Goal: Transaction & Acquisition: Purchase product/service

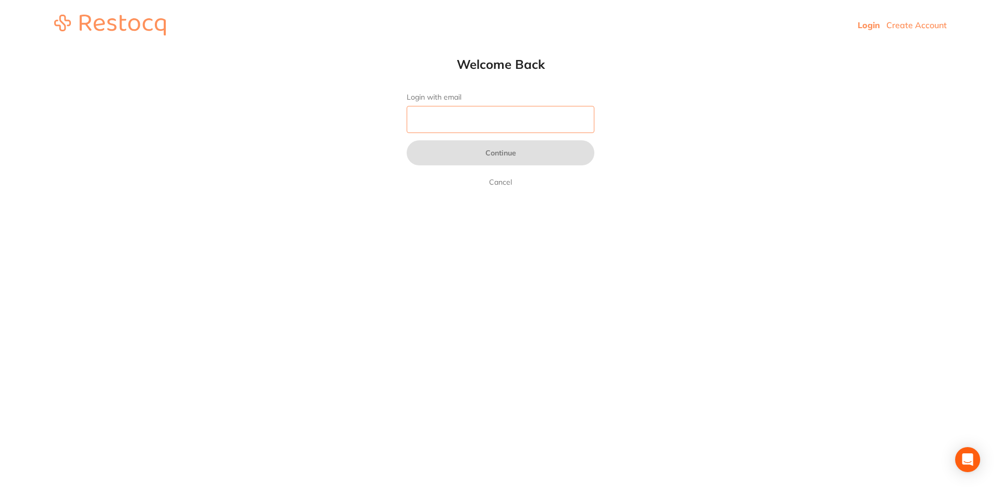
click at [492, 131] on input "Login with email" at bounding box center [501, 119] width 188 height 27
type input "[EMAIL_ADDRESS][DOMAIN_NAME]"
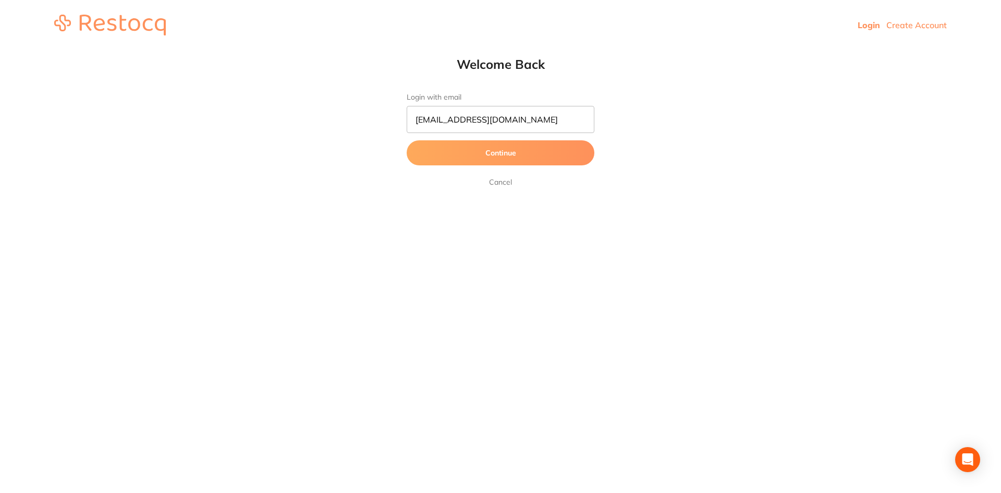
click at [494, 156] on button "Continue" at bounding box center [501, 152] width 188 height 25
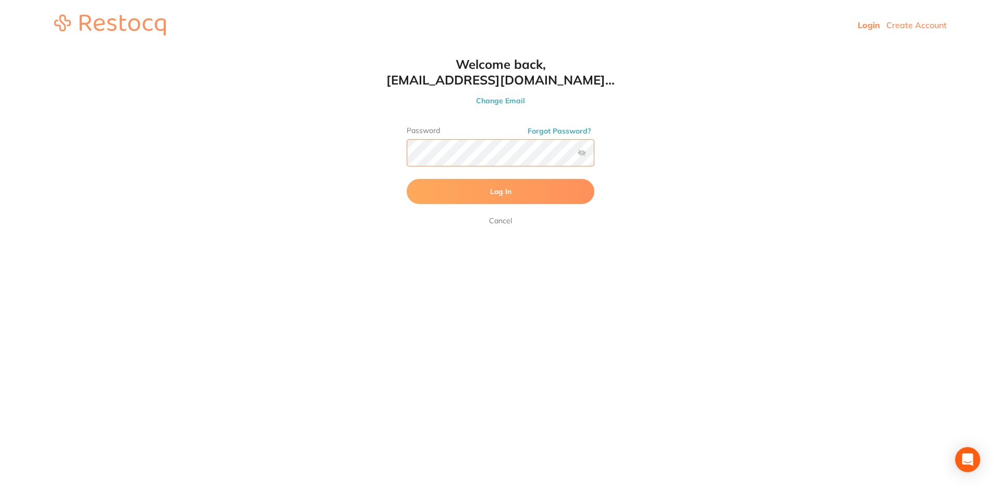
click at [407, 179] on button "Log In" at bounding box center [501, 191] width 188 height 25
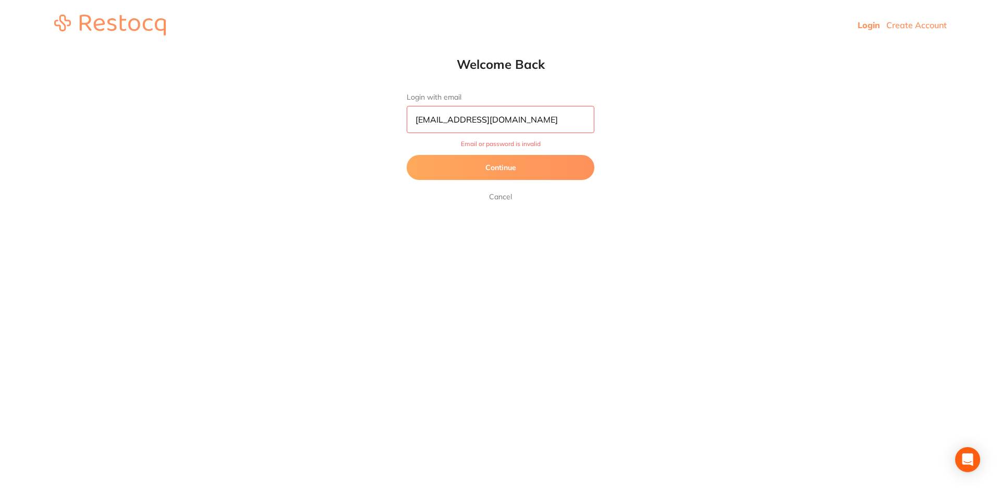
click at [502, 170] on button "Continue" at bounding box center [501, 167] width 188 height 25
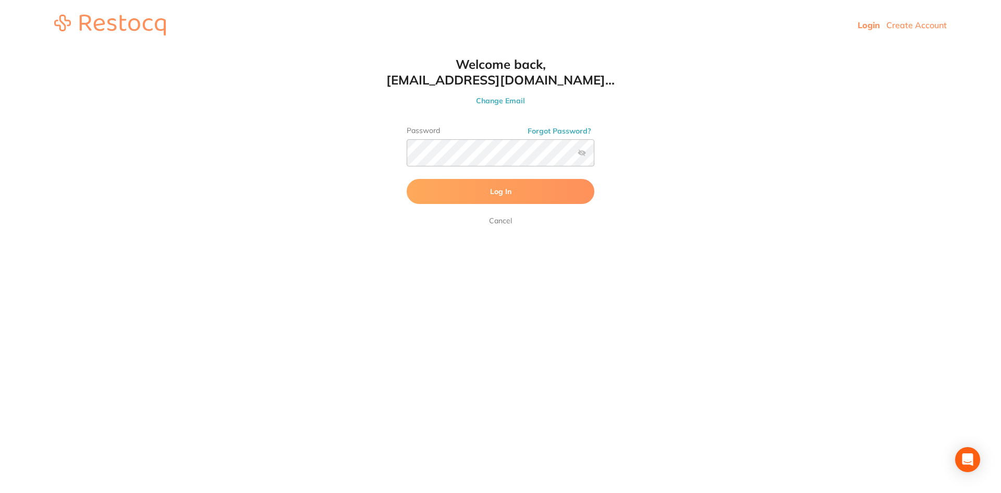
click at [582, 152] on label at bounding box center [582, 153] width 8 height 8
click at [594, 156] on input "checkbox" at bounding box center [594, 156] width 0 height 0
click at [453, 185] on button "Log In" at bounding box center [501, 191] width 188 height 25
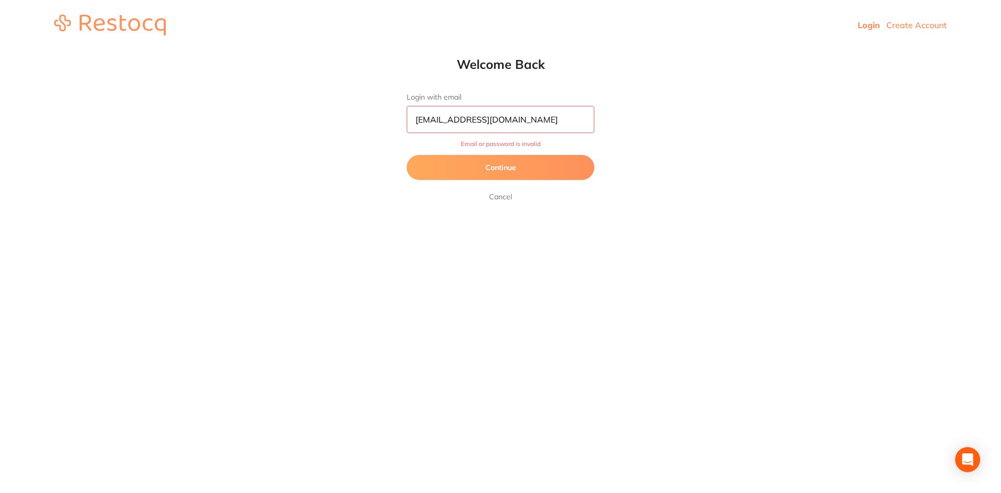
click at [461, 164] on button "Continue" at bounding box center [501, 167] width 188 height 25
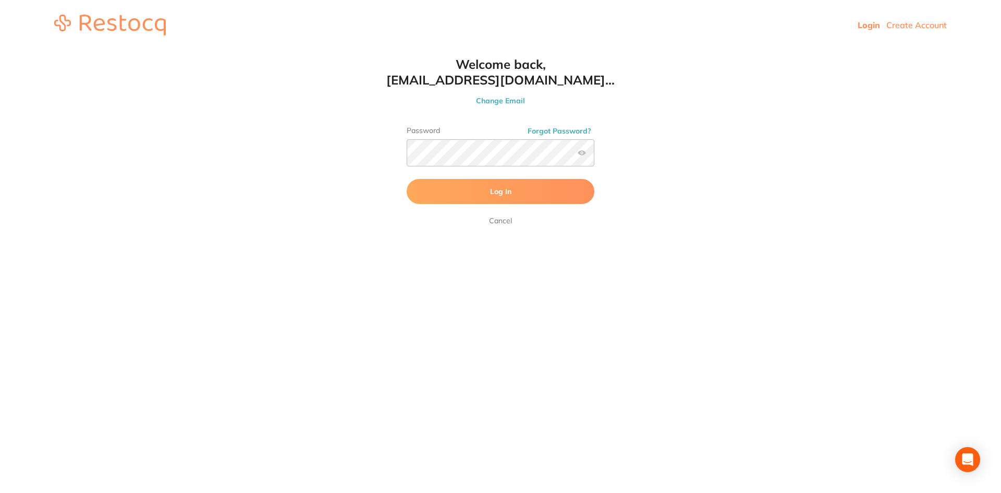
click at [436, 193] on button "Log In" at bounding box center [501, 191] width 188 height 25
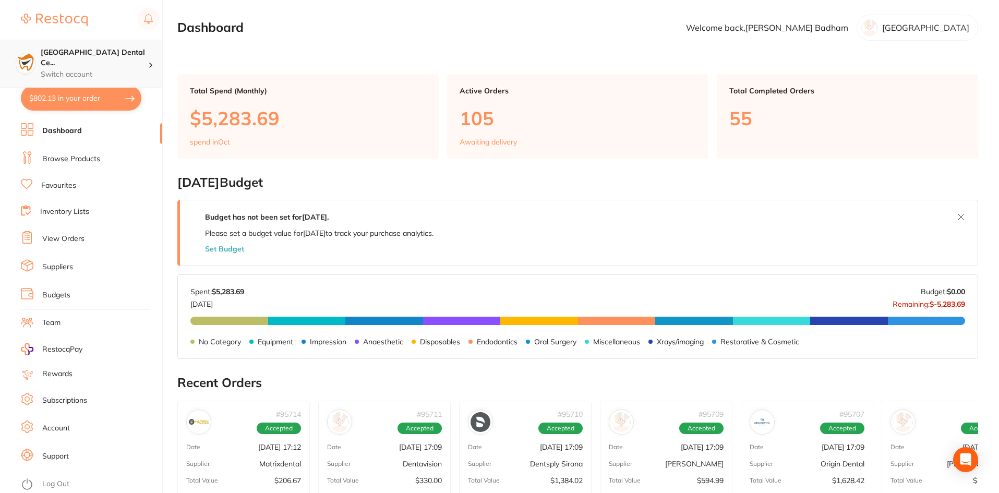
click at [83, 69] on p "Switch account" at bounding box center [94, 74] width 107 height 10
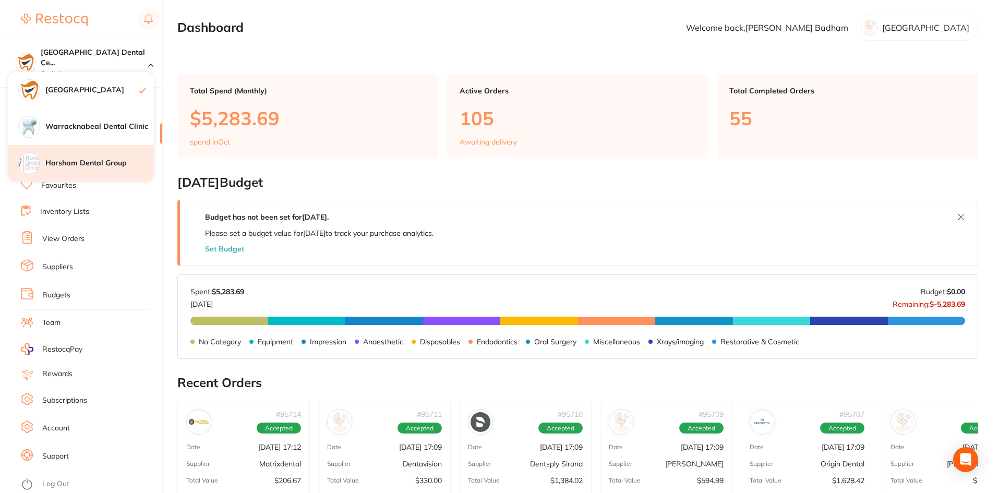
click at [108, 158] on h4 "Horsham Dental Group" at bounding box center [99, 163] width 108 height 10
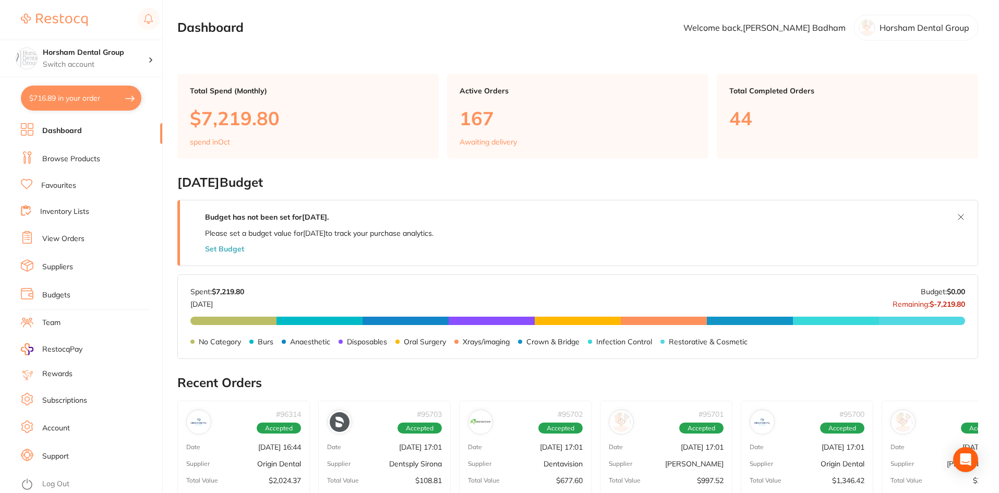
click at [379, 22] on section "Dashboard Welcome back, [PERSON_NAME] Dental Group" at bounding box center [577, 28] width 800 height 26
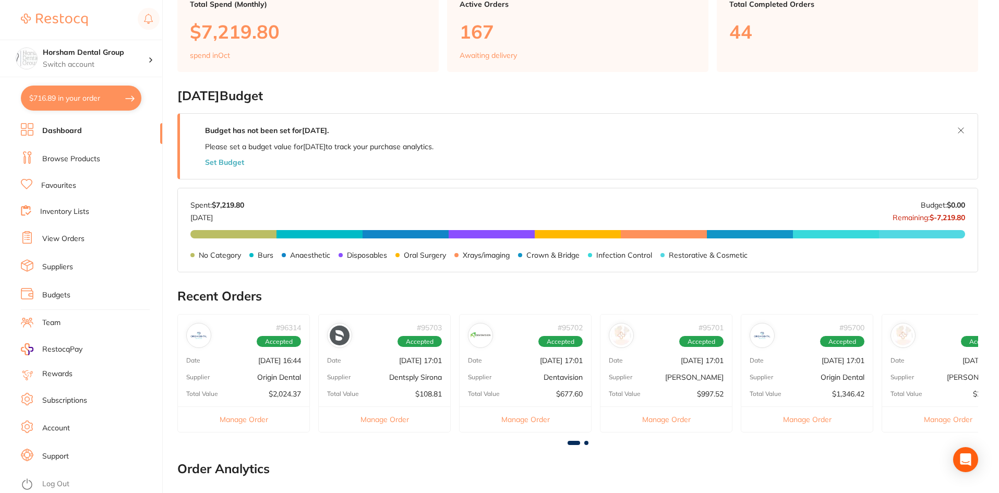
scroll to position [72, 0]
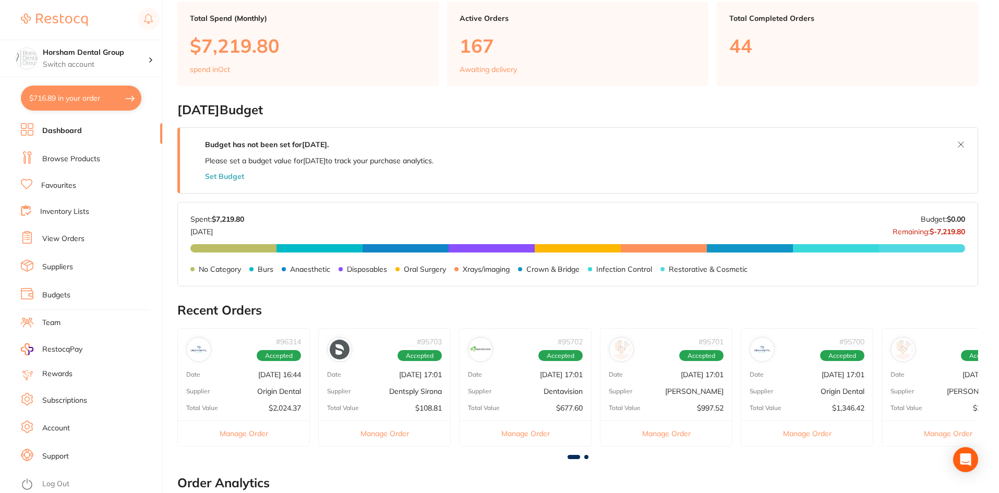
click at [62, 154] on link "Browse Products" at bounding box center [71, 159] width 58 height 10
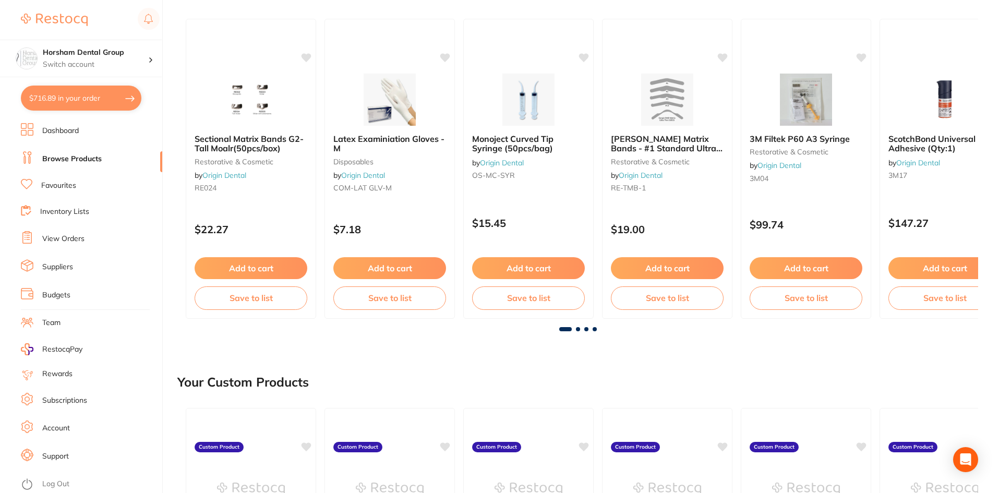
scroll to position [209, 0]
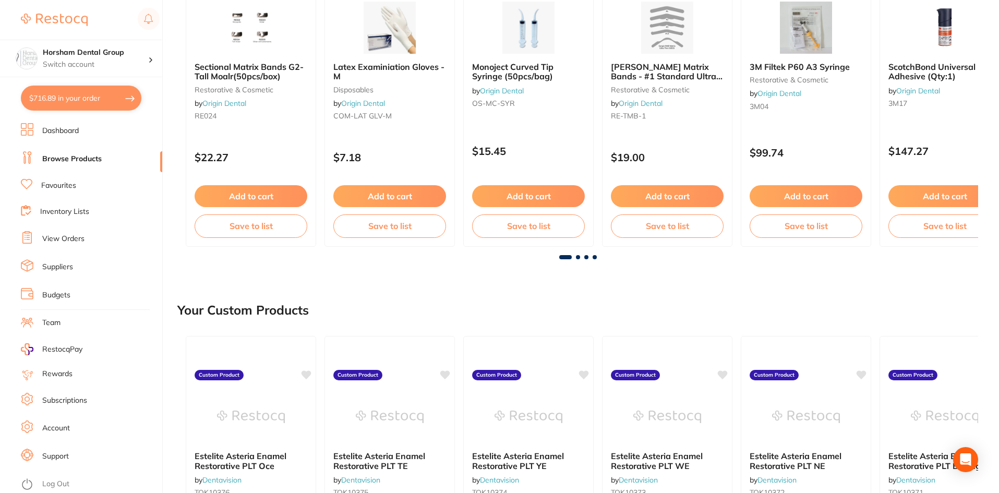
click at [116, 94] on button "$716.89 in your order" at bounding box center [81, 98] width 120 height 25
checkbox input "true"
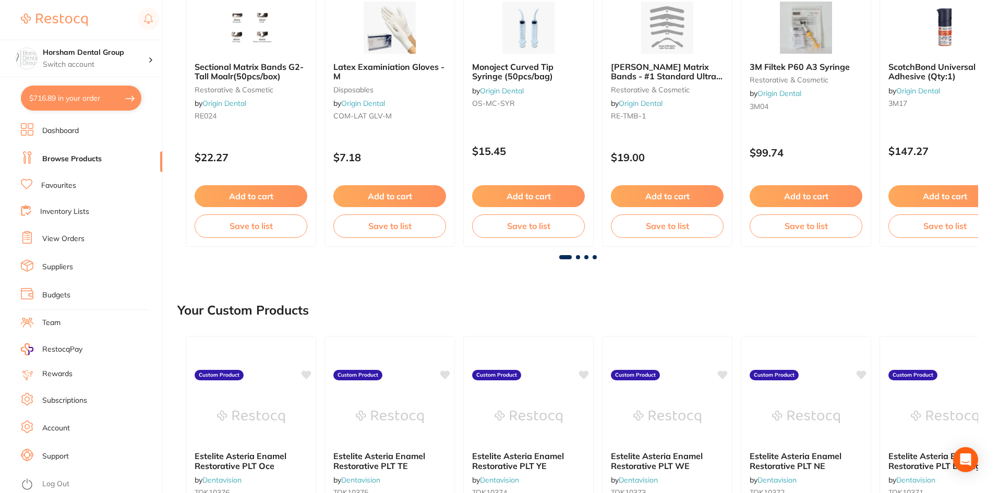
checkbox input "true"
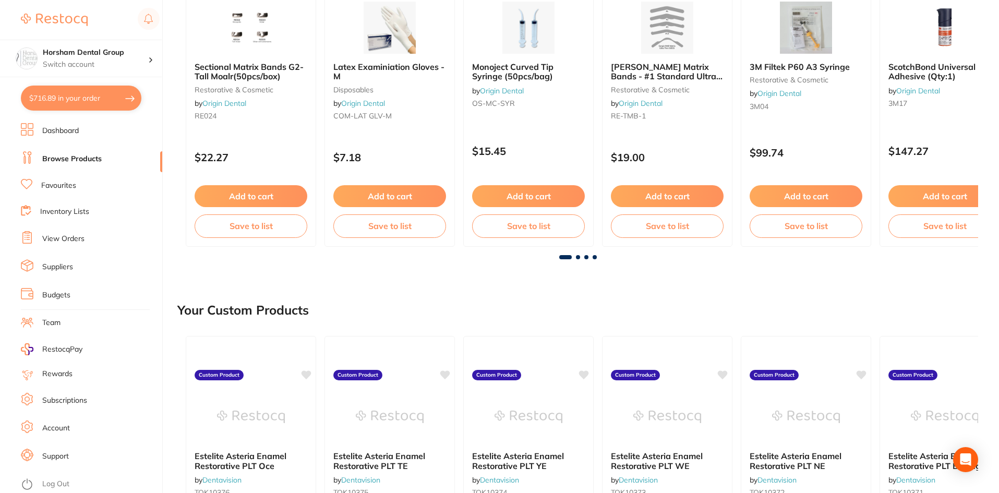
checkbox input "true"
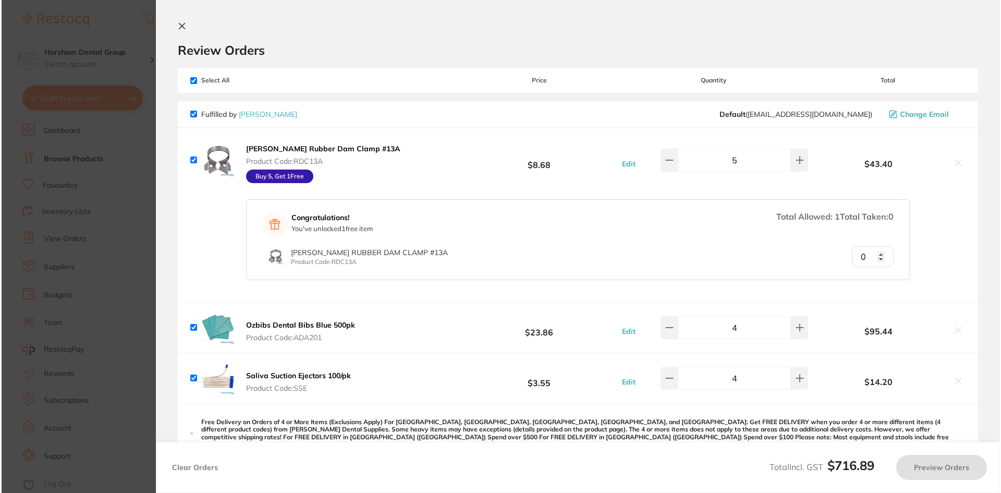
scroll to position [0, 0]
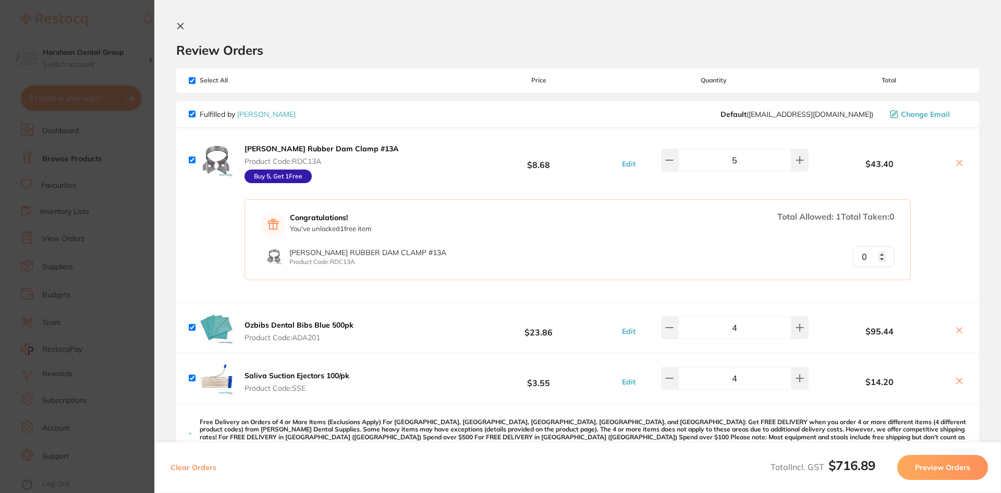
click at [35, 188] on section "Update RRP Set your pre negotiated price for this item. Item Agreed RRP (excl. …" at bounding box center [500, 246] width 1001 height 493
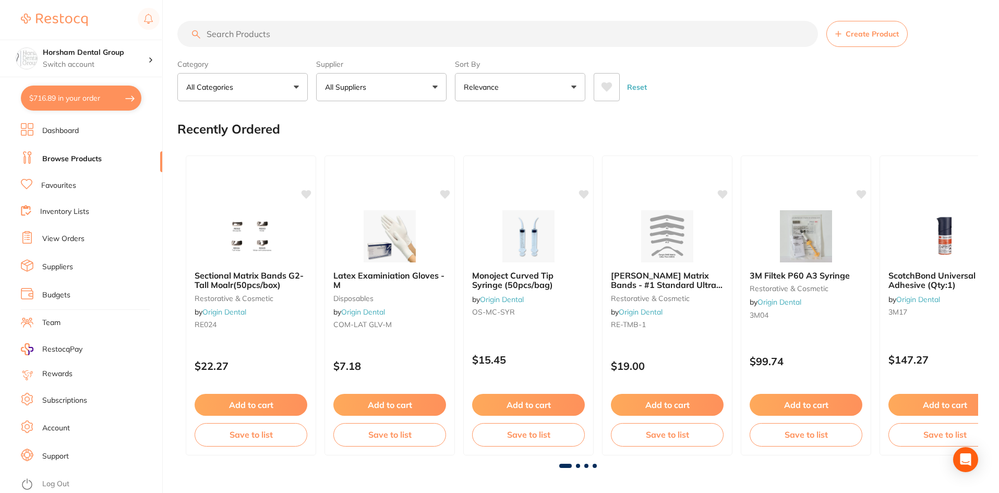
click at [336, 58] on div "Supplier All Suppliers All Suppliers Dentsply Sirona AB Orthodontics Adam Denta…" at bounding box center [381, 78] width 130 height 46
click at [334, 37] on input "search" at bounding box center [497, 34] width 640 height 26
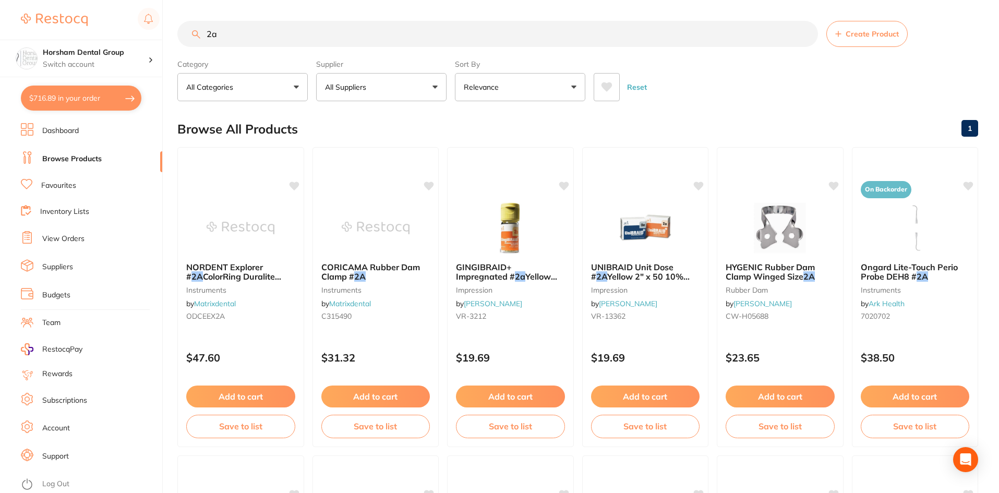
type input "2a"
click at [436, 89] on button "All Suppliers" at bounding box center [381, 87] width 130 height 28
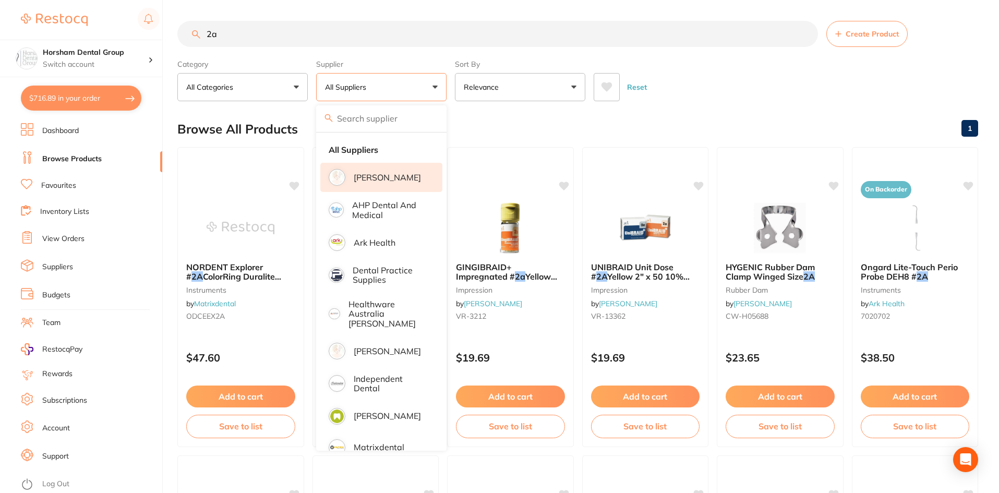
click at [396, 173] on p "[PERSON_NAME]" at bounding box center [387, 177] width 67 height 9
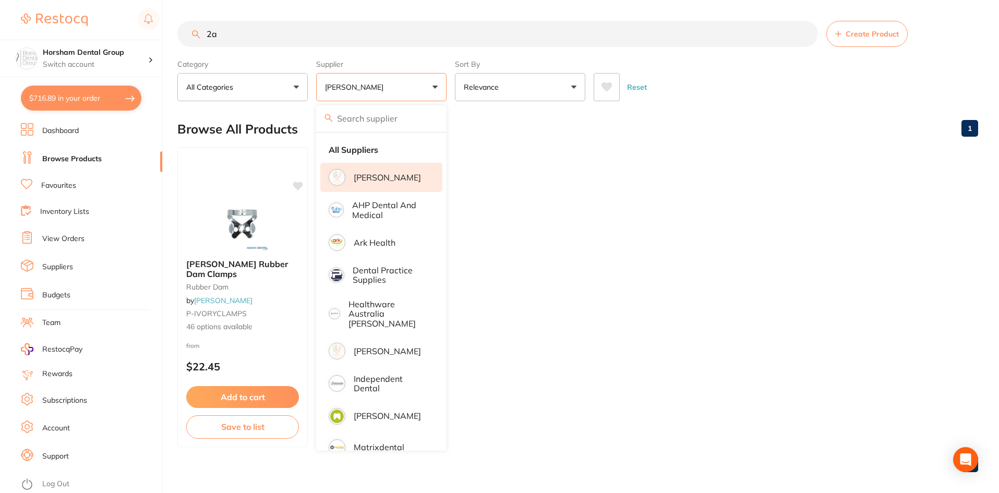
click at [590, 260] on ul "Kulzer Ivory Rubber Dam Clamps rubber dam by Adam Dental P-IVORYCLAMPS 46 optio…" at bounding box center [577, 297] width 800 height 300
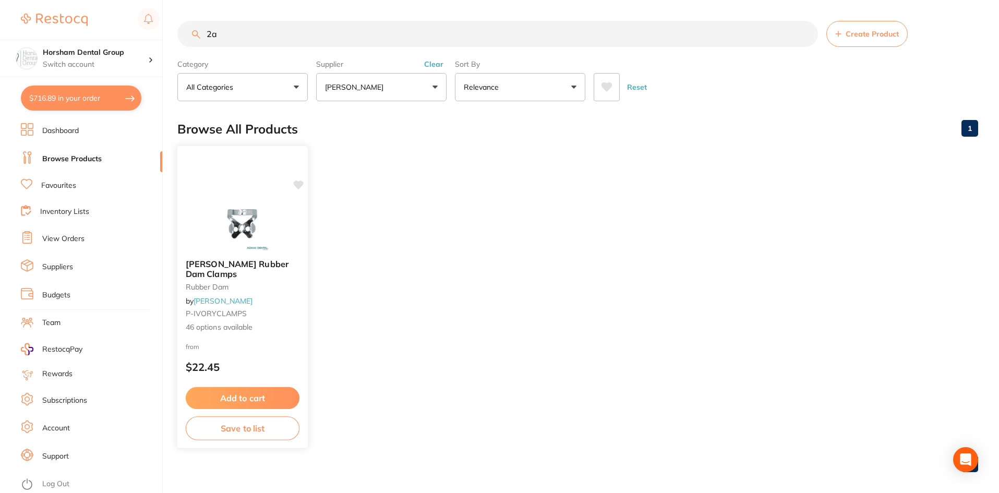
click at [253, 267] on span "Kulzer Ivory Rubber Dam Clamps" at bounding box center [237, 269] width 103 height 20
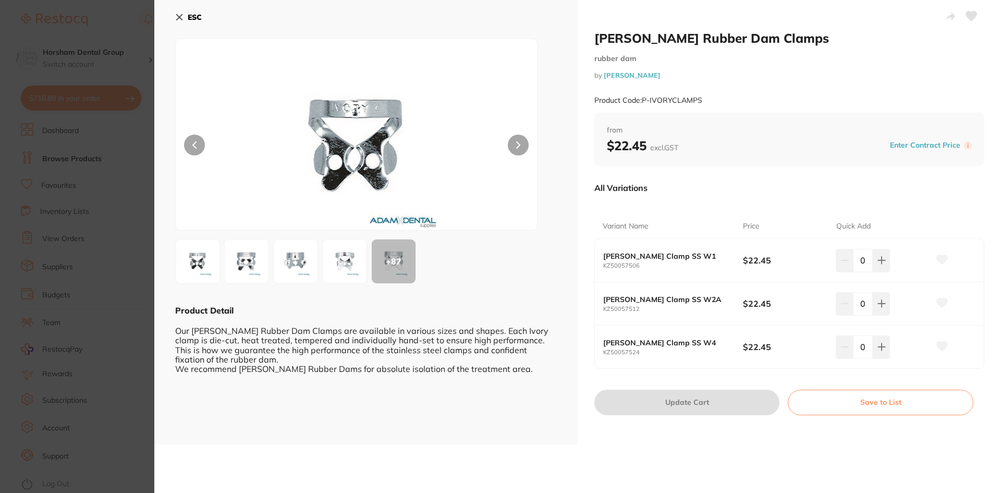
click at [220, 262] on div "+ 87" at bounding box center [366, 261] width 382 height 45
click at [209, 262] on img at bounding box center [198, 261] width 38 height 38
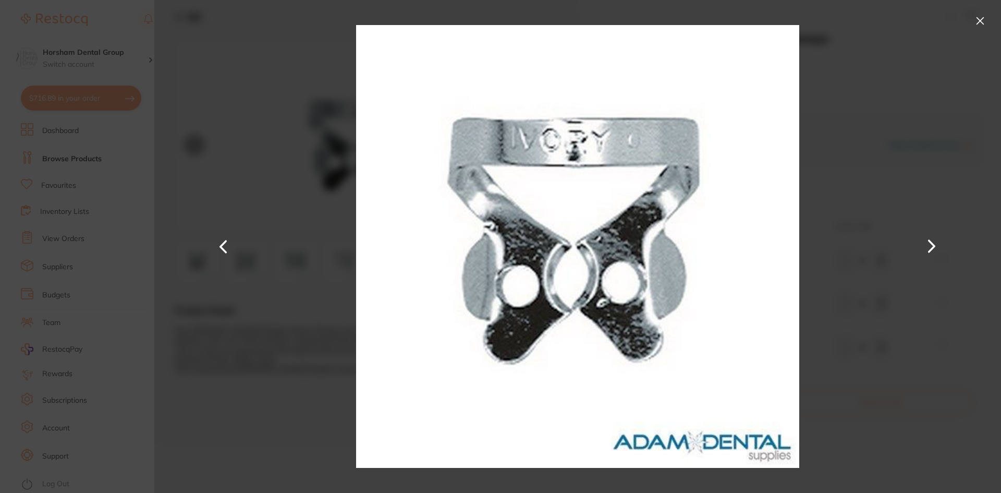
click at [901, 249] on div at bounding box center [577, 246] width 847 height 493
click at [915, 248] on div at bounding box center [577, 246] width 847 height 493
click at [929, 246] on button at bounding box center [931, 246] width 25 height 247
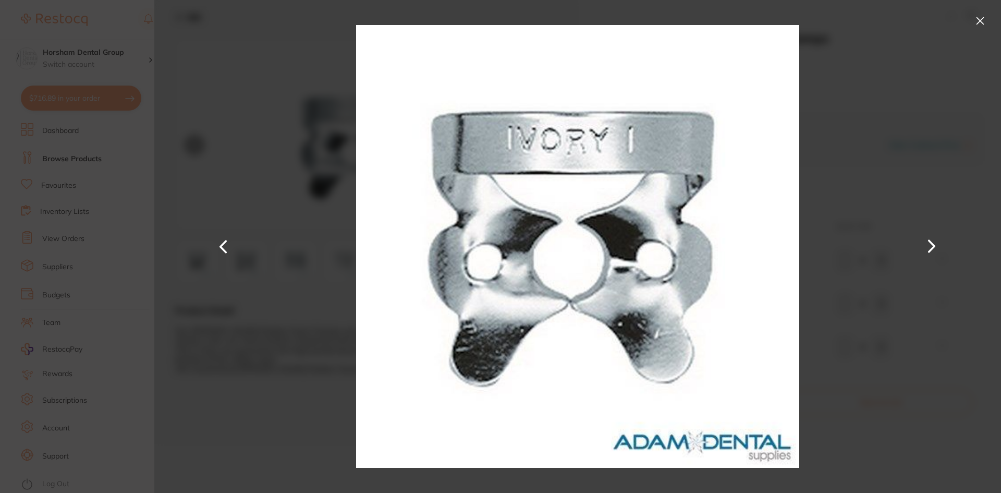
click at [929, 246] on button at bounding box center [931, 246] width 25 height 247
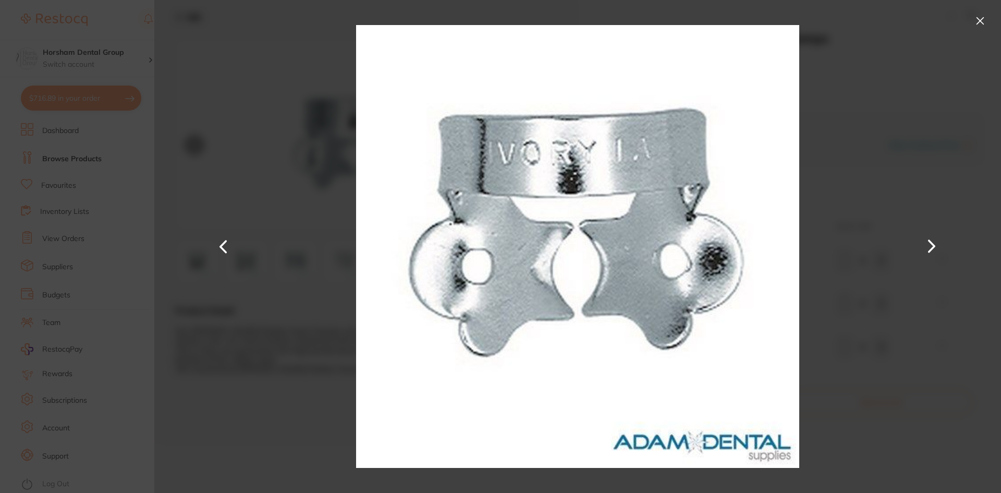
click at [929, 246] on button at bounding box center [931, 246] width 25 height 247
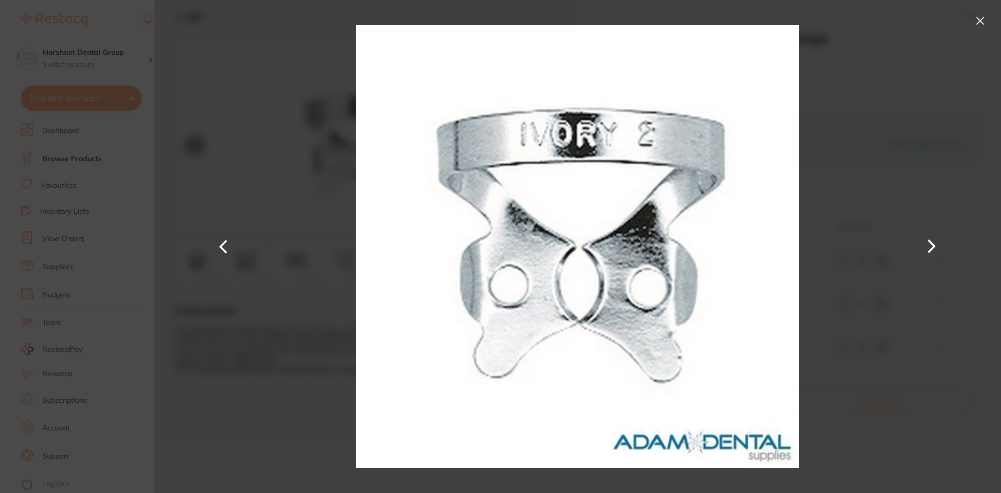
click at [929, 246] on button at bounding box center [931, 246] width 25 height 247
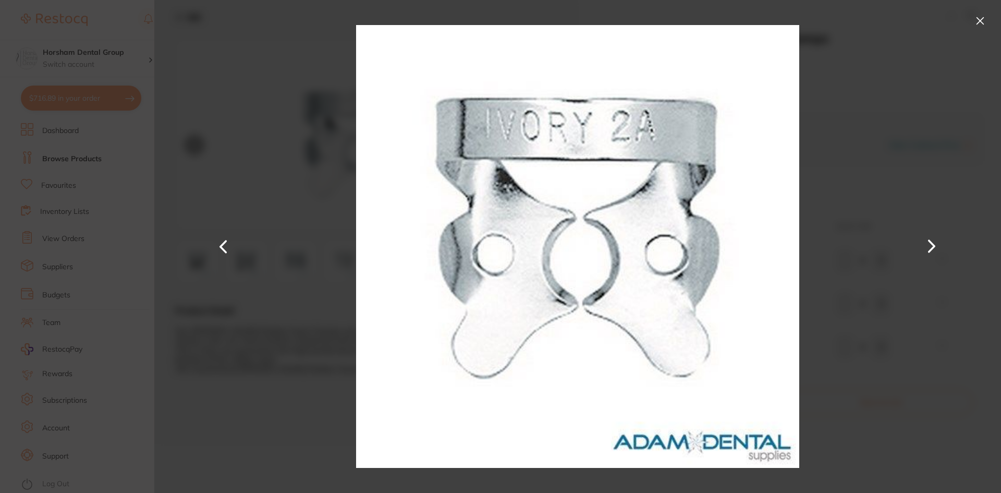
click at [929, 245] on button at bounding box center [931, 246] width 25 height 247
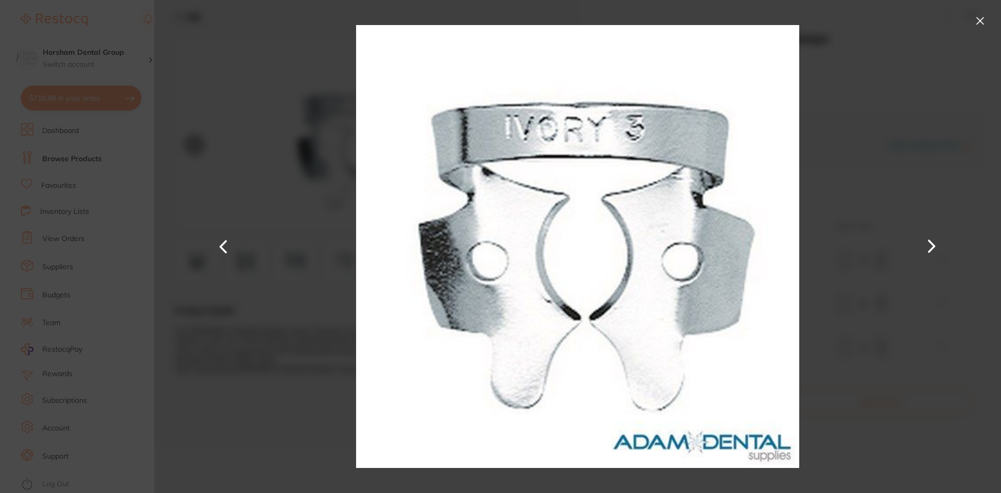
click at [238, 245] on div at bounding box center [577, 246] width 847 height 493
click at [208, 254] on div at bounding box center [577, 246] width 847 height 493
drag, startPoint x: 235, startPoint y: 245, endPoint x: 241, endPoint y: 245, distance: 5.7
click at [236, 245] on button at bounding box center [223, 246] width 25 height 247
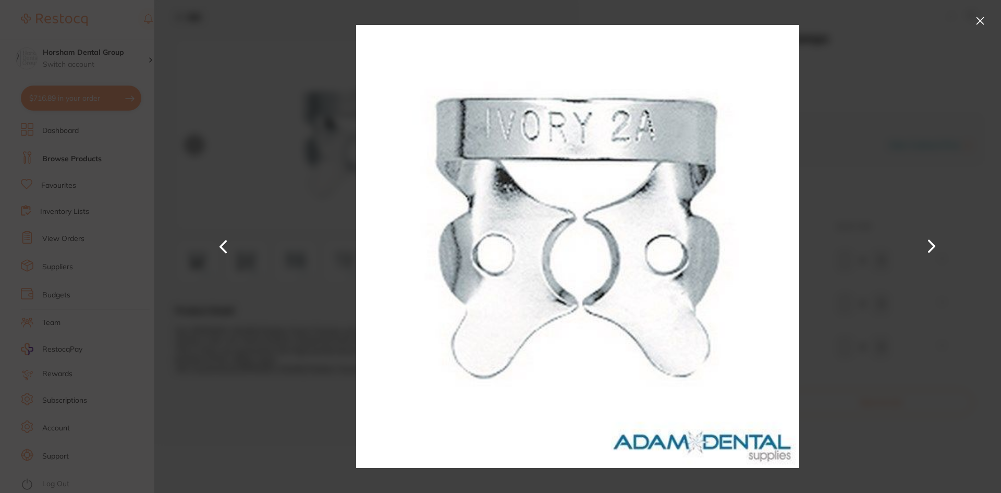
click at [104, 41] on section "Kulzer Ivory Rubber Dam Clamps rubber dam by Adam Dental Product Code: P-IVORYC…" at bounding box center [500, 246] width 1001 height 493
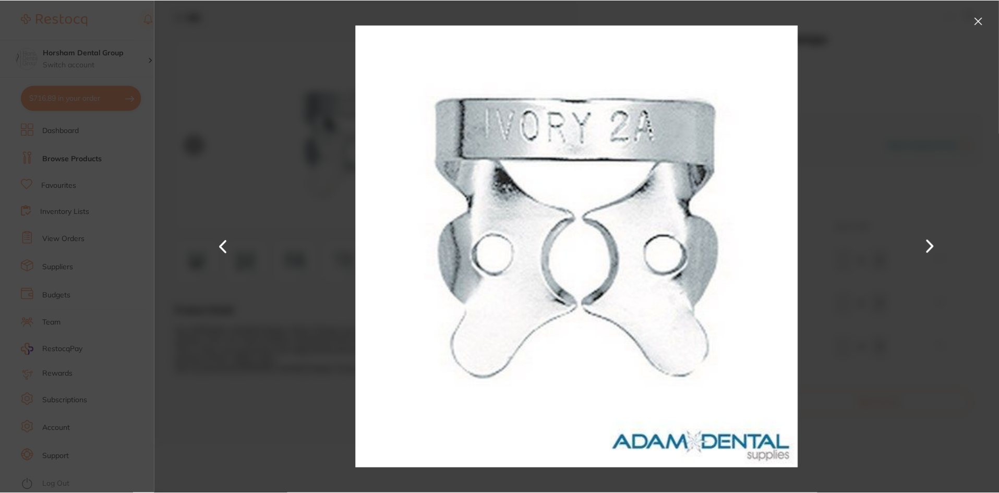
scroll to position [5, 0]
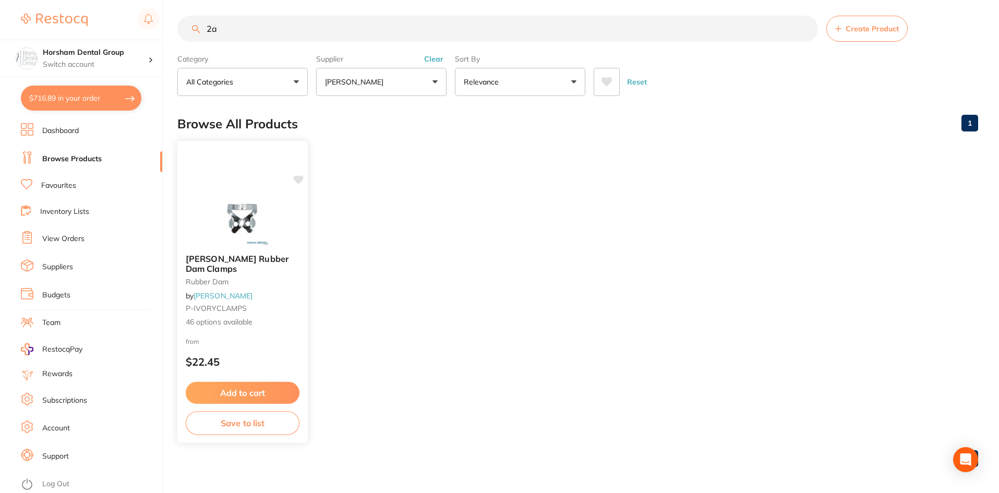
click at [239, 285] on small "rubber dam" at bounding box center [243, 281] width 114 height 8
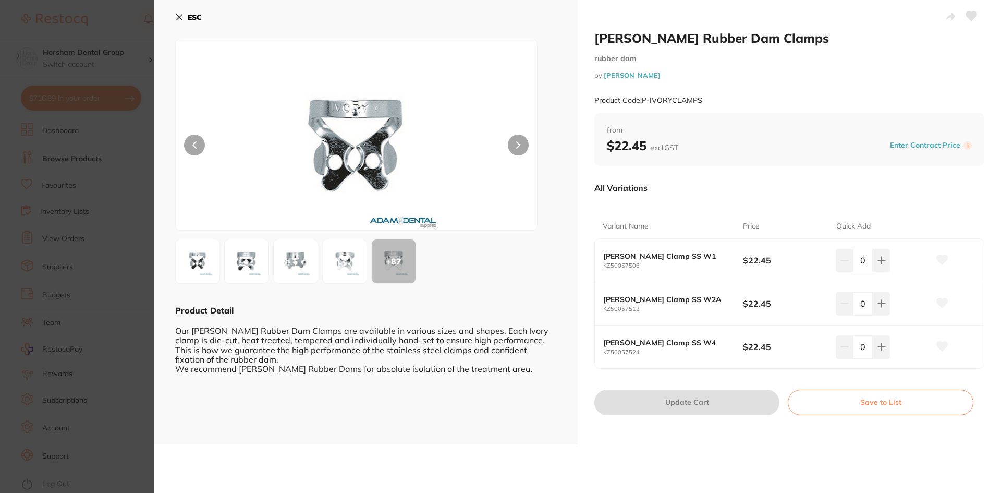
click at [241, 275] on img at bounding box center [247, 261] width 38 height 38
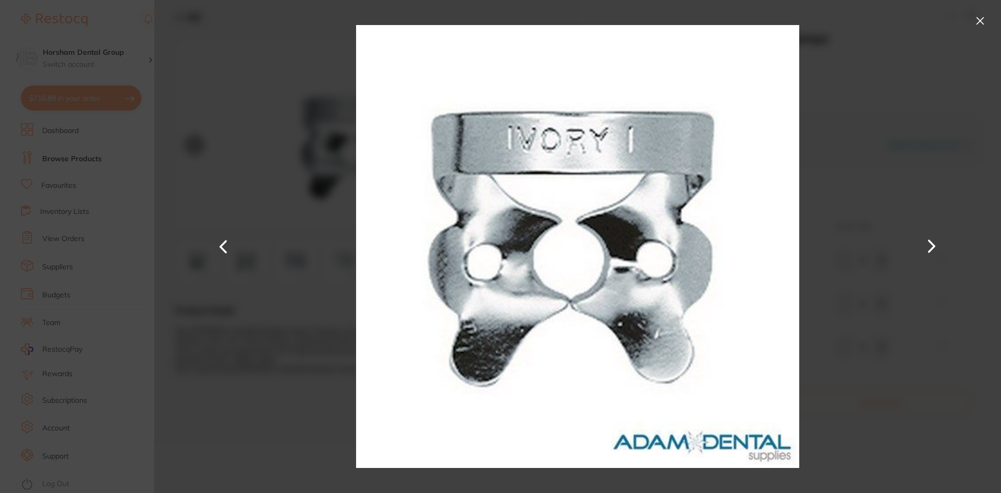
click at [978, 18] on button at bounding box center [980, 21] width 17 height 17
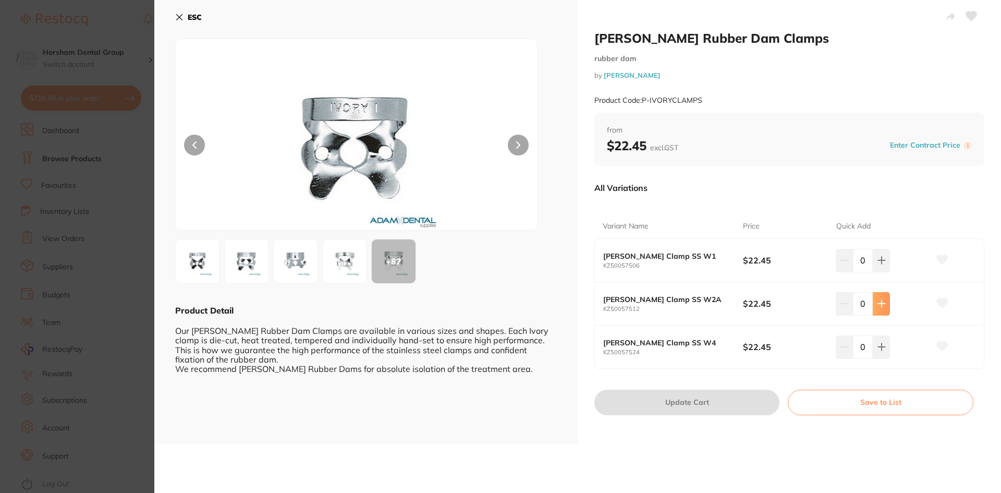
click at [878, 305] on icon at bounding box center [882, 303] width 8 height 8
click at [878, 306] on icon at bounding box center [882, 303] width 8 height 8
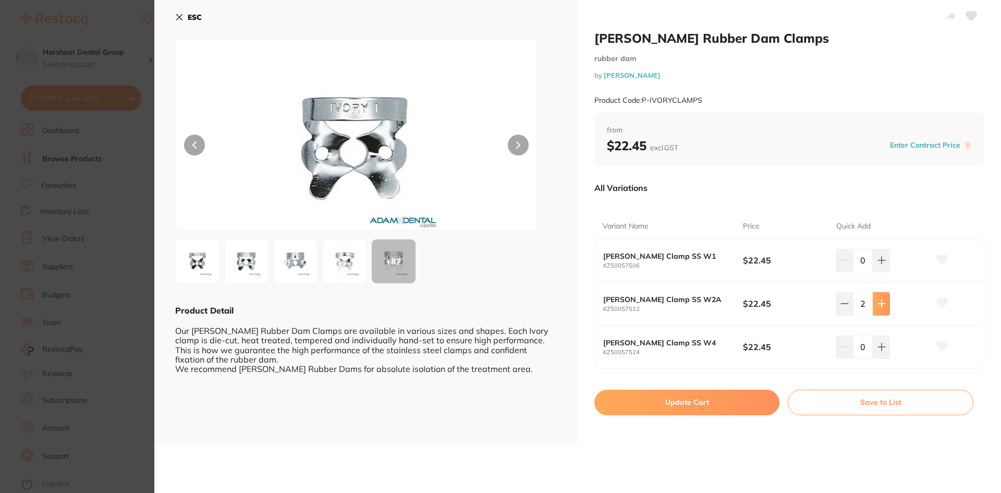
click at [878, 306] on icon at bounding box center [882, 303] width 8 height 8
click at [878, 307] on icon at bounding box center [882, 303] width 8 height 8
type input "5"
click at [699, 402] on button "Update Cart" at bounding box center [686, 402] width 185 height 25
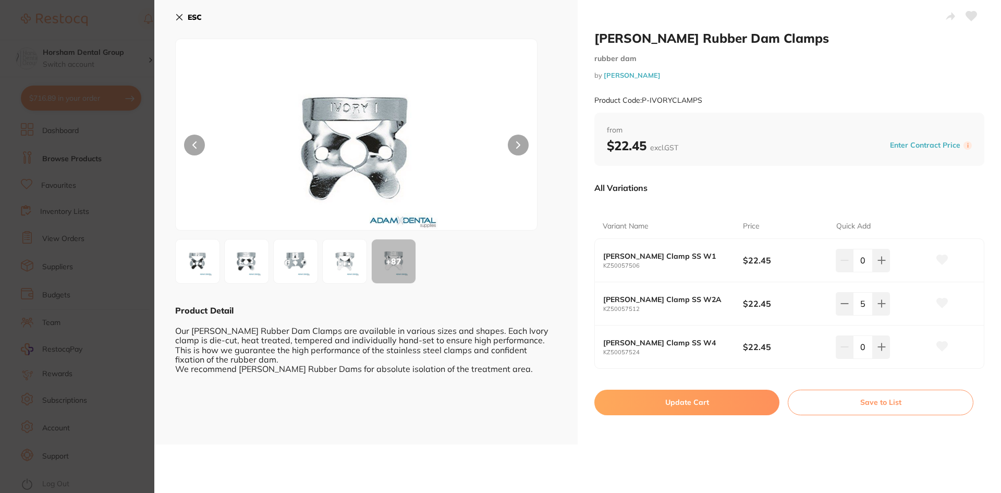
checkbox input "false"
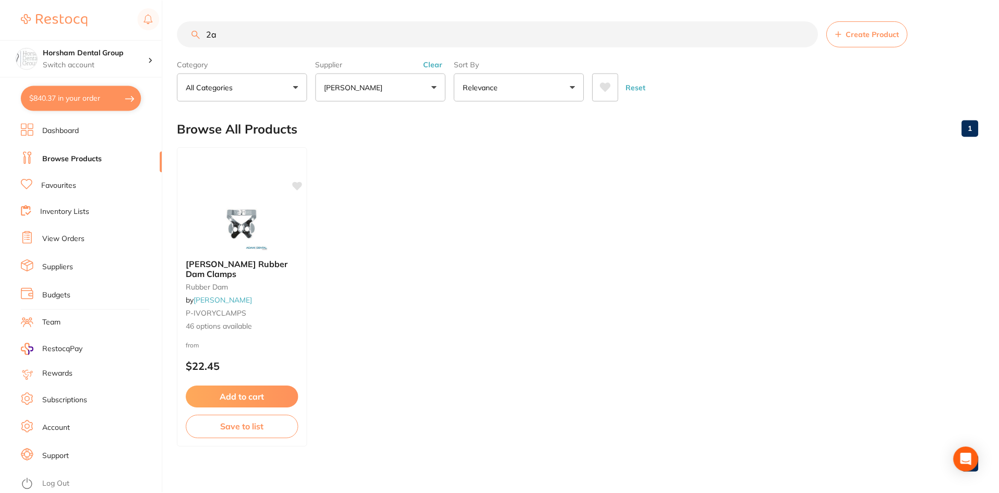
scroll to position [5, 0]
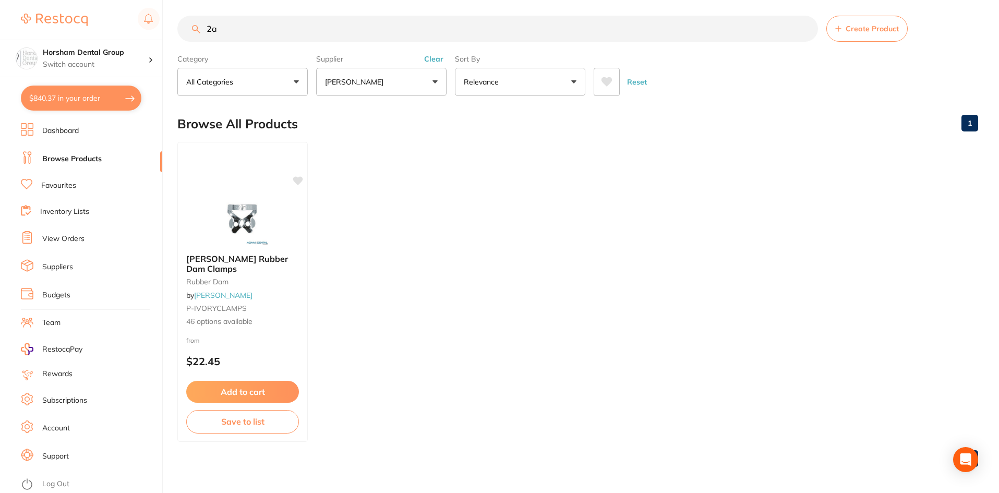
click at [252, 38] on input "2a" at bounding box center [497, 29] width 640 height 26
click at [252, 36] on input "2a" at bounding box center [497, 29] width 640 height 26
click at [282, 30] on input "2a" at bounding box center [497, 29] width 640 height 26
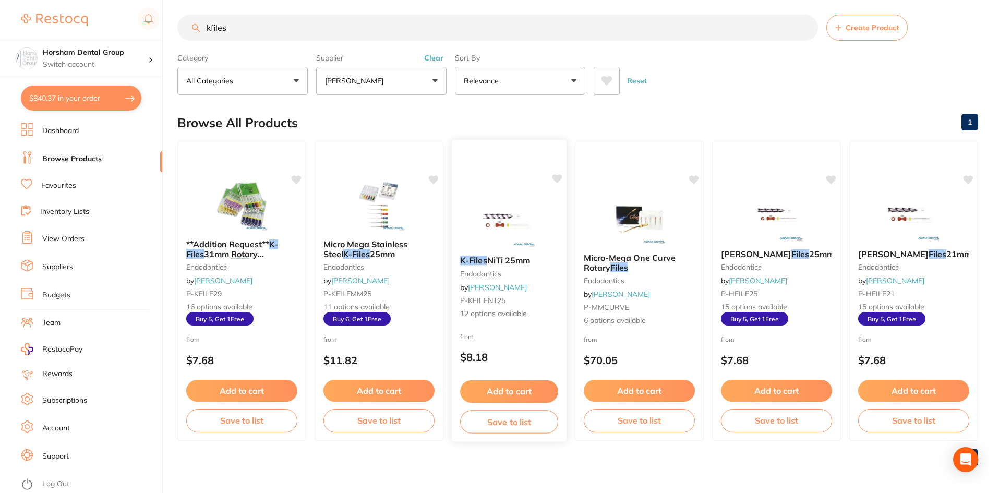
scroll to position [8, 0]
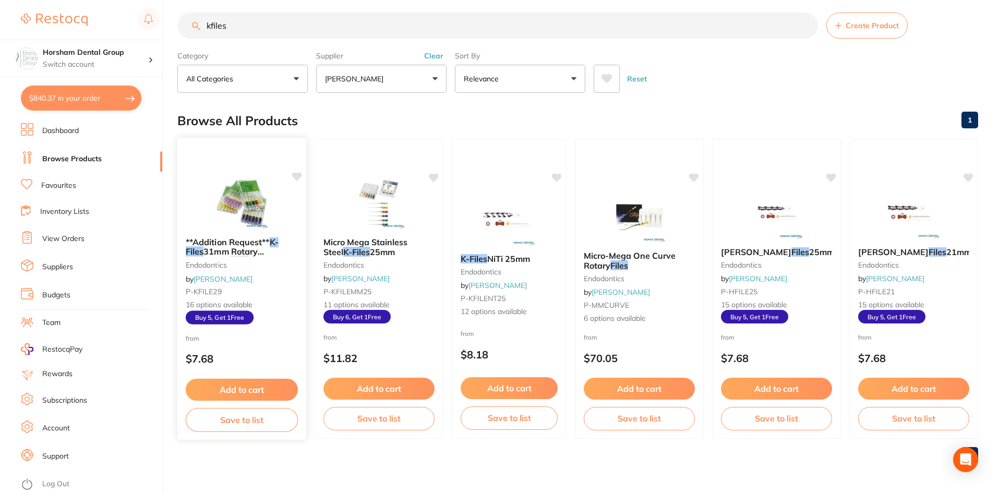
click at [227, 247] on span "31mm Rotary Endodontic" at bounding box center [225, 256] width 78 height 20
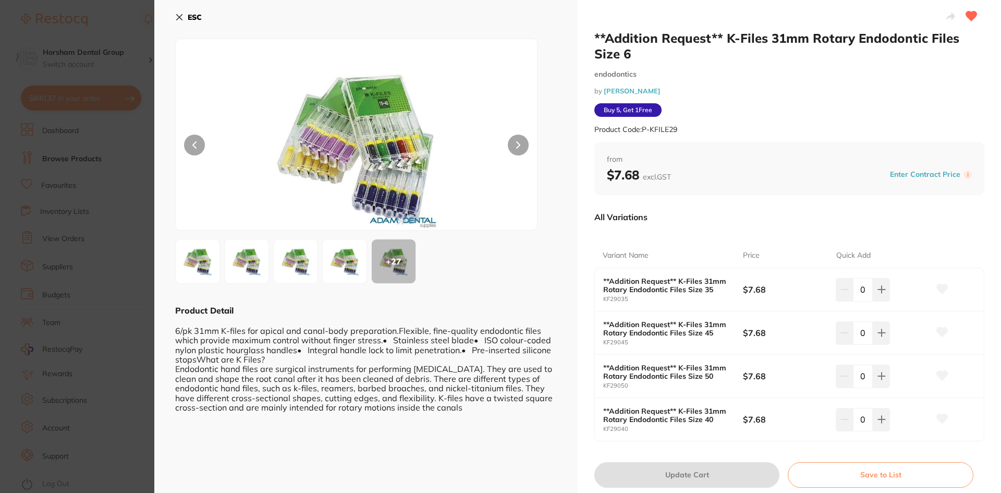
click at [187, 21] on button "ESC" at bounding box center [188, 17] width 27 height 18
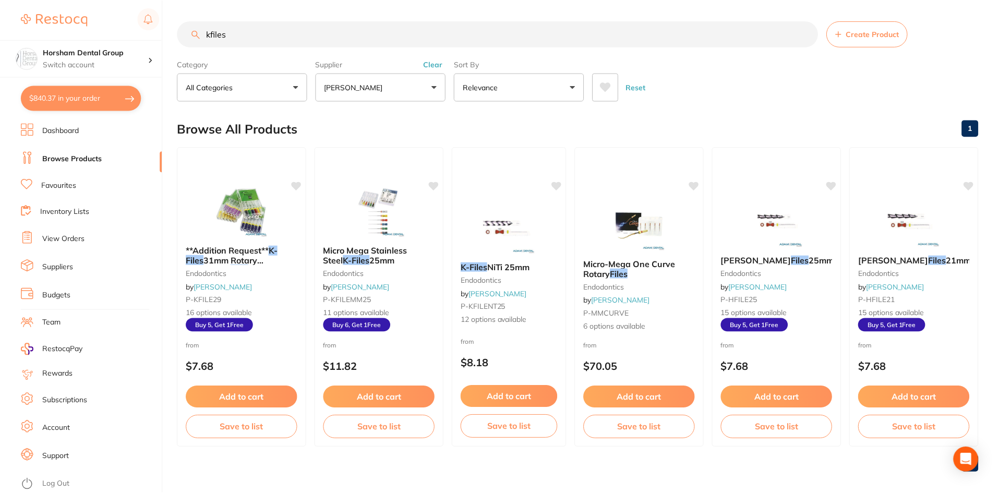
scroll to position [8, 0]
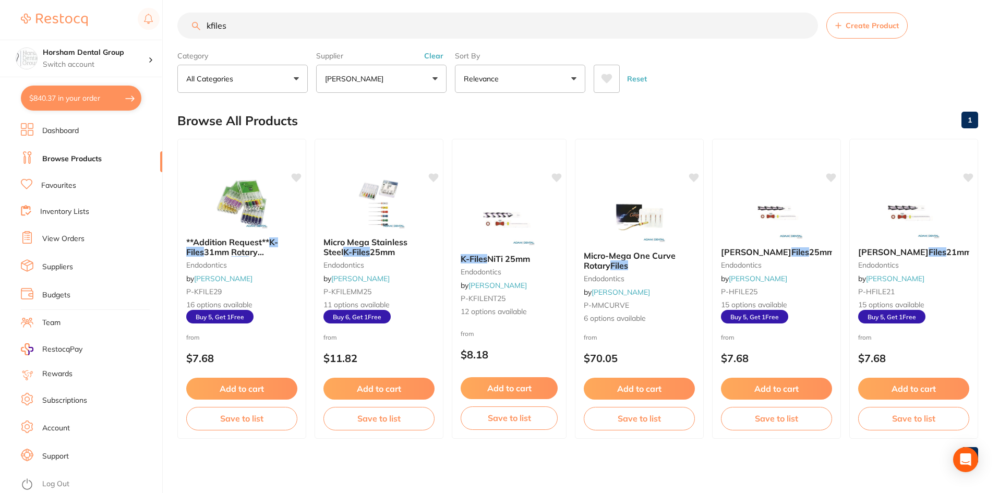
click at [211, 22] on input "kfiles" at bounding box center [497, 26] width 640 height 26
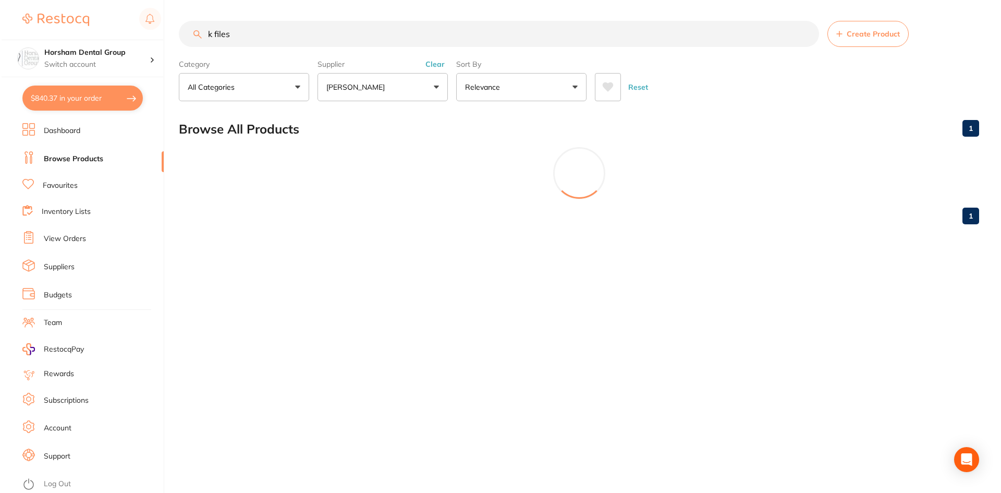
scroll to position [0, 0]
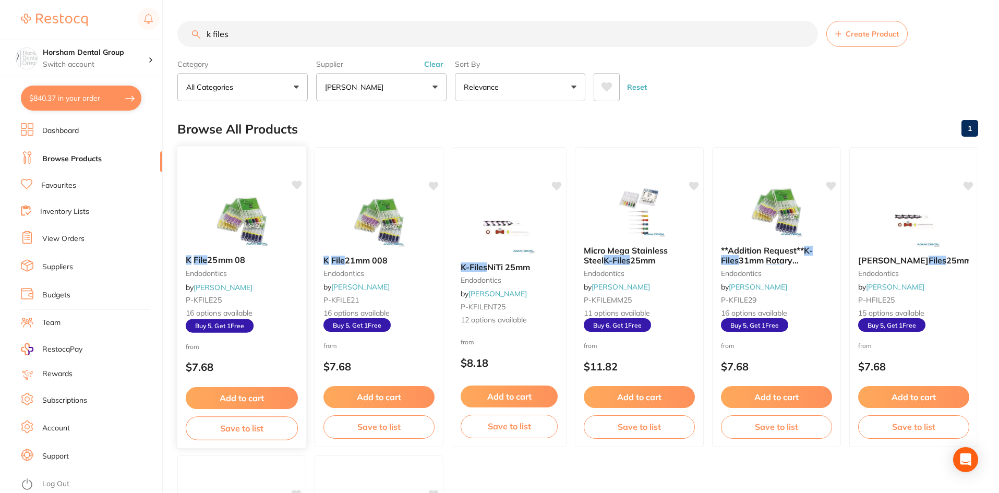
click at [202, 270] on small "endodontics" at bounding box center [242, 273] width 112 height 8
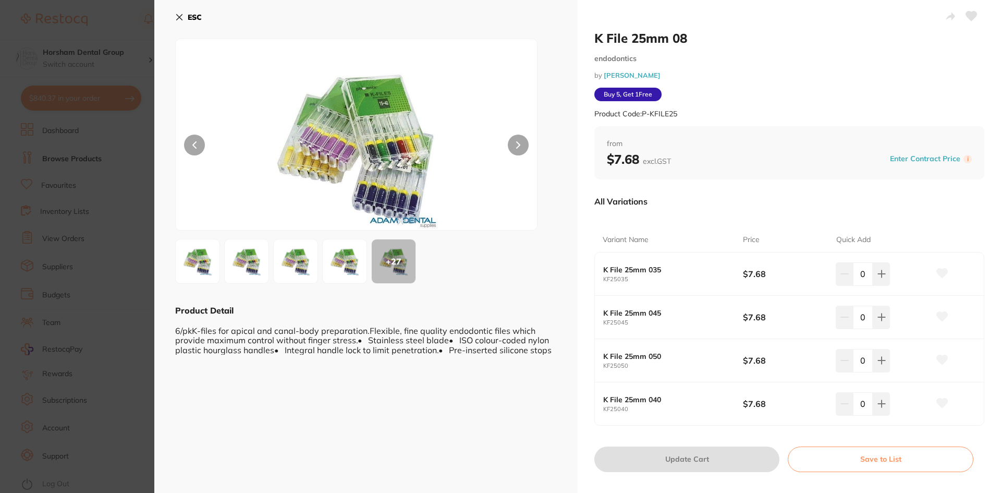
click at [192, 11] on button "ESC" at bounding box center [188, 17] width 27 height 18
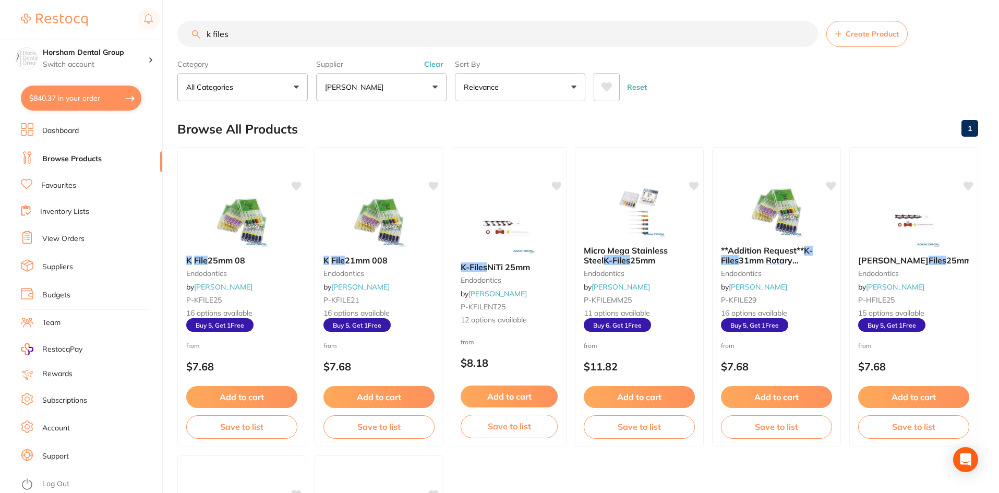
drag, startPoint x: 240, startPoint y: 30, endPoint x: 177, endPoint y: 30, distance: 63.1
click at [177, 30] on div "$840.37 Horsham Dental Group Switch account Horsham Plaza Dental Centre Warrack…" at bounding box center [499, 246] width 999 height 493
type input "25mm"
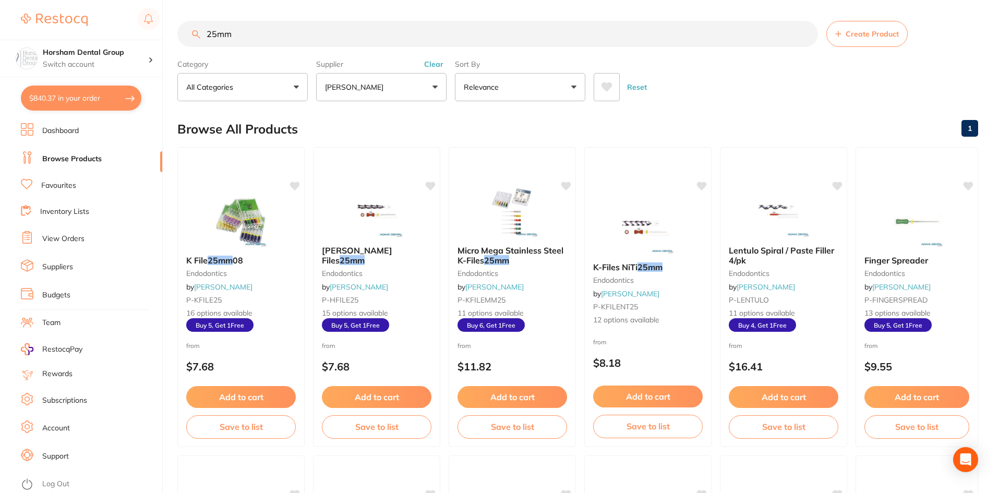
click at [101, 94] on button "$840.37 in your order" at bounding box center [81, 98] width 120 height 25
checkbox input "true"
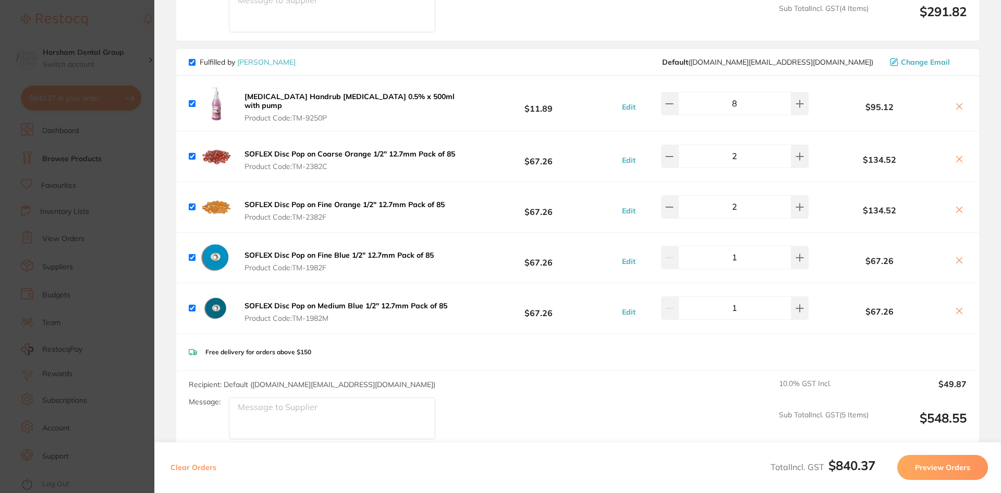
scroll to position [454, 0]
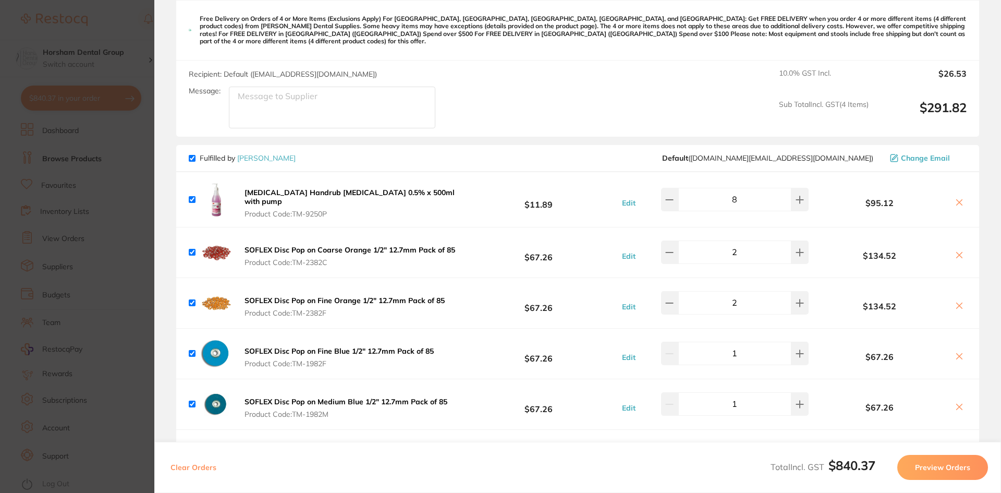
click at [122, 245] on section "Update RRP Set your pre negotiated price for this item. Item Agreed RRP (excl. …" at bounding box center [500, 246] width 1001 height 493
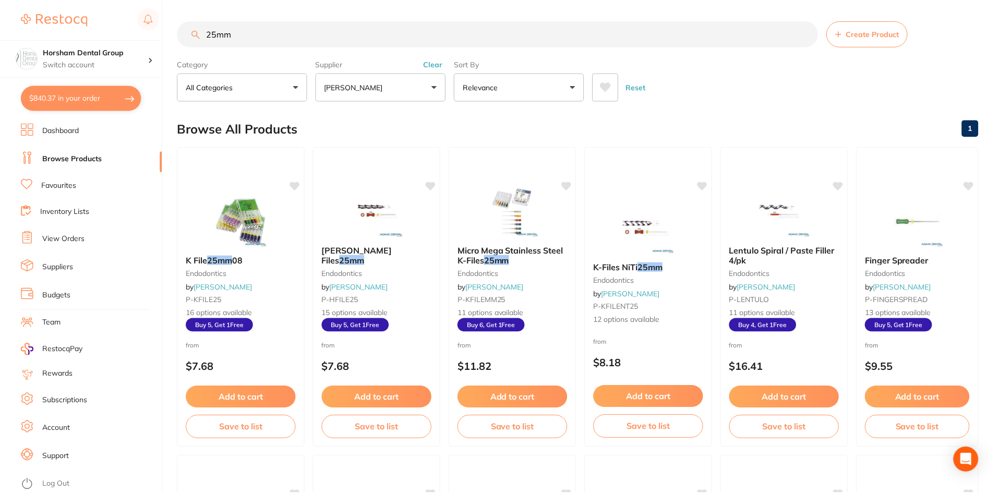
scroll to position [1, 0]
click at [533, 252] on span "Micro Mega Stainless Steel K-Files" at bounding box center [510, 254] width 107 height 20
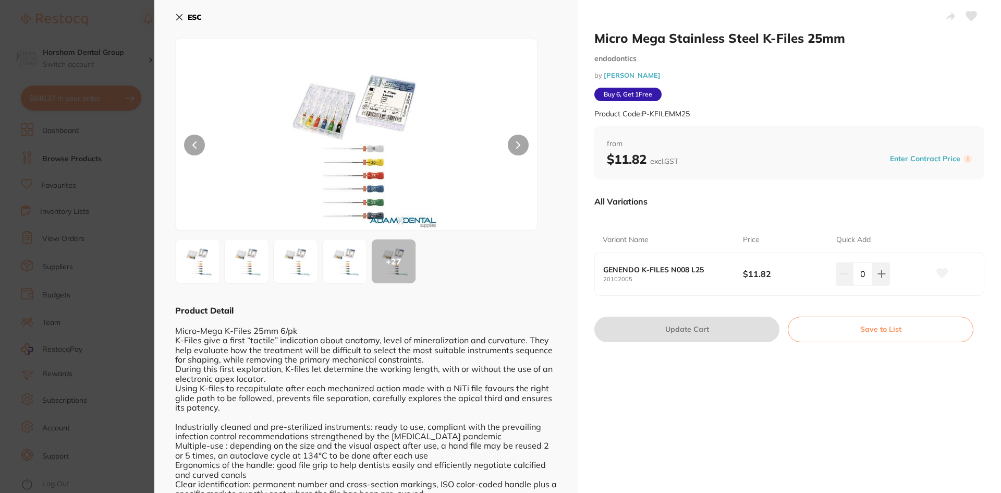
click at [173, 8] on div "ESC + 27 Product Detail Micro-Mega K-Files 25mm 6/pk K-Files give a first “tact…" at bounding box center [365, 268] width 423 height 536
click at [177, 15] on icon at bounding box center [180, 18] width 6 height 6
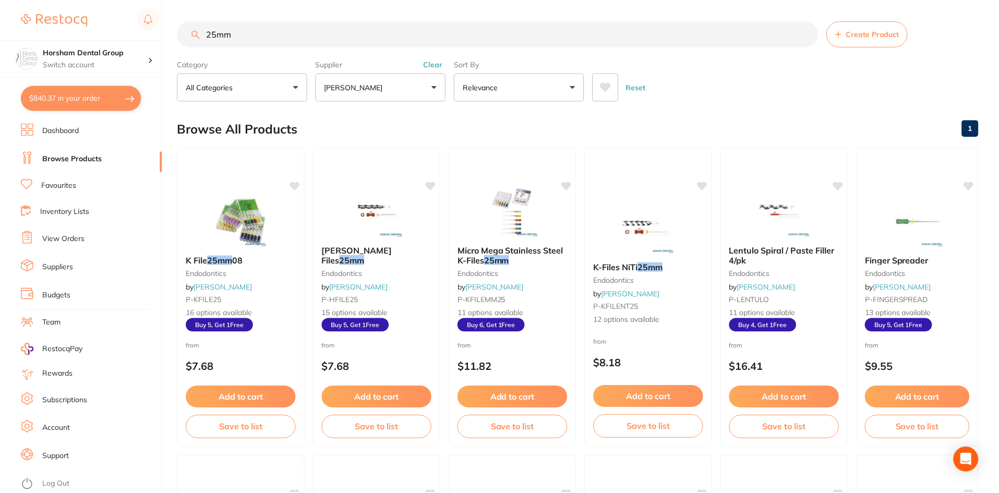
scroll to position [1, 0]
click at [436, 66] on button "Clear" at bounding box center [434, 63] width 26 height 9
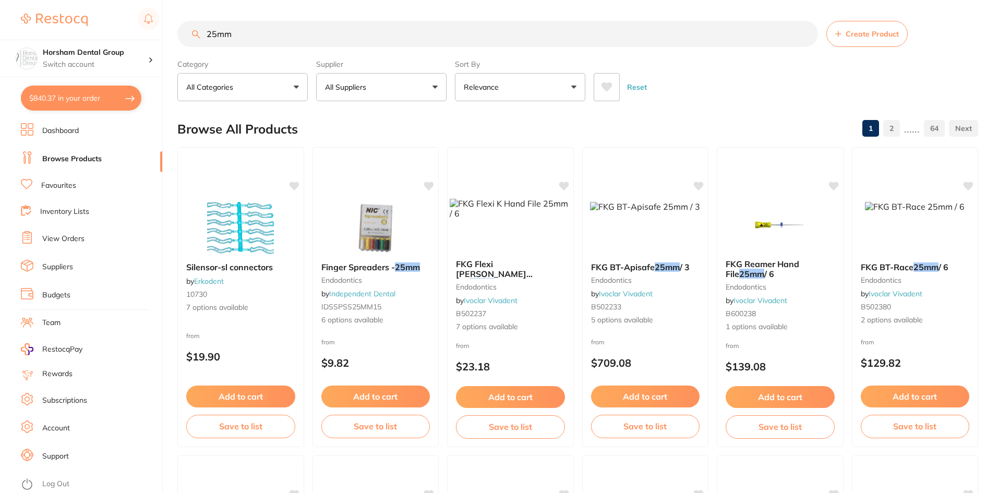
click at [404, 79] on button "All Suppliers" at bounding box center [381, 87] width 130 height 28
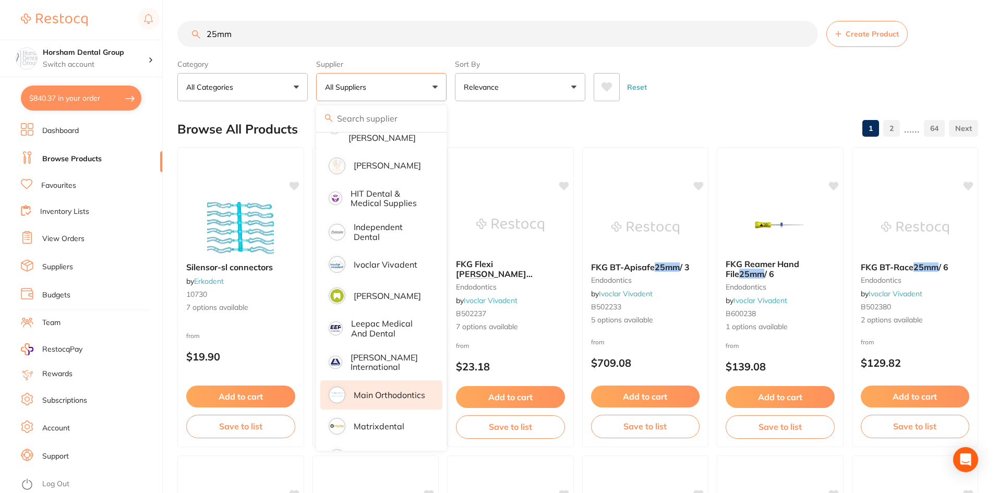
scroll to position [711, 0]
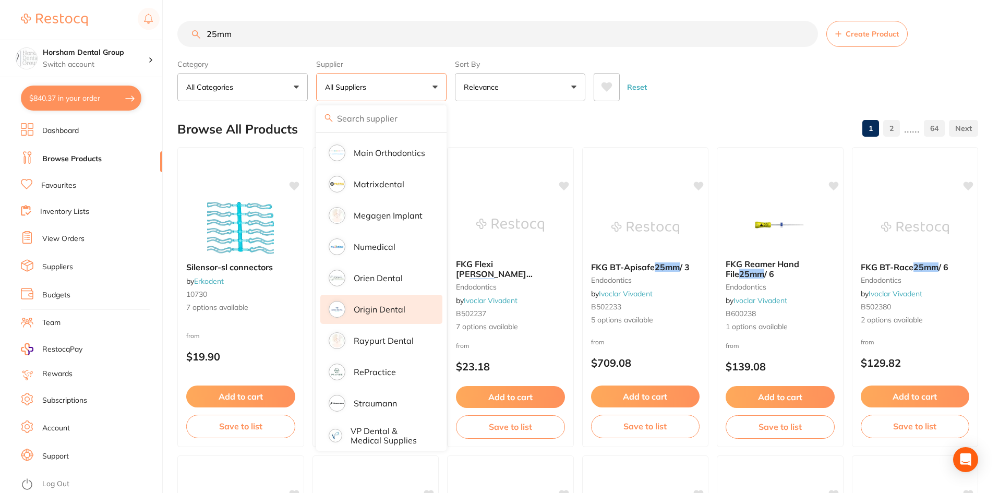
click at [412, 295] on li "Origin Dental" at bounding box center [381, 309] width 122 height 29
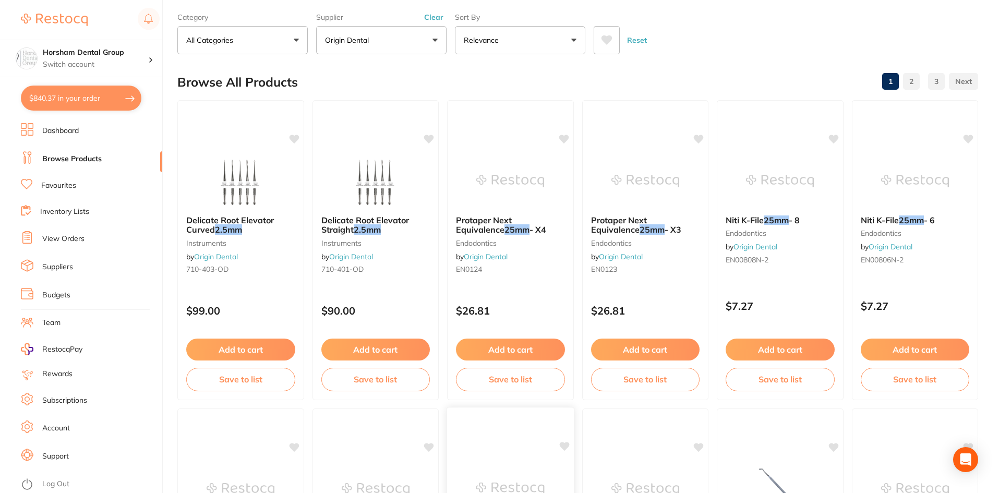
scroll to position [0, 0]
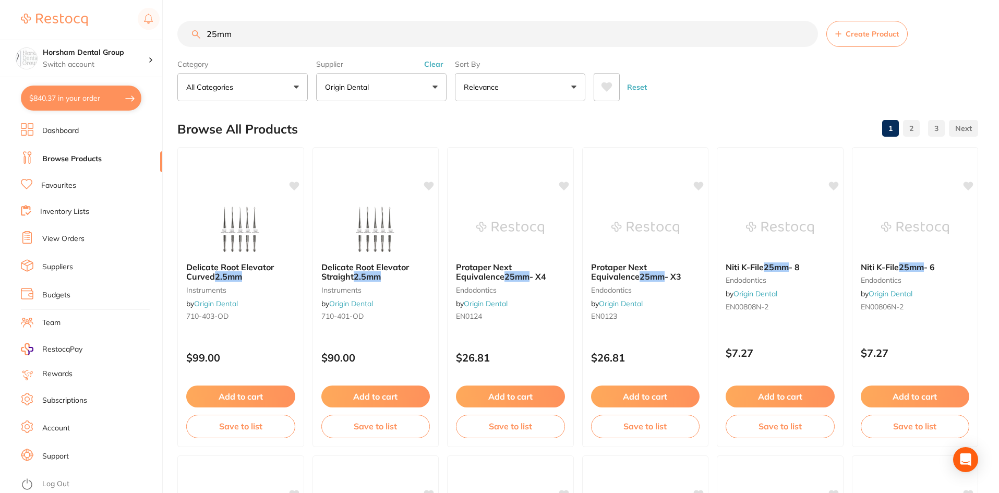
click at [240, 27] on input "25mm" at bounding box center [497, 34] width 640 height 26
type input "k files"
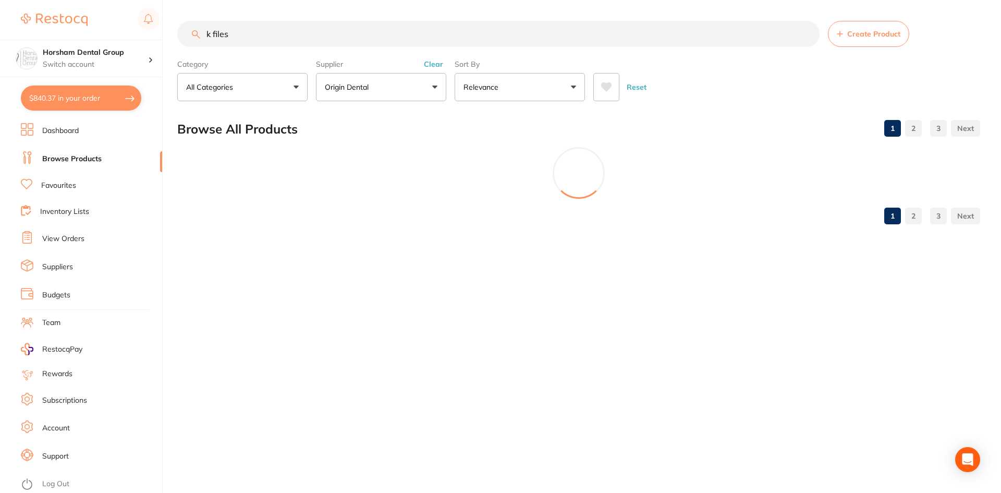
scroll to position [555, 0]
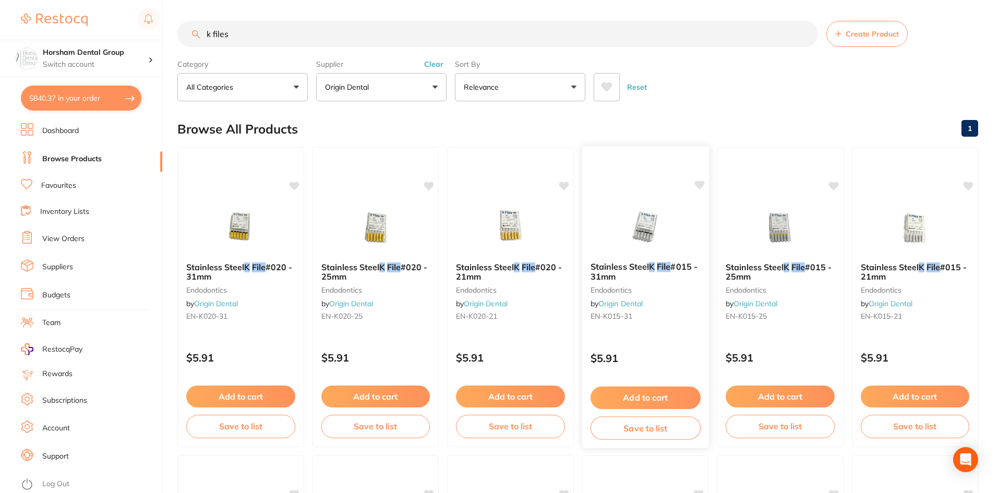
click at [632, 268] on span "Stainless Steel" at bounding box center [619, 266] width 58 height 10
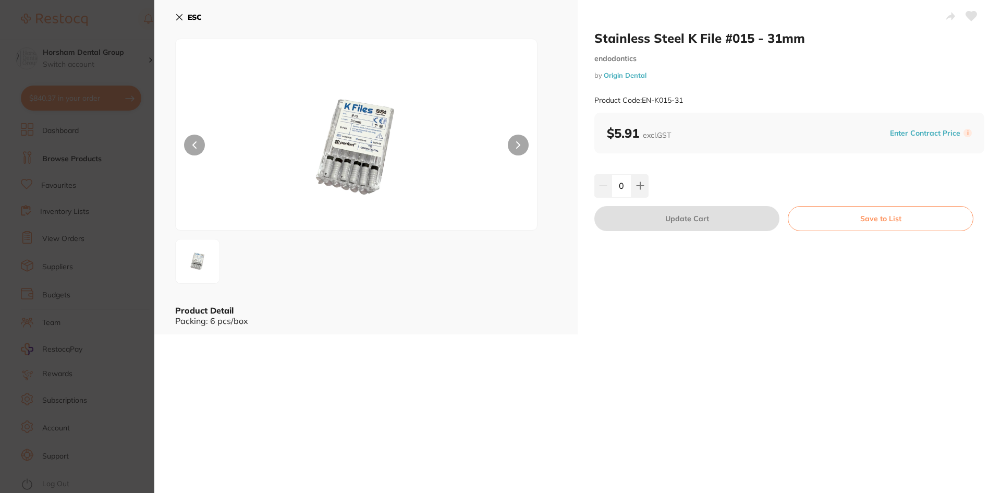
click at [619, 192] on input "0" at bounding box center [622, 185] width 20 height 23
type input "10"
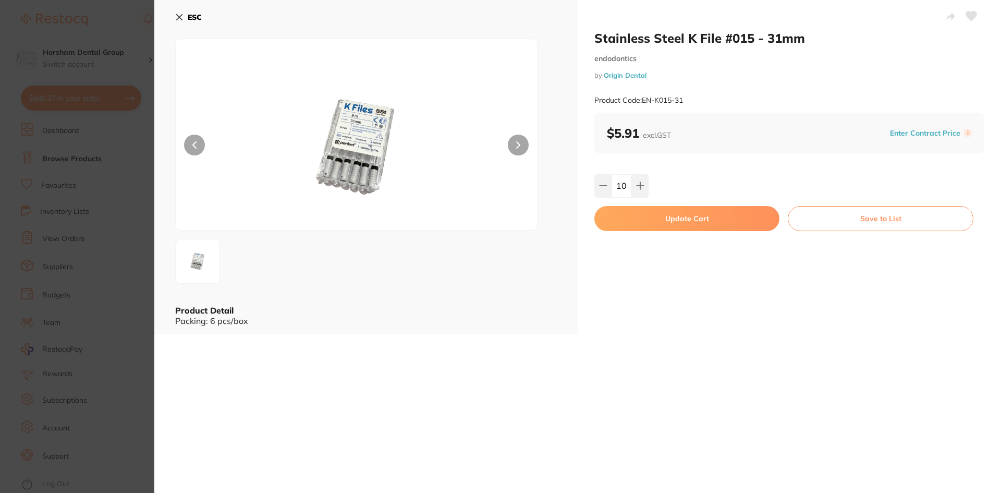
click at [703, 185] on div "10" at bounding box center [789, 185] width 390 height 23
click at [691, 216] on button "Update Cart" at bounding box center [686, 218] width 185 height 25
checkbox input "false"
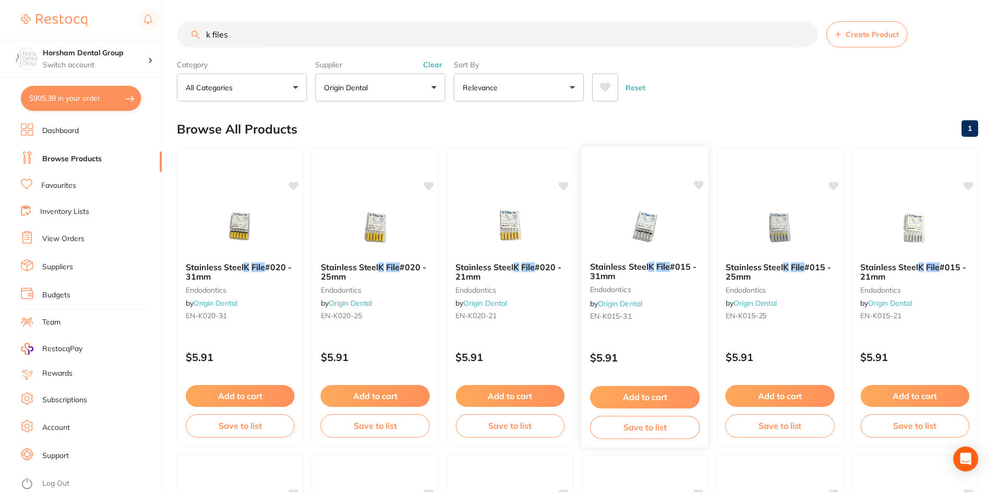
scroll to position [3, 0]
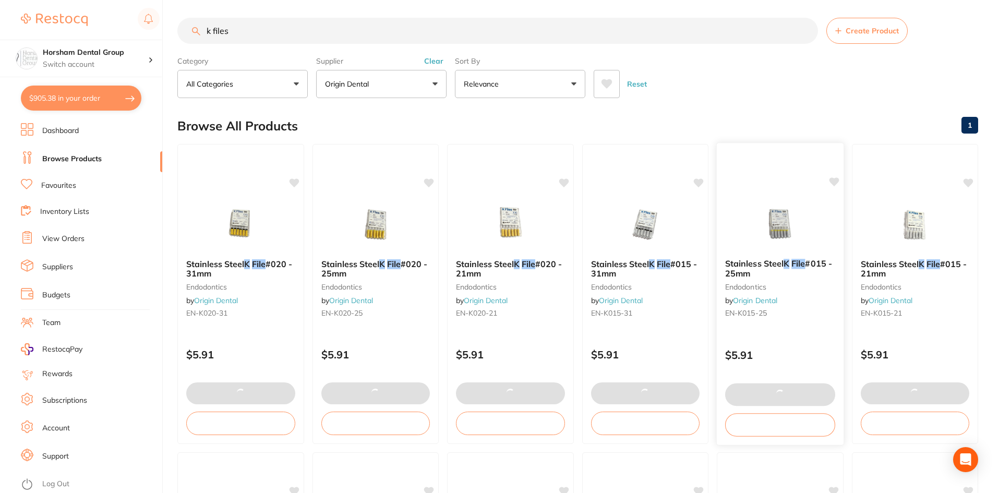
type input "11"
click at [762, 272] on b "Stainless Steel K File #015 - 25mm" at bounding box center [780, 268] width 110 height 19
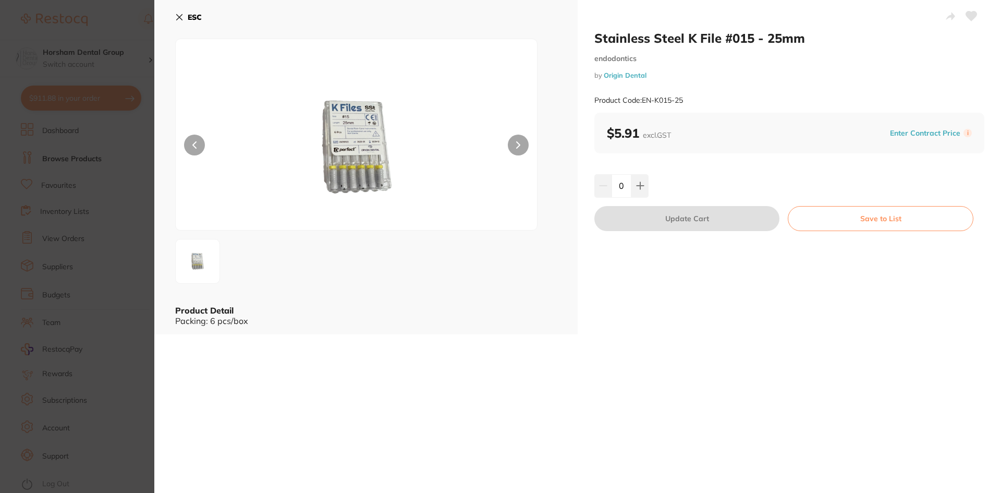
click at [619, 186] on input "0" at bounding box center [622, 185] width 20 height 23
type input "10"
click at [722, 171] on div "Stainless Steel K File #015 - 25mm endodontics by Origin Dental Product Code: E…" at bounding box center [789, 167] width 423 height 334
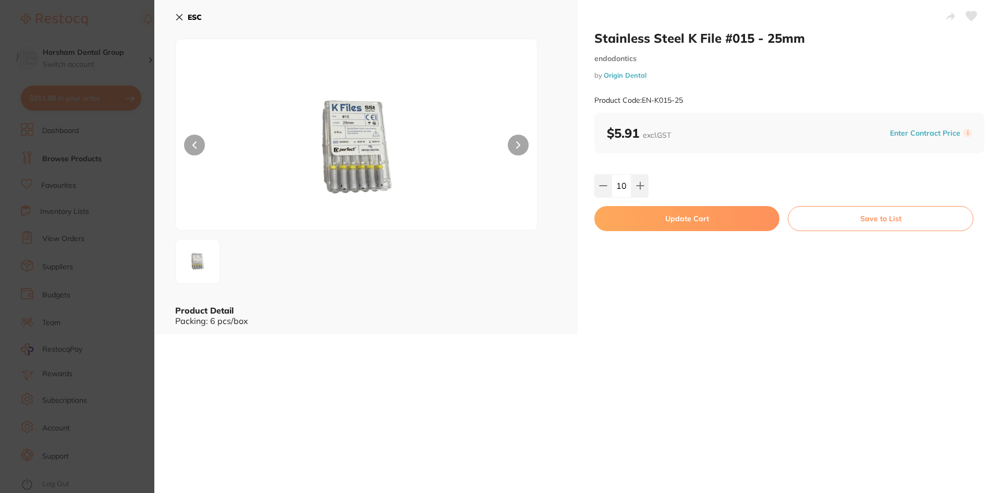
click at [694, 217] on button "Update Cart" at bounding box center [686, 218] width 185 height 25
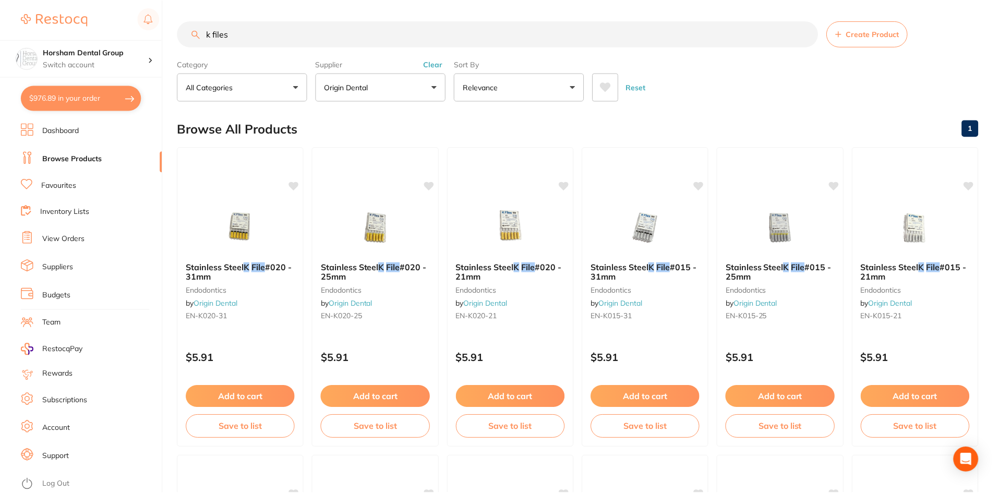
scroll to position [3, 0]
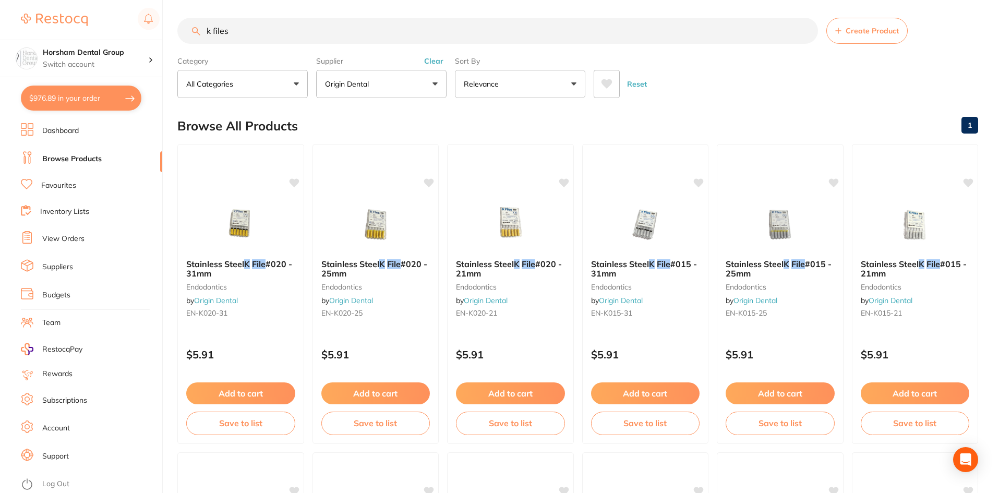
scroll to position [454, 0]
click at [166, 6] on div "$976.89 Horsham Dental Group Switch account Horsham Plaza Dental Centre Warrack…" at bounding box center [499, 243] width 999 height 493
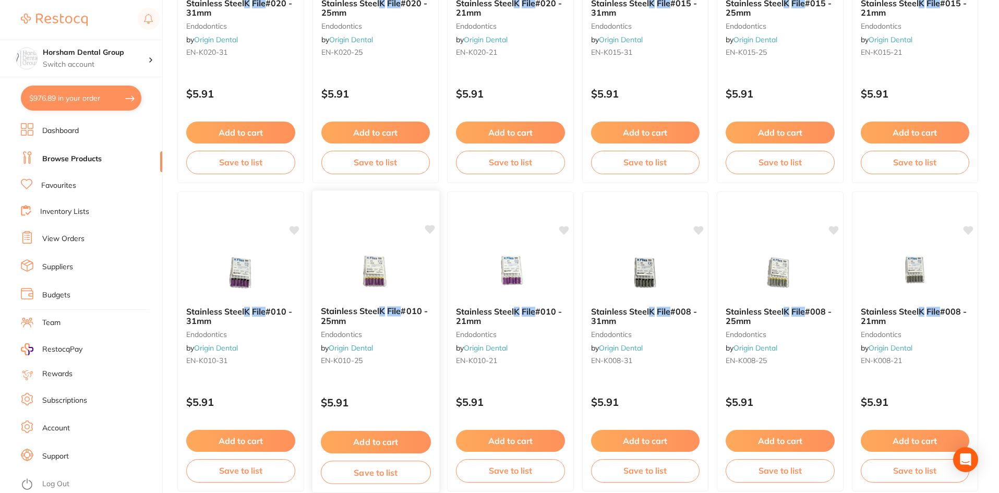
click at [355, 323] on b "Stainless Steel K File #010 - 25mm" at bounding box center [375, 315] width 110 height 19
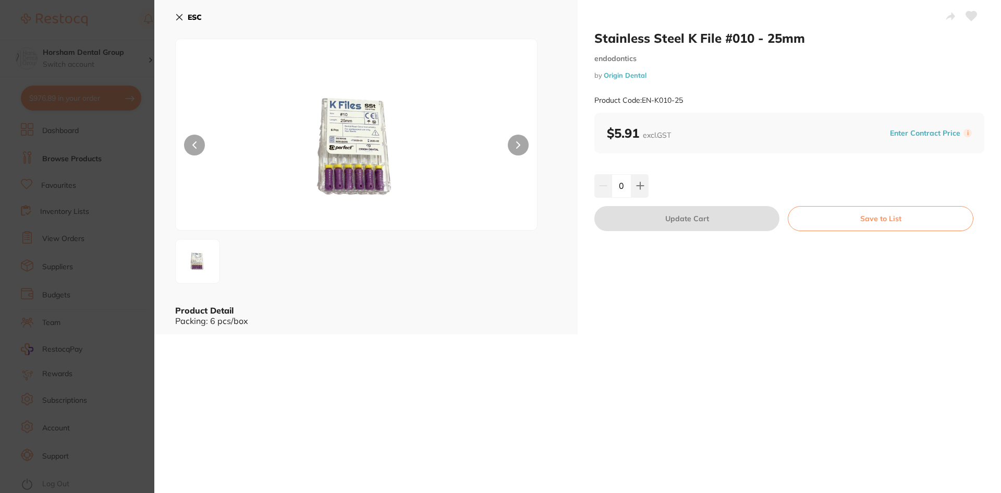
click at [621, 186] on input "0" at bounding box center [622, 185] width 20 height 23
type input "10"
click at [657, 183] on div "10" at bounding box center [789, 185] width 390 height 23
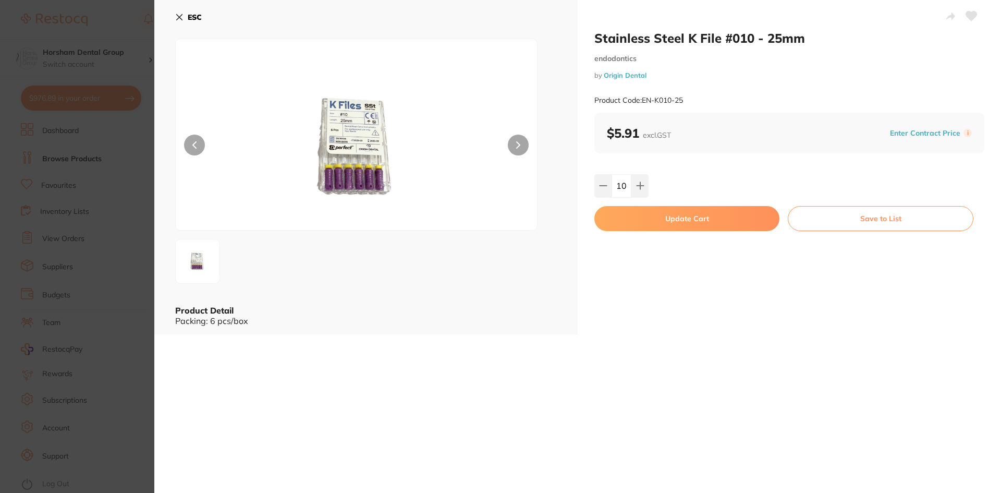
click at [662, 214] on button "Update Cart" at bounding box center [686, 218] width 185 height 25
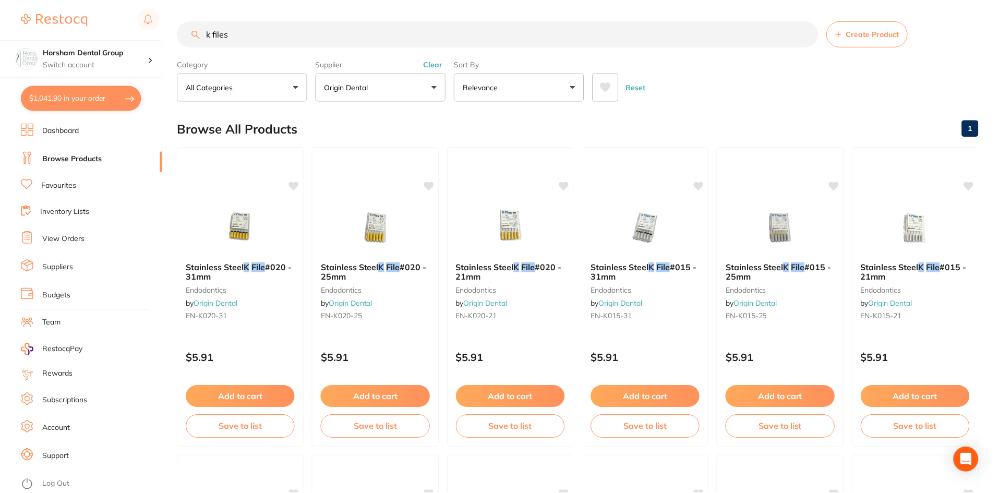
scroll to position [264, 0]
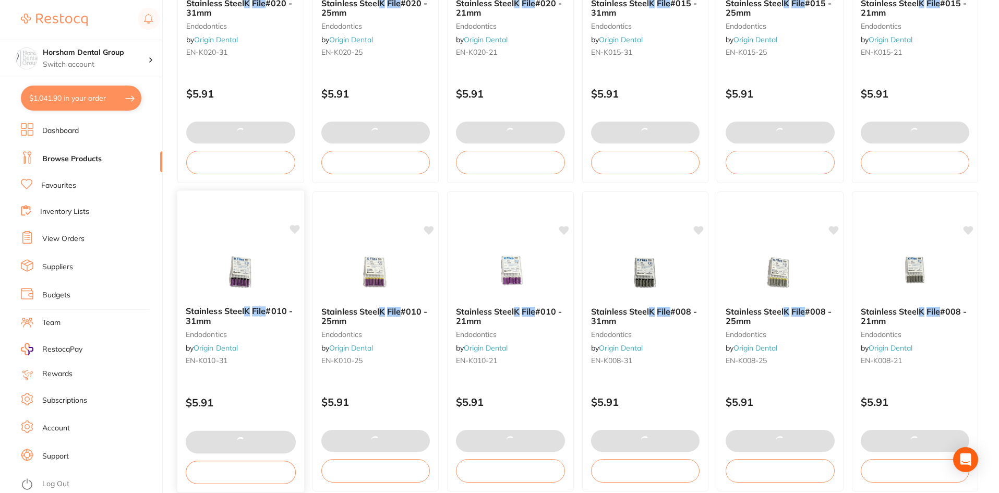
click at [228, 302] on div "Stainless Steel K File #010 - 31mm endodontics by Origin Dental EN-K010-31" at bounding box center [240, 338] width 127 height 80
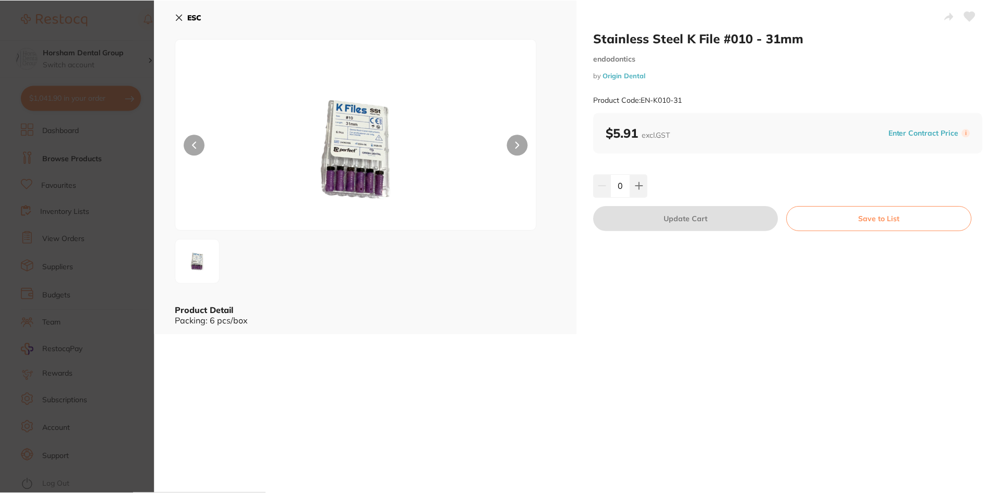
scroll to position [264, 0]
click at [624, 185] on input "0" at bounding box center [621, 185] width 20 height 23
type input "10"
click at [689, 184] on div "10" at bounding box center [787, 185] width 389 height 23
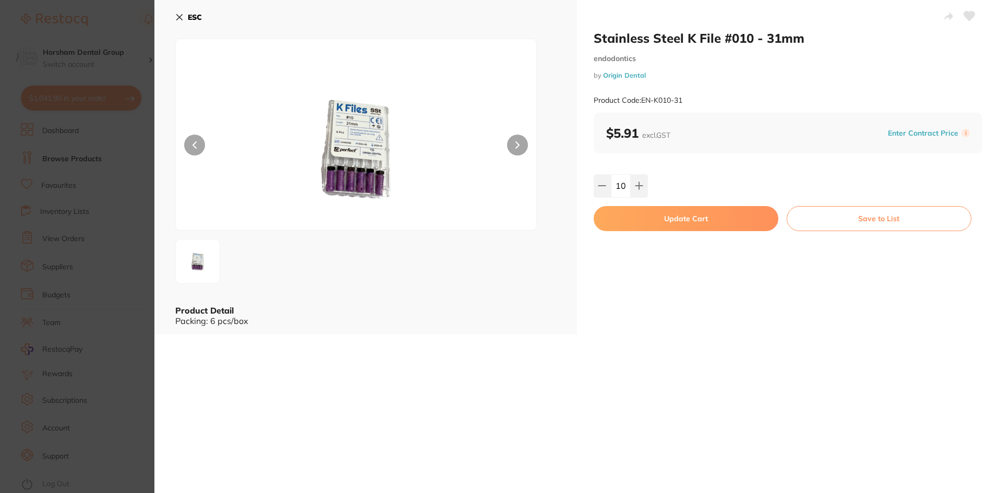
click at [677, 222] on button "Update Cart" at bounding box center [685, 218] width 185 height 25
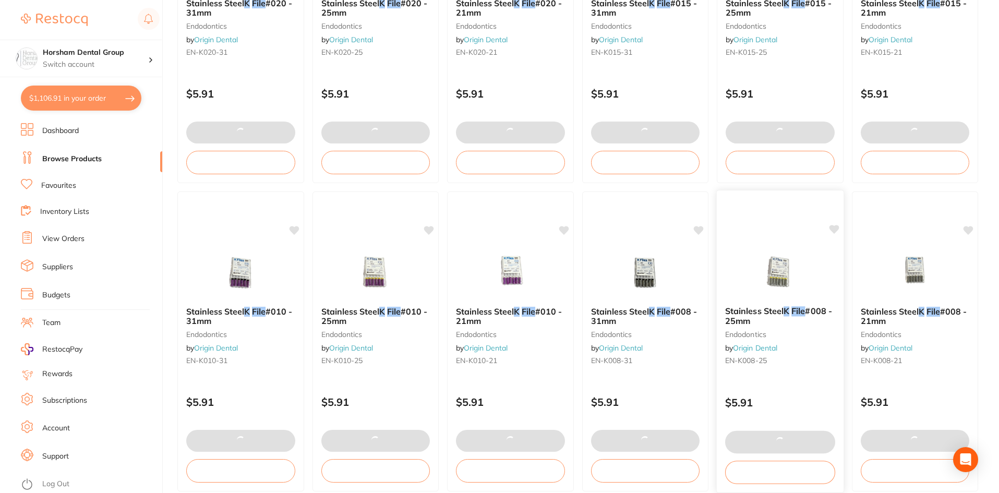
click at [751, 320] on span "#008 - 25mm" at bounding box center [778, 316] width 107 height 20
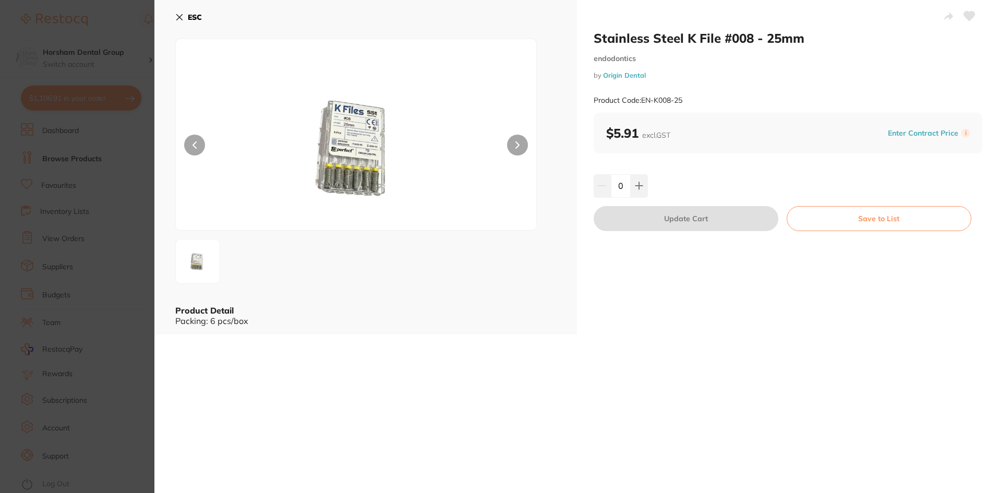
click at [616, 188] on input "0" at bounding box center [621, 185] width 20 height 23
type input "5"
click at [689, 184] on div "5" at bounding box center [787, 185] width 389 height 23
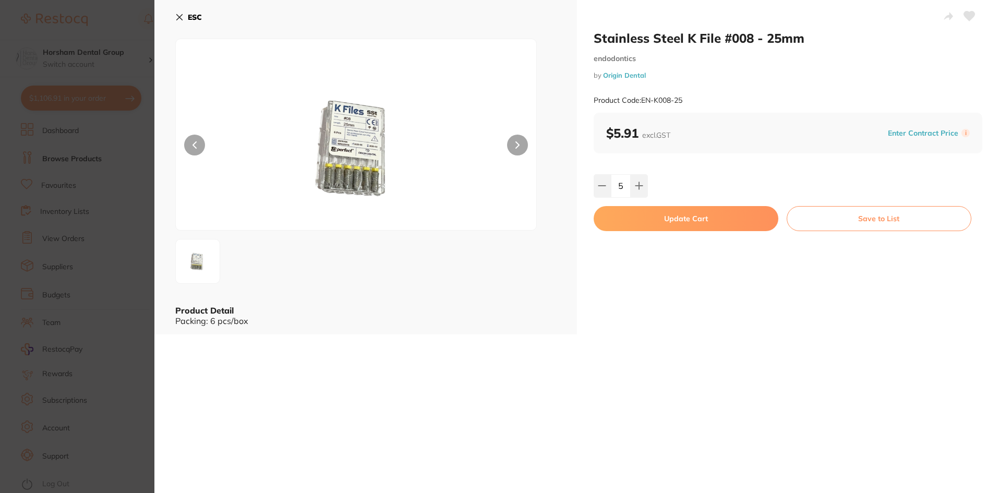
click at [680, 215] on button "Update Cart" at bounding box center [685, 218] width 185 height 25
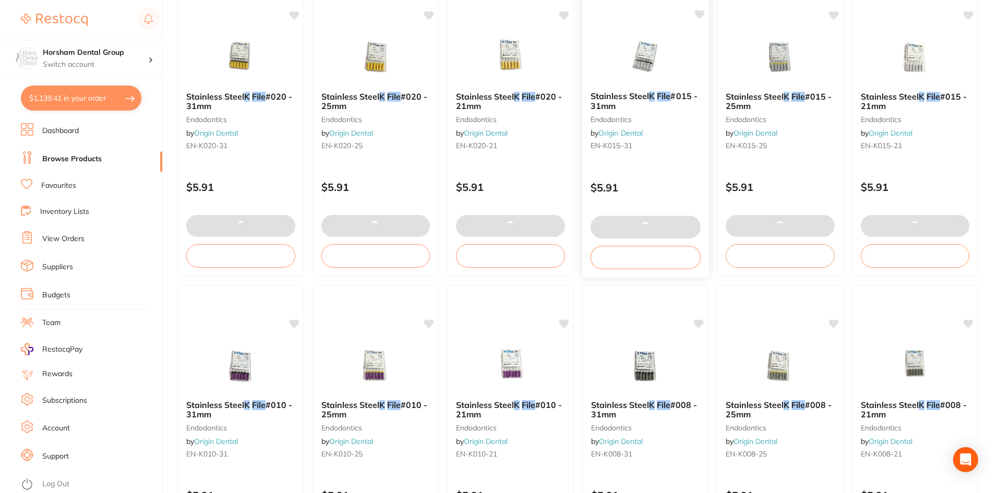
scroll to position [209, 0]
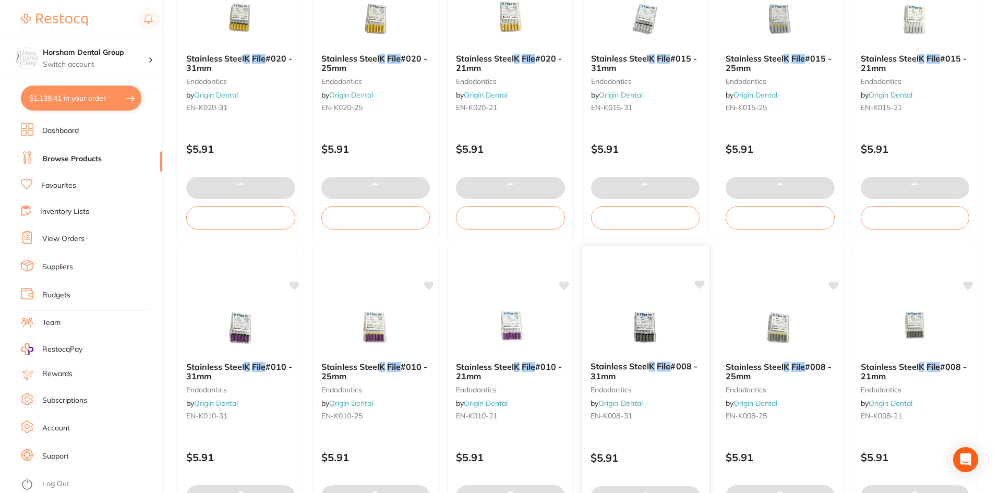
click at [636, 366] on span "Stainless Steel" at bounding box center [619, 366] width 58 height 10
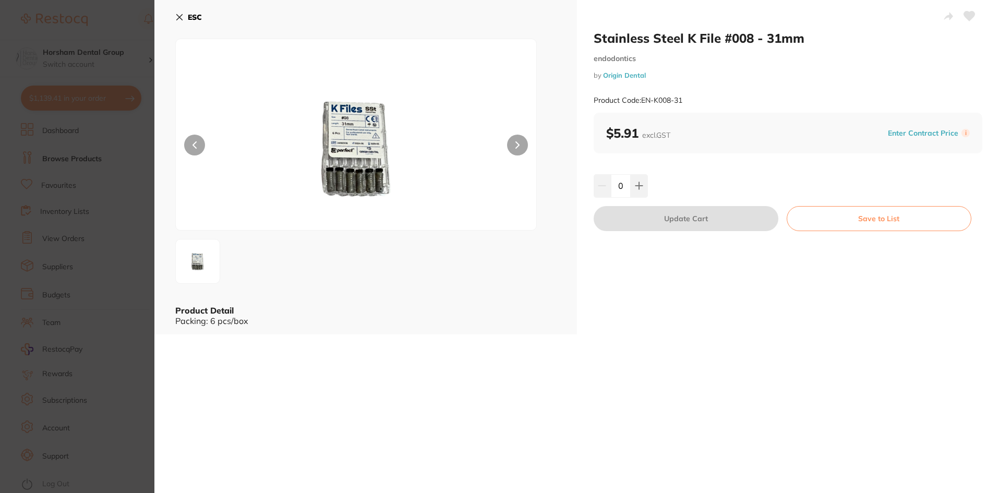
click at [617, 180] on input "0" at bounding box center [621, 185] width 20 height 23
type input "5"
click at [679, 176] on div "5" at bounding box center [787, 185] width 389 height 23
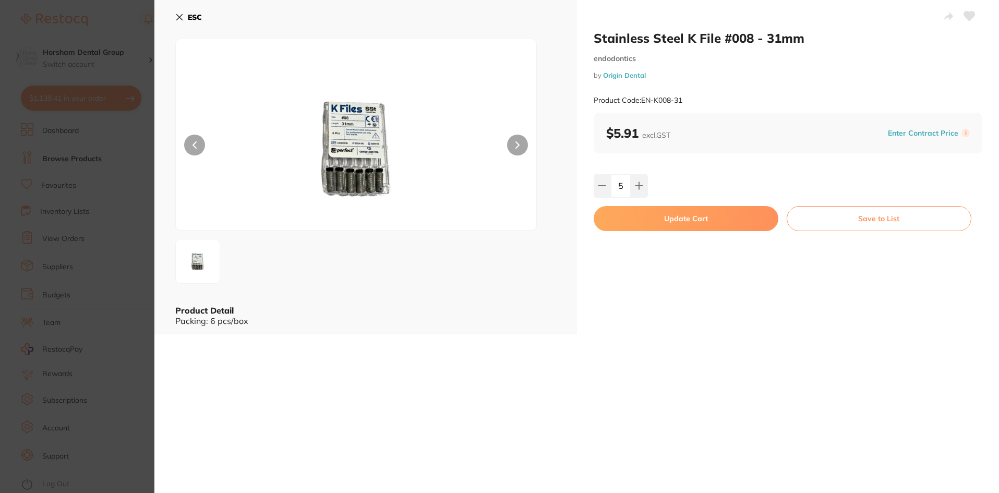
click at [655, 217] on button "Update Cart" at bounding box center [685, 218] width 185 height 25
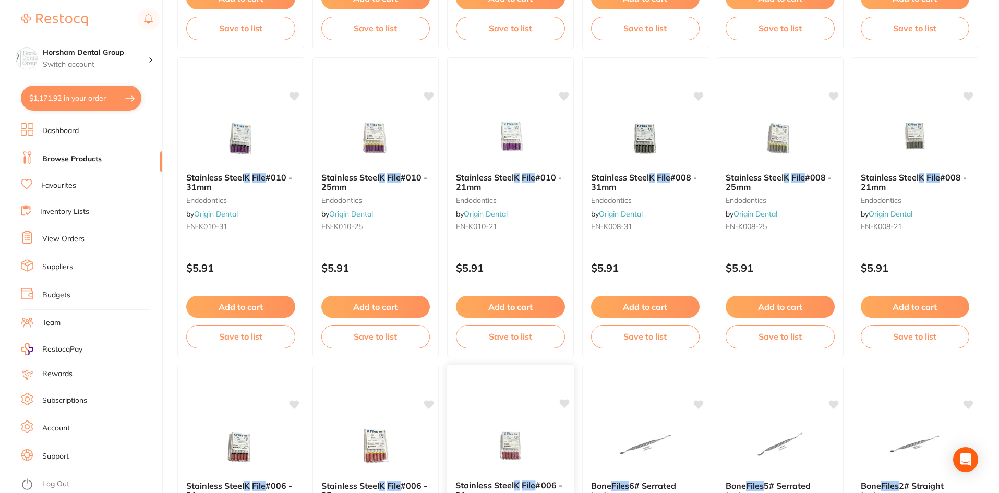
scroll to position [469, 0]
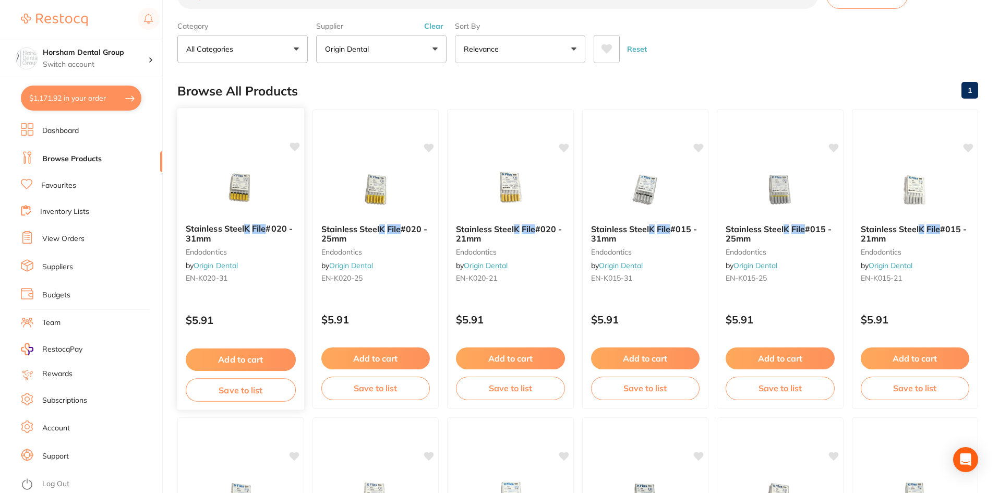
scroll to position [0, 0]
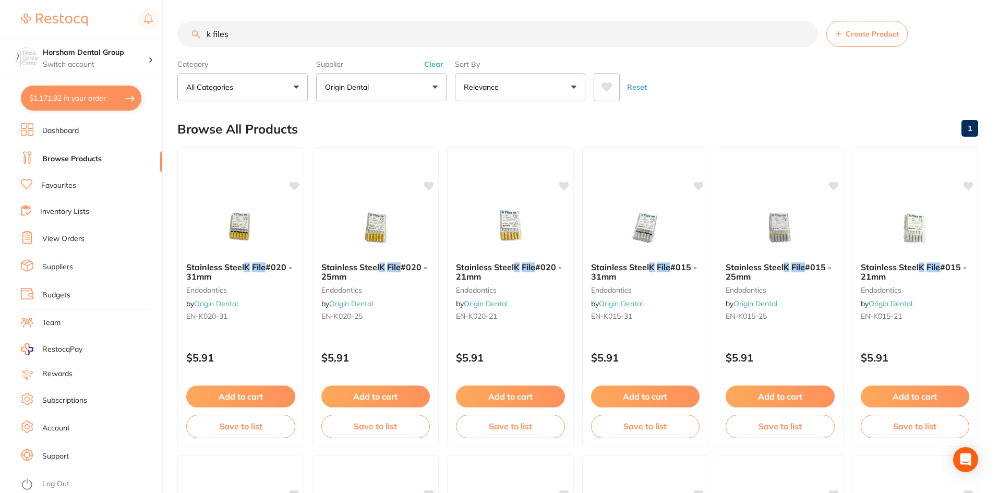
click at [427, 64] on button "Clear" at bounding box center [434, 63] width 26 height 9
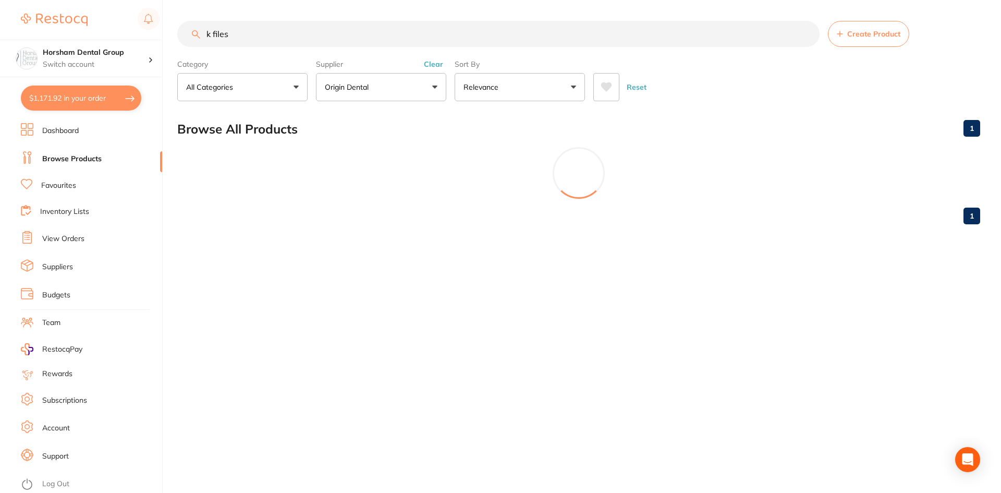
click at [375, 34] on input "k files" at bounding box center [498, 34] width 642 height 26
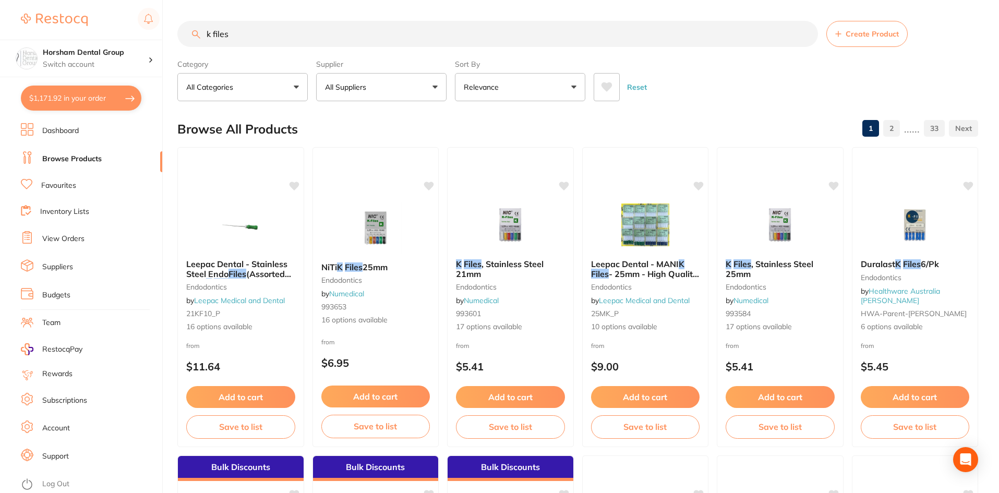
click at [375, 34] on input "k files" at bounding box center [497, 34] width 640 height 26
paste input "Coltene Roeko Hyflex Remover"
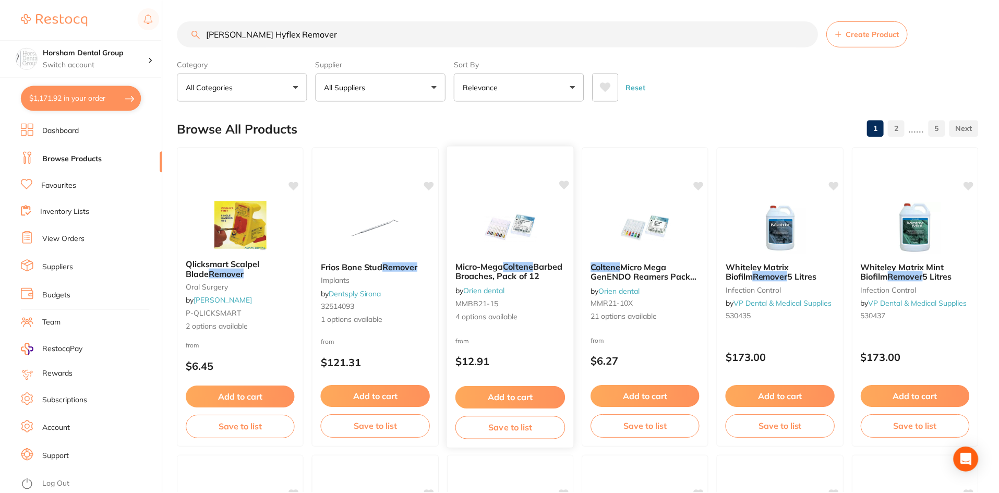
scroll to position [521, 0]
click at [357, 78] on button "All Suppliers" at bounding box center [381, 87] width 130 height 28
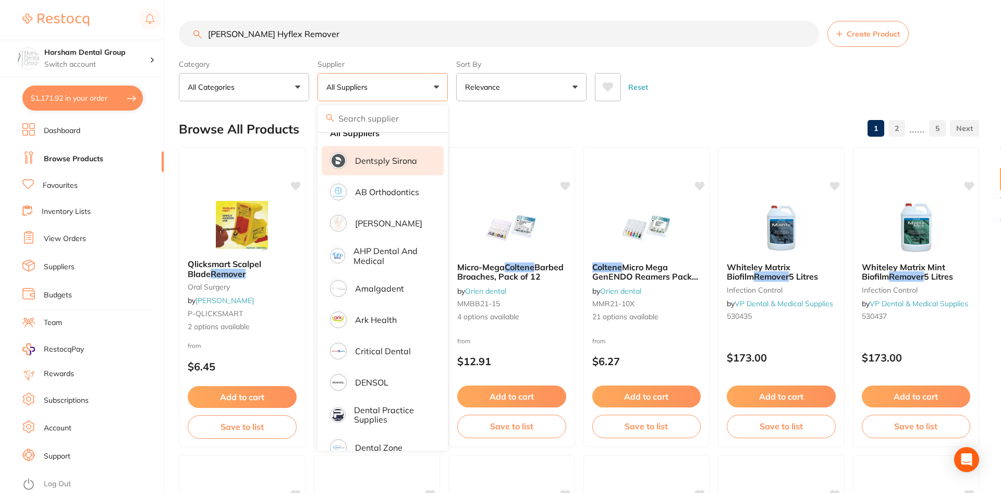
scroll to position [0, 0]
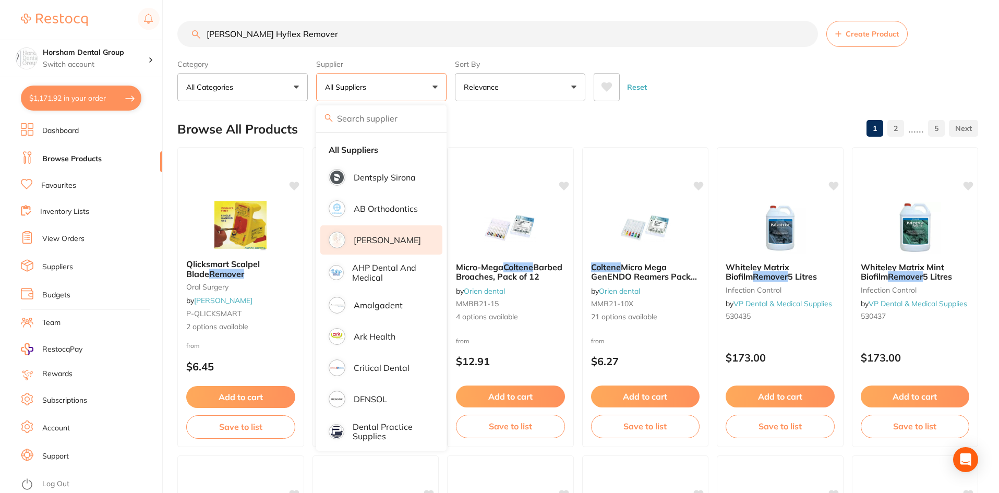
click at [384, 233] on li "[PERSON_NAME]" at bounding box center [381, 239] width 122 height 29
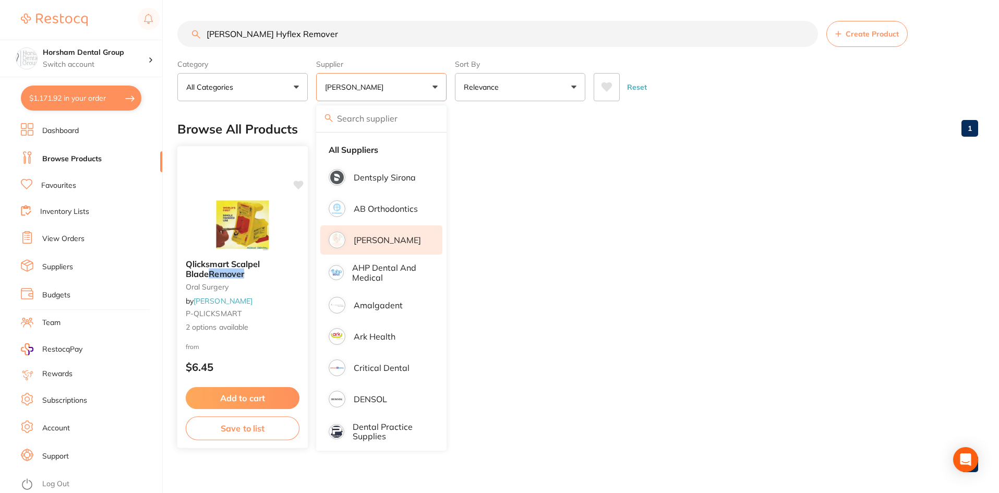
click at [221, 236] on img at bounding box center [242, 224] width 68 height 53
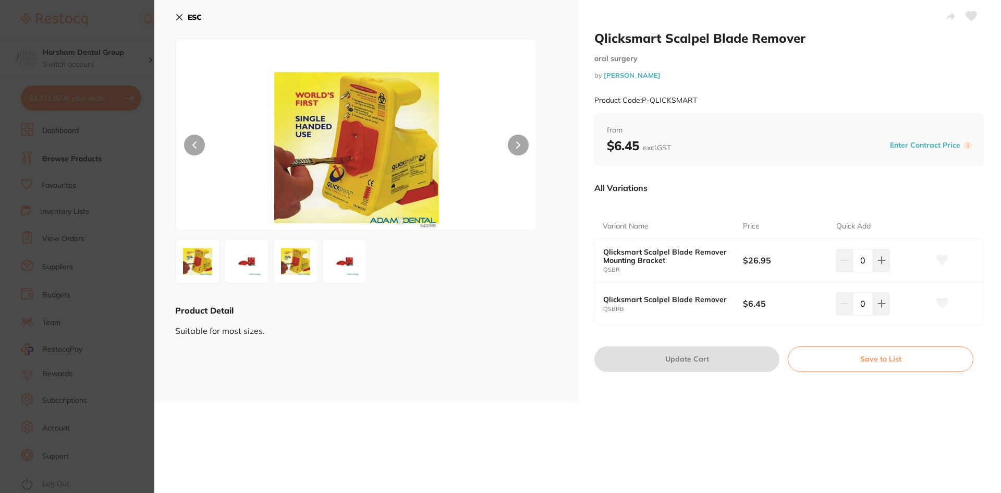
click at [186, 18] on button "ESC" at bounding box center [188, 17] width 27 height 18
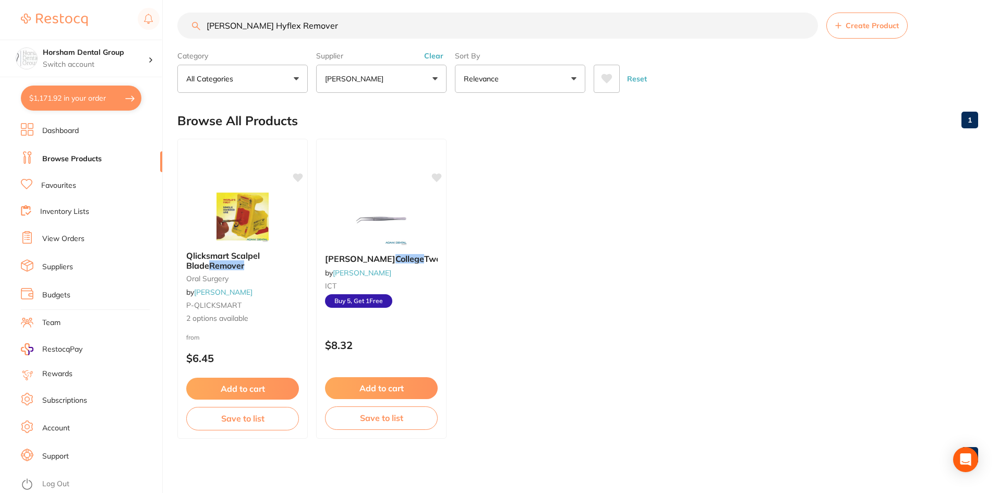
drag, startPoint x: 164, startPoint y: 9, endPoint x: 182, endPoint y: 15, distance: 19.3
click at [164, 9] on div "$1,171.92 Horsham Dental Group Switch account Horsham Plaza Dental Centre Warra…" at bounding box center [499, 238] width 999 height 493
click at [222, 22] on input "Coltene Roeko Hyflex Remover" at bounding box center [497, 26] width 640 height 26
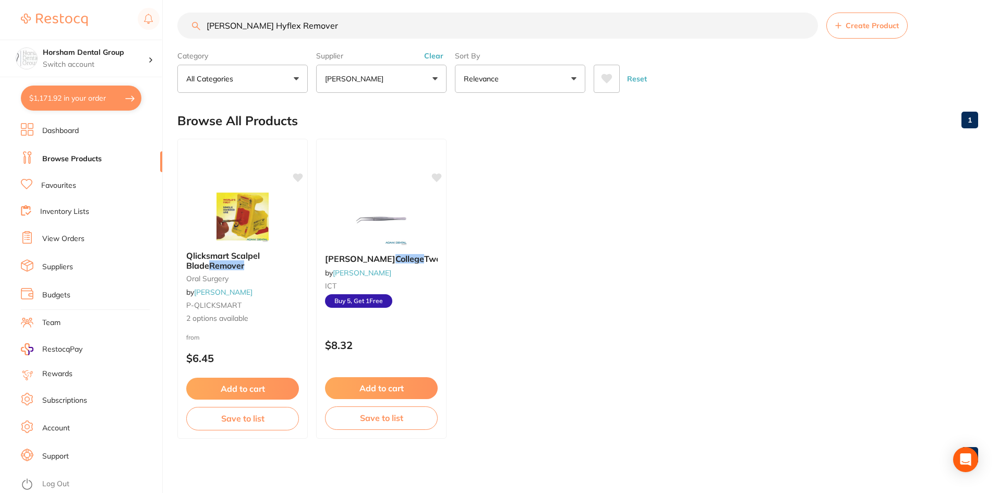
paste input "hloroform Endodontic Solvent"
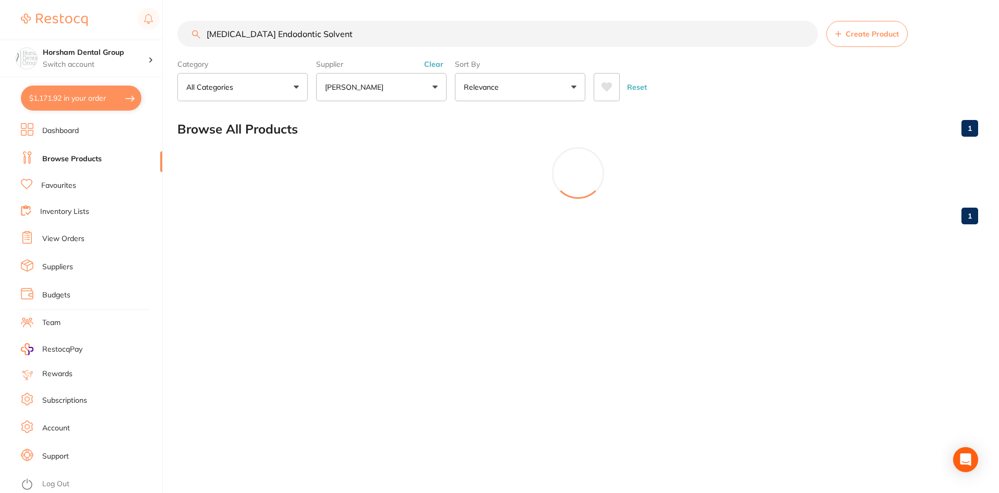
scroll to position [0, 0]
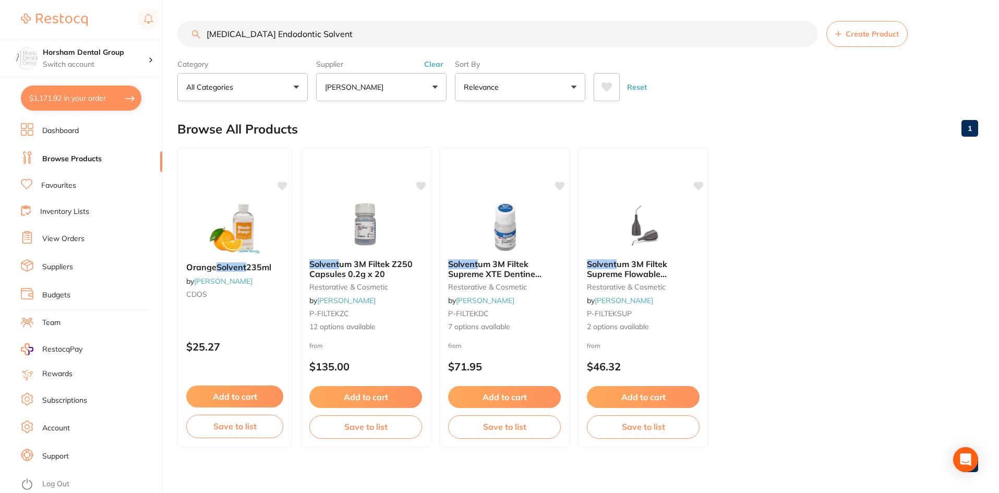
click at [425, 63] on button "Clear" at bounding box center [434, 63] width 26 height 9
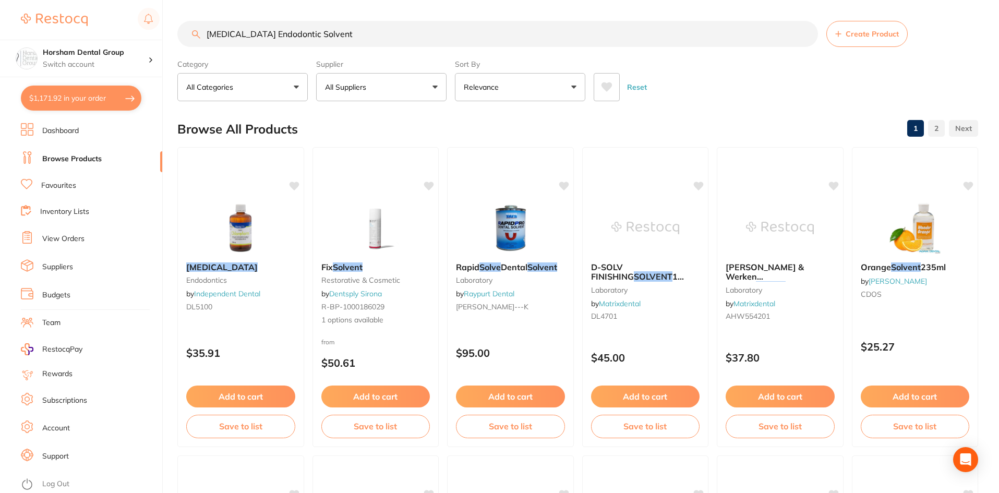
click at [390, 88] on button "All Suppliers" at bounding box center [381, 87] width 130 height 28
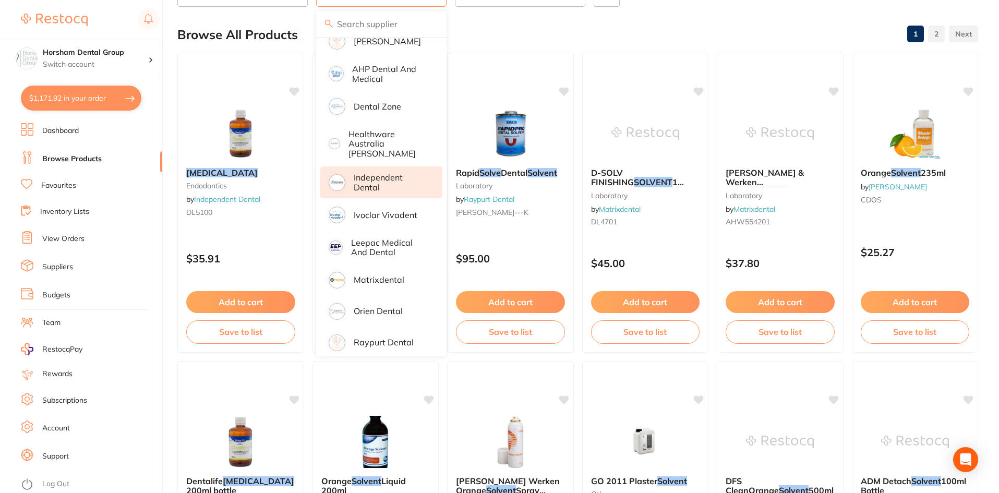
scroll to position [156, 0]
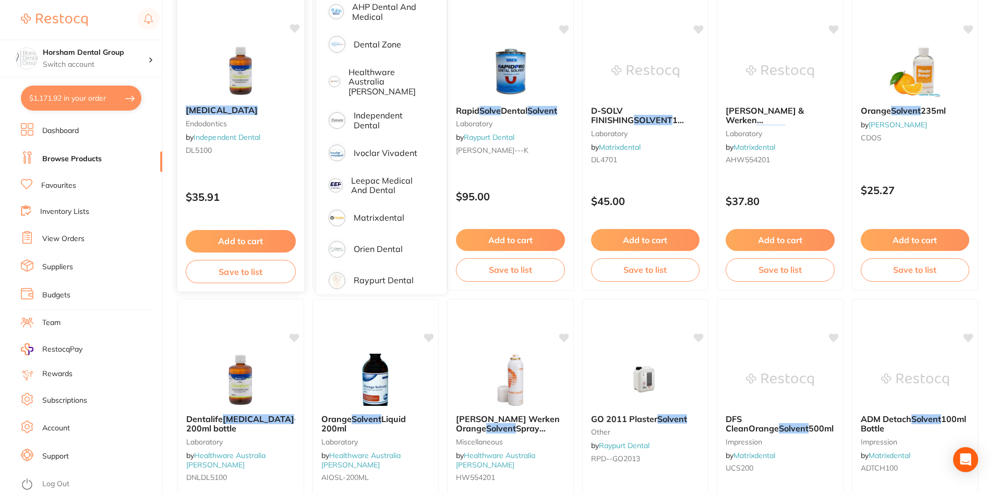
click at [236, 87] on img at bounding box center [240, 70] width 68 height 53
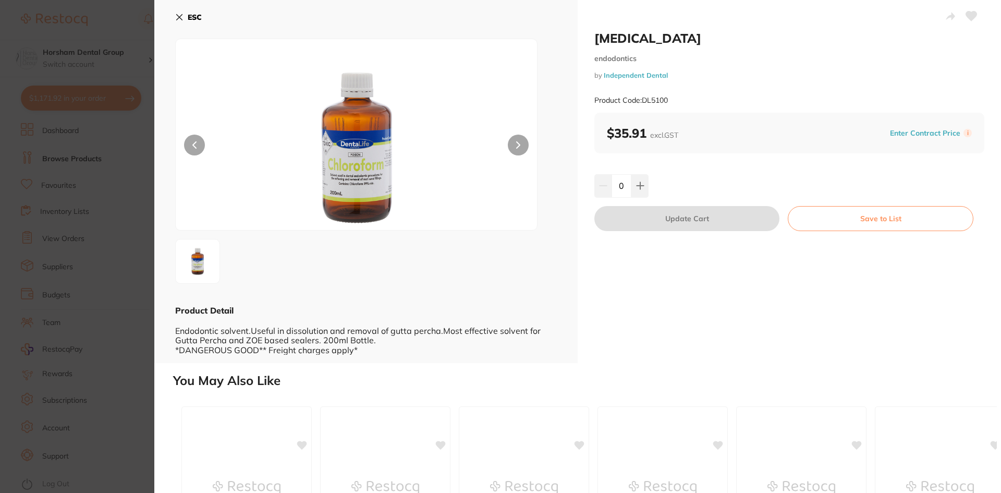
click at [388, 170] on img at bounding box center [356, 147] width 217 height 165
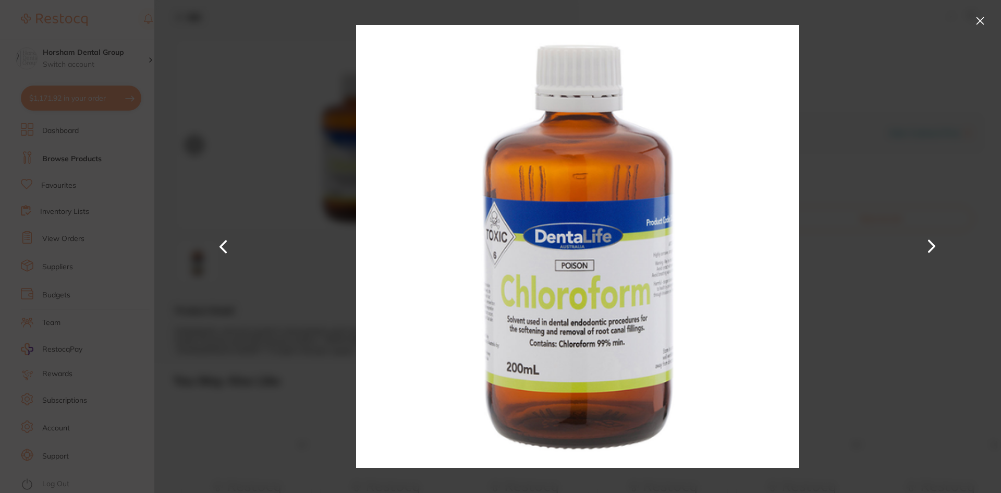
click at [168, 55] on div at bounding box center [577, 246] width 847 height 493
click at [976, 23] on button at bounding box center [980, 21] width 17 height 17
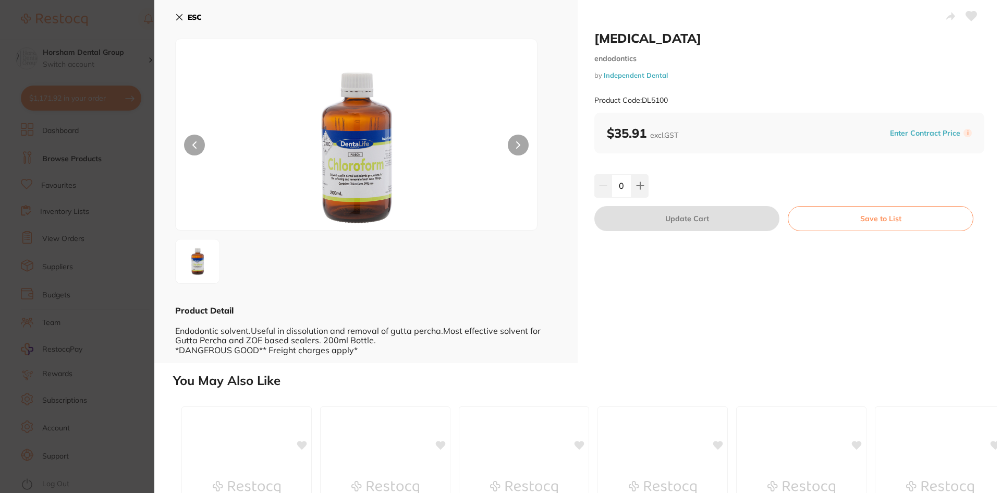
click at [179, 14] on icon at bounding box center [179, 17] width 8 height 8
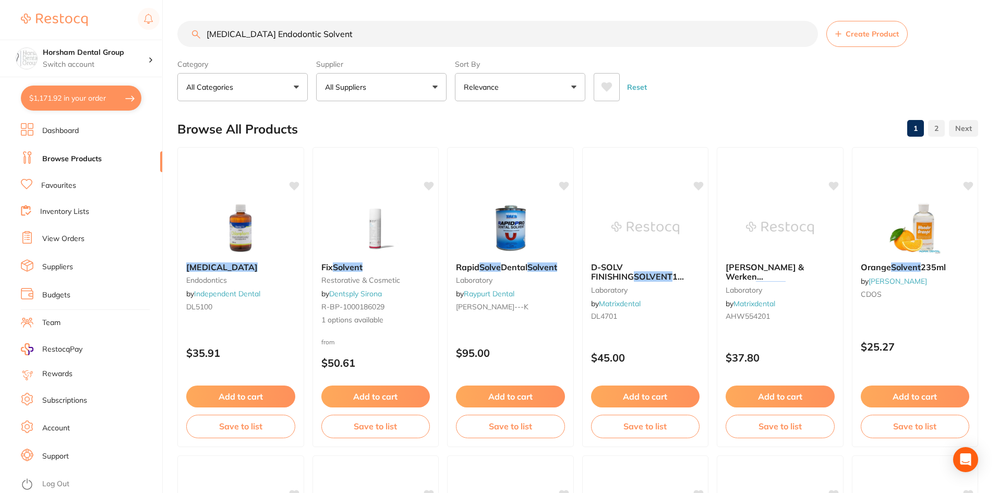
click at [378, 83] on button "All Suppliers" at bounding box center [381, 87] width 130 height 28
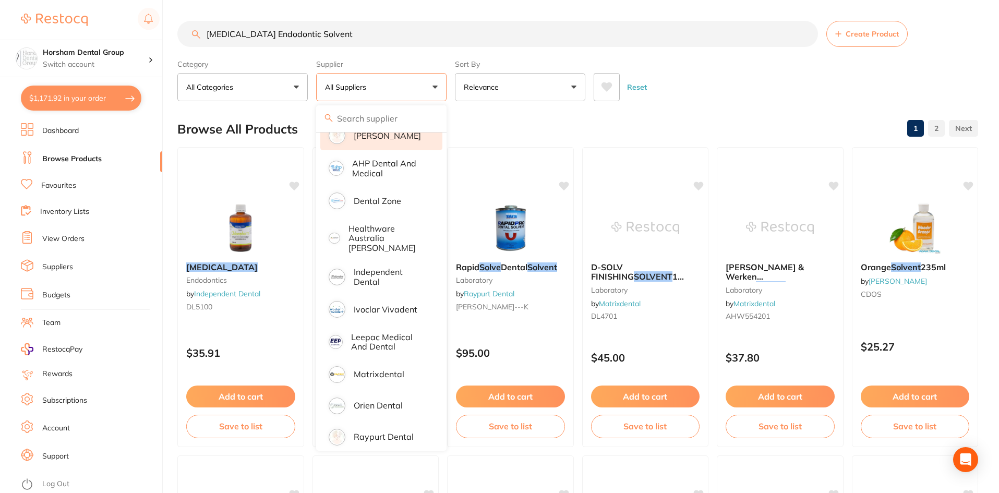
click at [364, 145] on li "[PERSON_NAME]" at bounding box center [381, 135] width 122 height 29
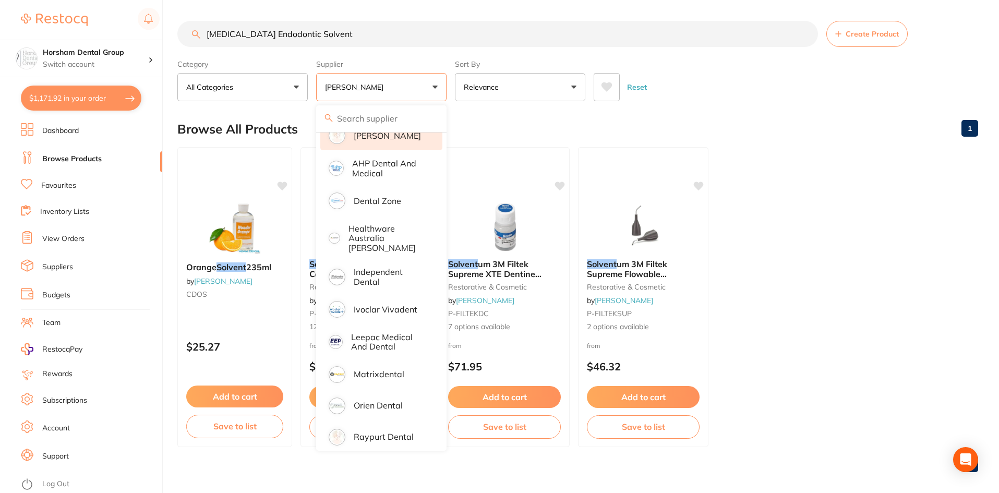
click at [739, 114] on div "Browse All Products 1" at bounding box center [577, 129] width 800 height 35
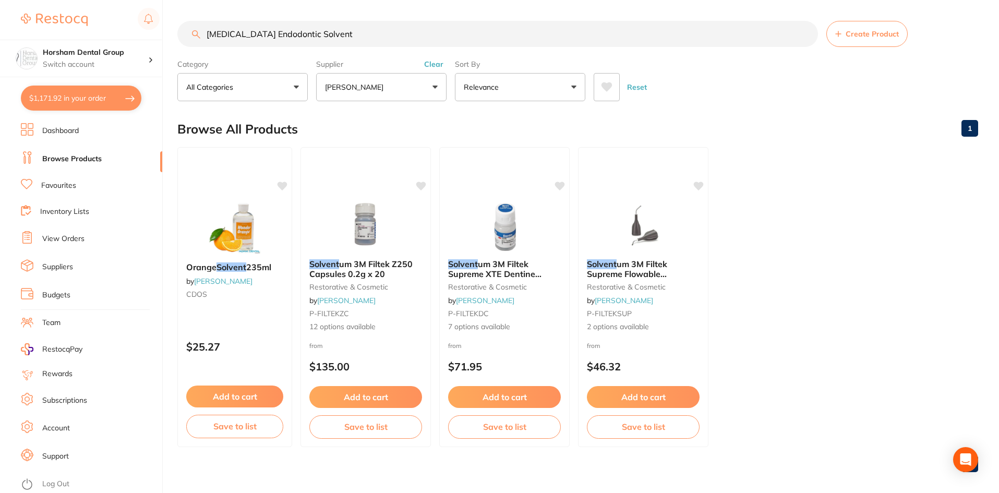
click at [374, 93] on button "[PERSON_NAME]" at bounding box center [381, 87] width 130 height 28
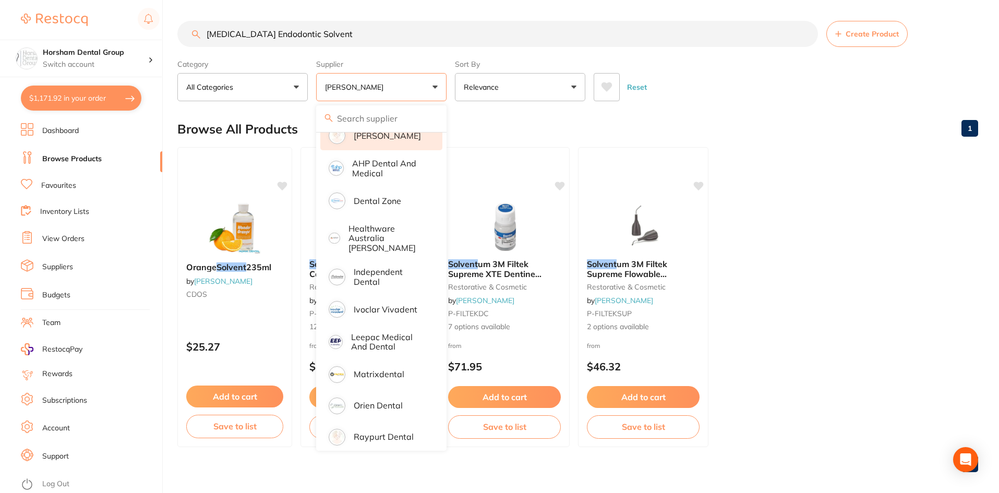
click at [436, 64] on label "Supplier" at bounding box center [381, 63] width 130 height 9
click at [480, 114] on div "Browse All Products 1" at bounding box center [577, 129] width 800 height 35
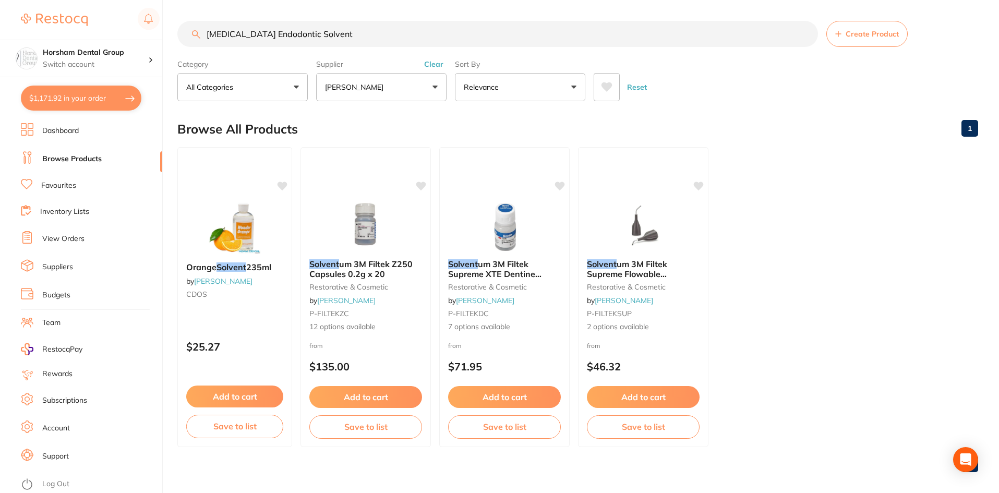
click at [433, 69] on button "Clear" at bounding box center [434, 63] width 26 height 9
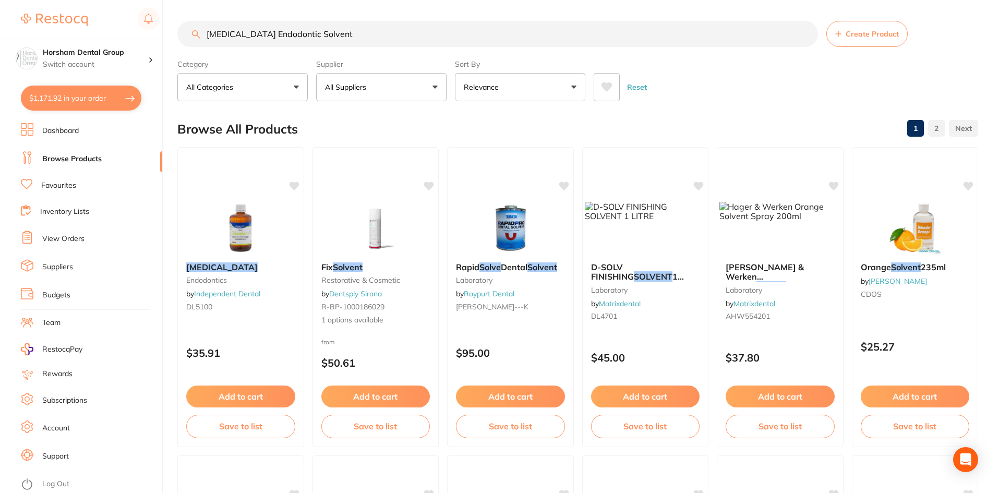
click at [412, 83] on button "All Suppliers" at bounding box center [381, 87] width 130 height 28
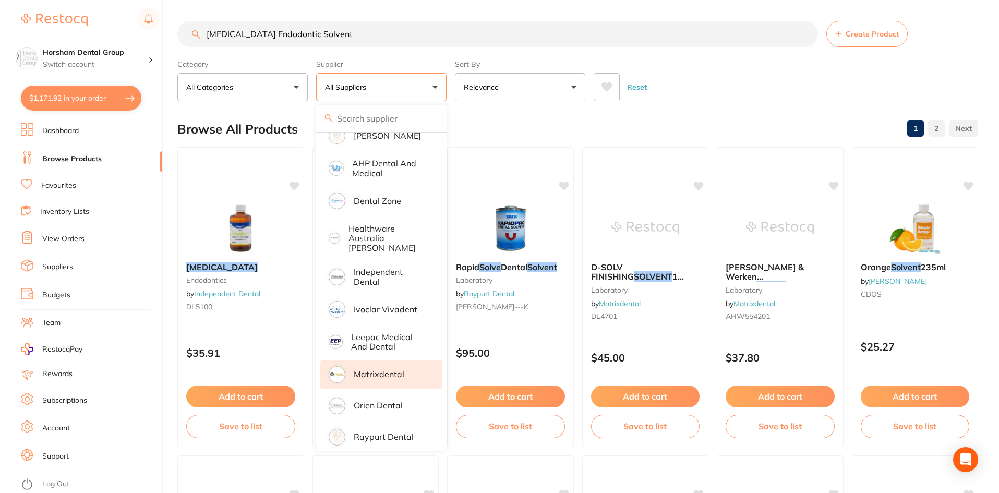
click at [407, 366] on li "Matrixdental" at bounding box center [381, 374] width 122 height 29
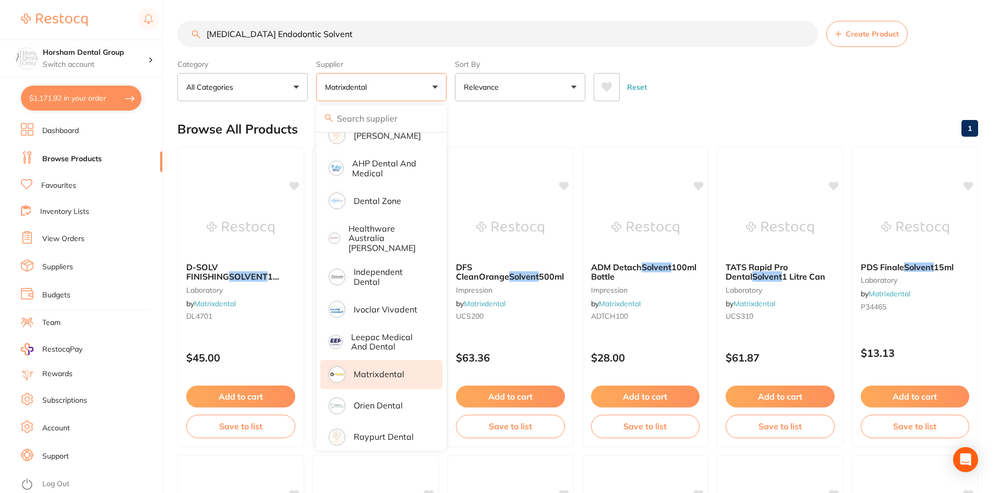
click at [730, 65] on div "Reset" at bounding box center [781, 83] width 376 height 37
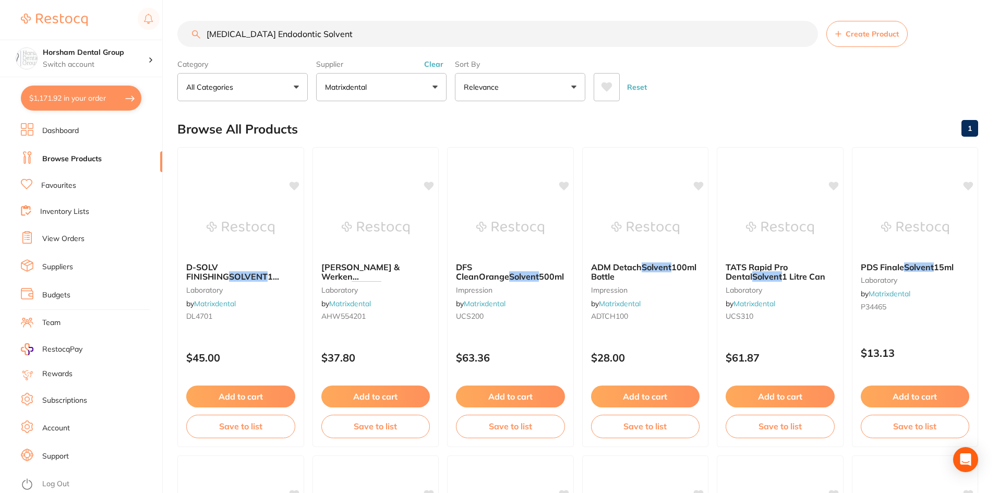
click at [442, 69] on div "Supplier Matrixdental All Suppliers Dentsply Sirona Adam Dental AHP Dental and …" at bounding box center [381, 78] width 130 height 46
drag, startPoint x: 361, startPoint y: 43, endPoint x: 251, endPoint y: 28, distance: 111.1
click at [251, 28] on input "Chloroform Endodontic Solvent" at bounding box center [497, 34] width 640 height 26
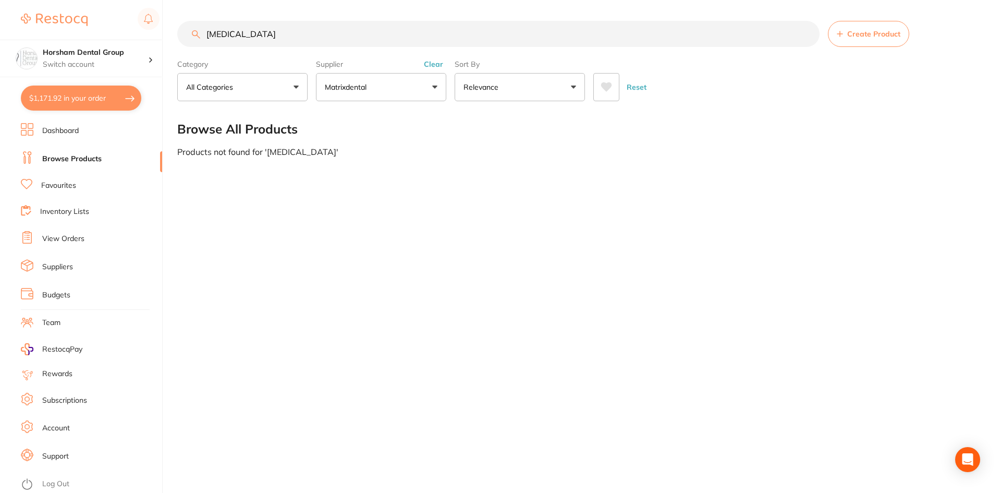
type input "[MEDICAL_DATA]"
click at [443, 65] on button "Clear" at bounding box center [434, 63] width 26 height 9
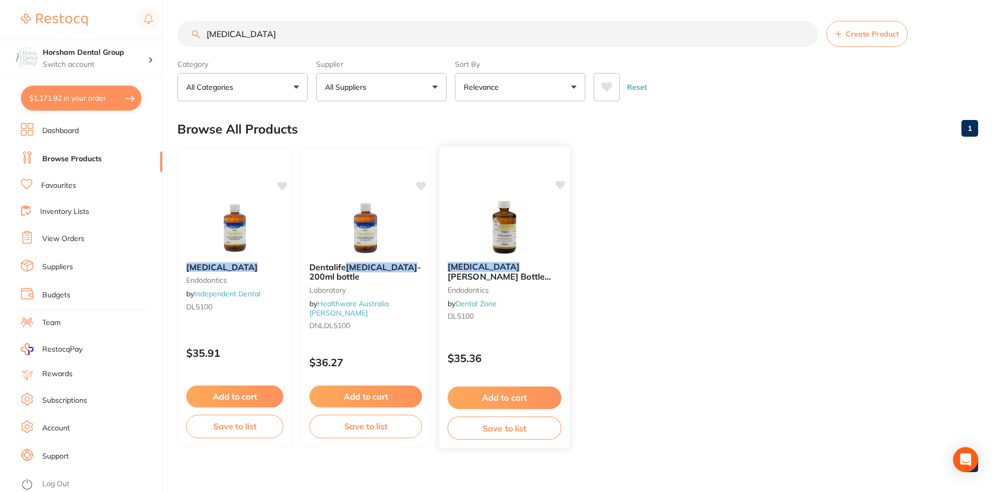
click at [487, 278] on span "Amber Glass Bottle 200ml" at bounding box center [498, 281] width 103 height 20
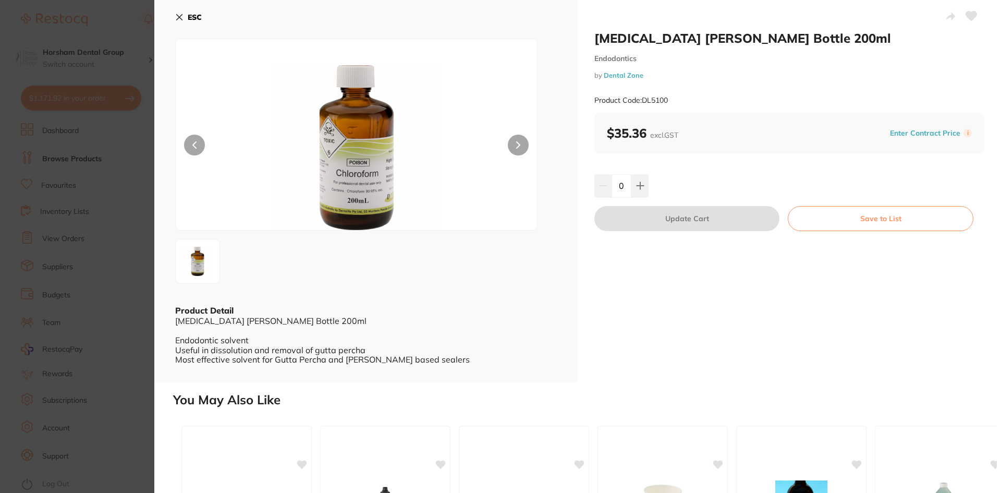
click at [180, 21] on icon at bounding box center [179, 17] width 8 height 8
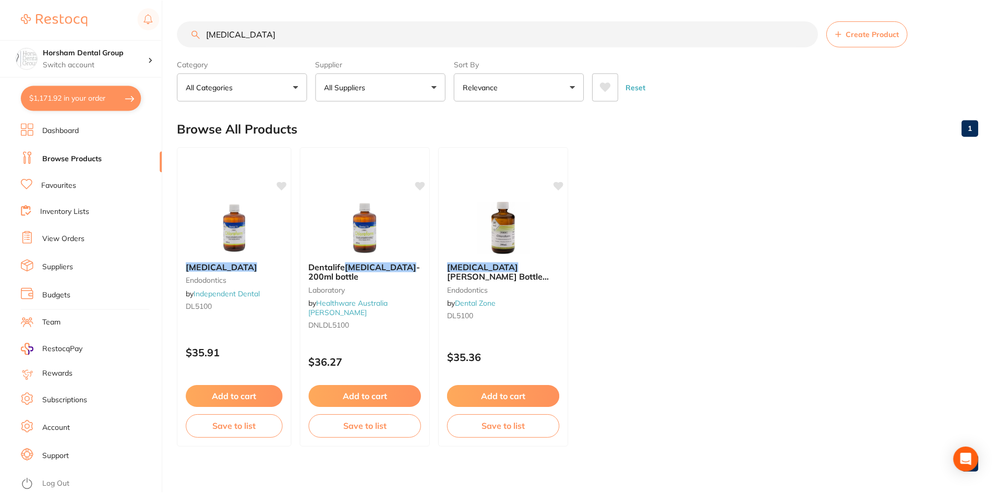
scroll to position [2, 0]
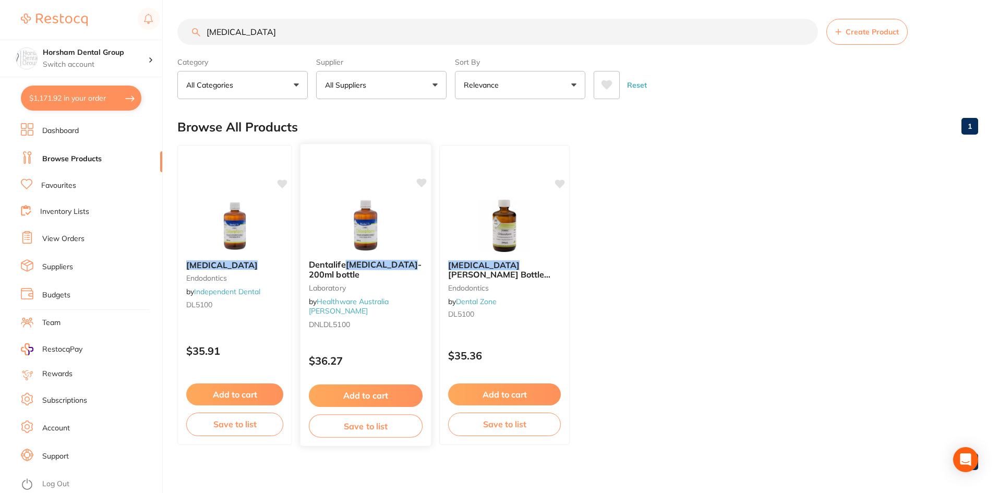
click at [371, 282] on div "Dentalife Chloroform - 200ml bottle Laboratory by Healthware Australia Ridley D…" at bounding box center [365, 295] width 130 height 89
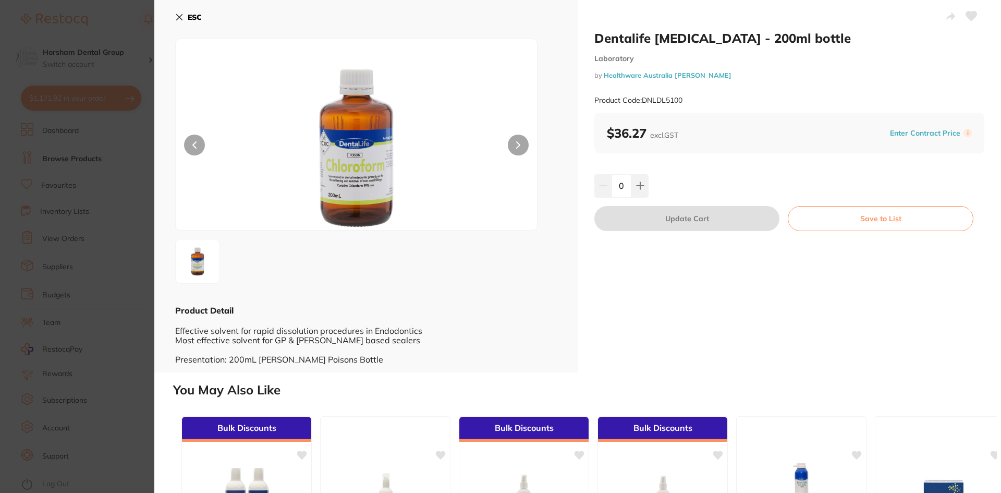
click at [188, 14] on b "ESC" at bounding box center [195, 17] width 14 height 9
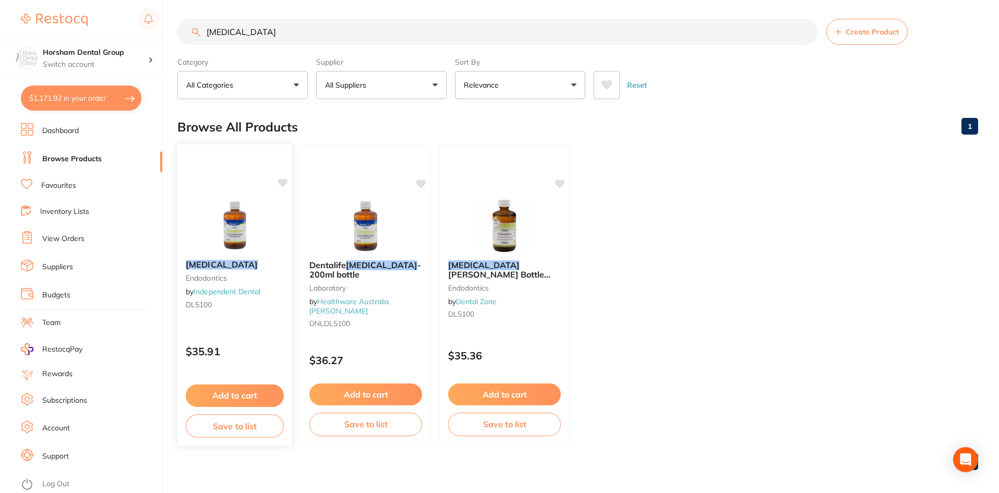
click at [225, 271] on div "Chloroform endodontics by Independent Dental DL5100" at bounding box center [234, 286] width 115 height 70
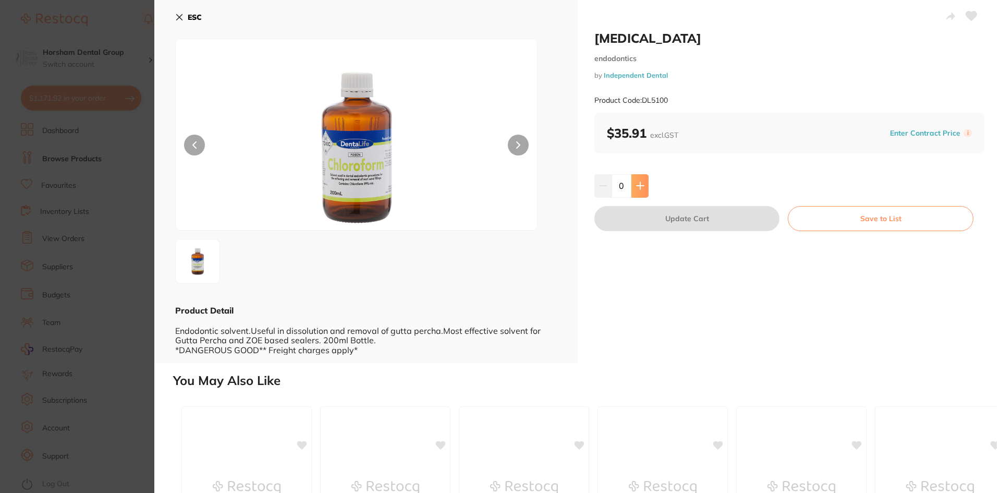
click at [640, 179] on button at bounding box center [639, 185] width 17 height 23
type input "1"
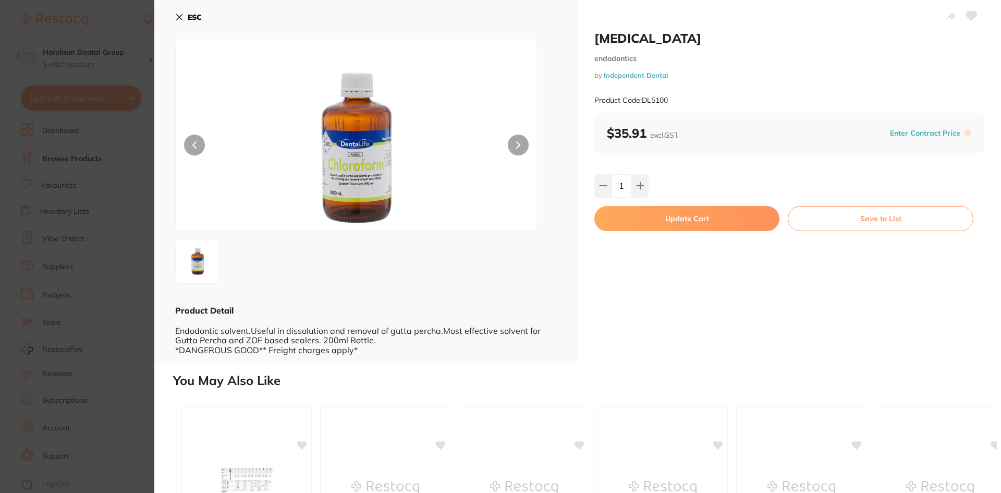
click at [633, 220] on button "Update Cart" at bounding box center [686, 218] width 185 height 25
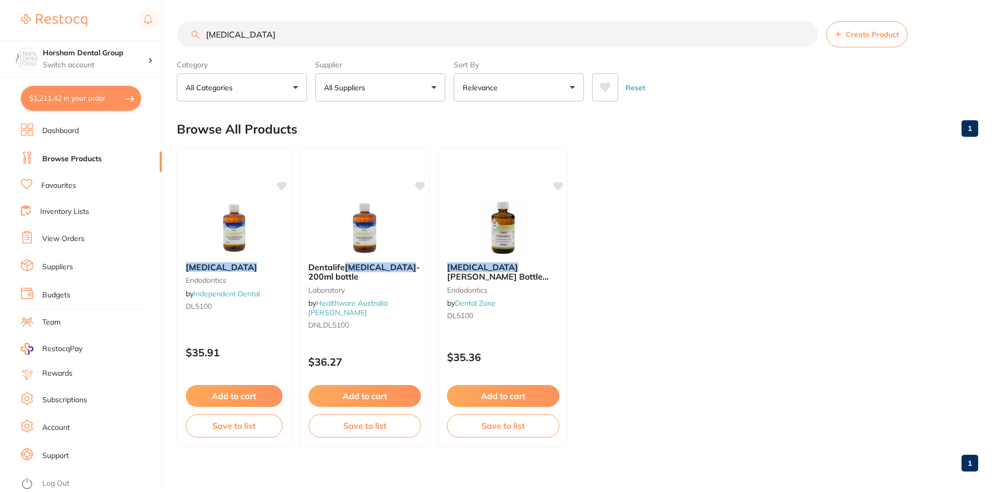
scroll to position [2, 0]
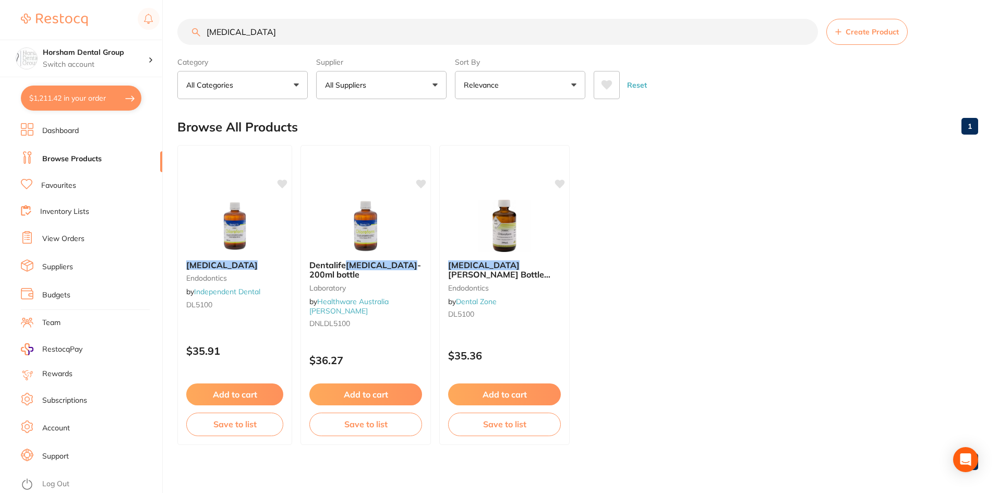
click at [169, 13] on div "$1,211.42 Horsham Dental Group Switch account Horsham Plaza Dental Centre Warra…" at bounding box center [499, 244] width 999 height 493
click at [253, 37] on input "[MEDICAL_DATA]" at bounding box center [497, 32] width 640 height 26
click at [255, 35] on input "[MEDICAL_DATA]" at bounding box center [497, 32] width 640 height 26
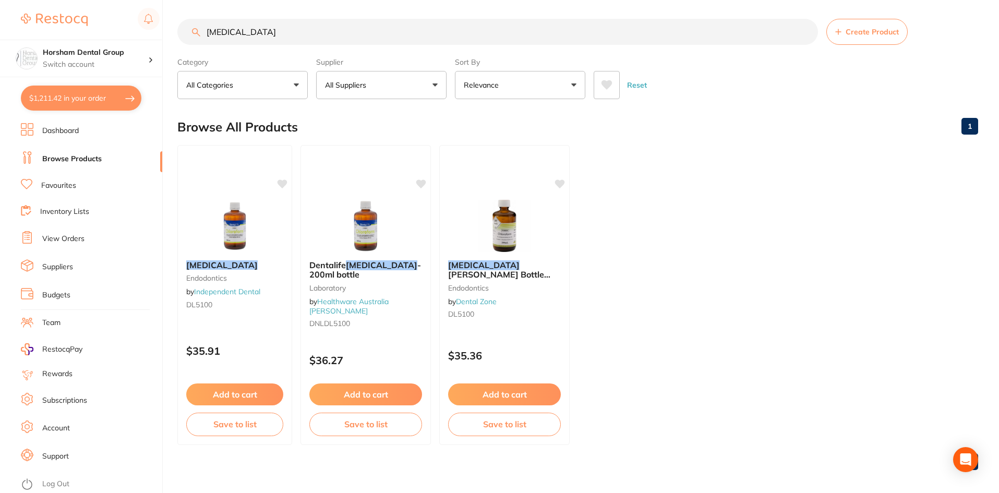
click at [255, 35] on input "[MEDICAL_DATA]" at bounding box center [497, 32] width 640 height 26
paste input "Septodont Endosolv Root Canal Filling Remover"
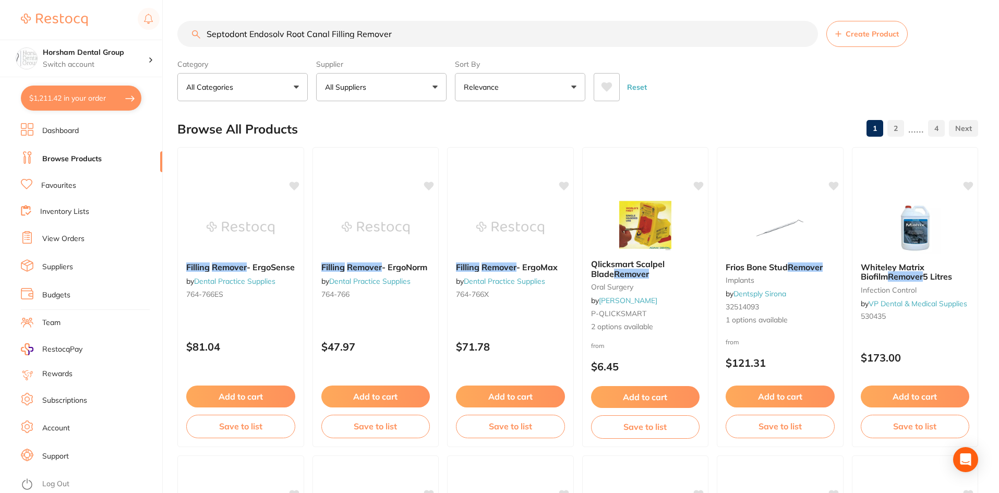
type input "Septodont Endosolv Root Canal Filling Remover"
drag, startPoint x: 286, startPoint y: 29, endPoint x: 432, endPoint y: 29, distance: 145.5
click at [432, 29] on input "Septodont Endosolv Root Canal Filling Remover" at bounding box center [497, 34] width 640 height 26
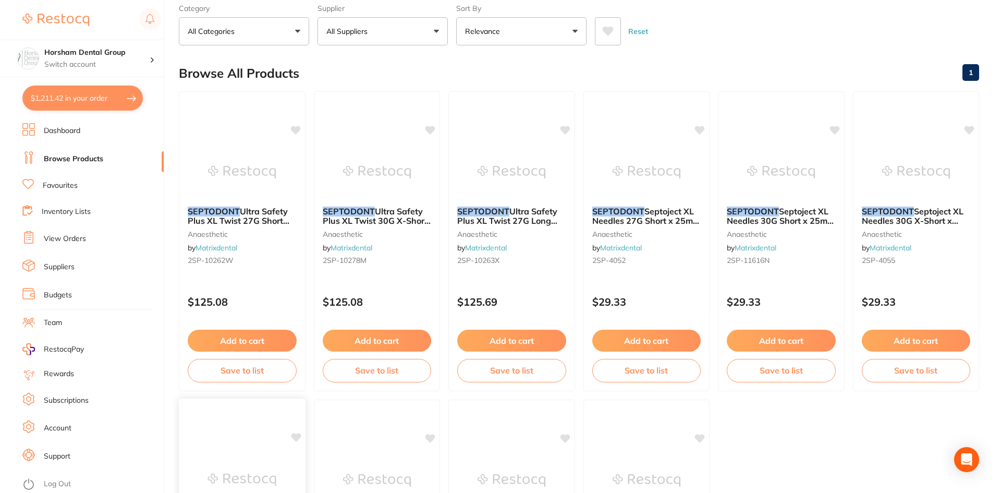
scroll to position [0, 0]
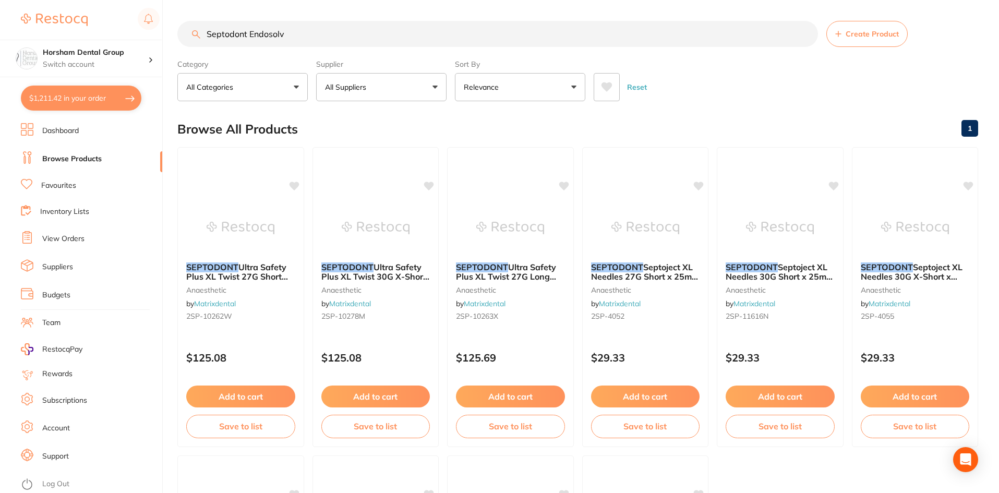
drag, startPoint x: 248, startPoint y: 35, endPoint x: 191, endPoint y: 34, distance: 56.8
click at [191, 34] on input "Septodont Endosolv" at bounding box center [497, 34] width 640 height 26
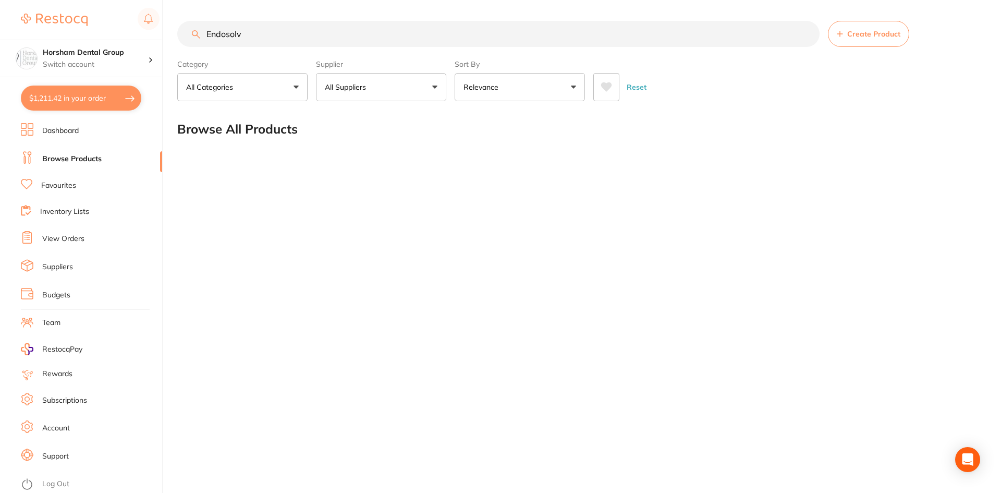
click at [352, 37] on input "Endosolv" at bounding box center [498, 34] width 642 height 26
click at [262, 34] on input "Endosolv" at bounding box center [498, 34] width 642 height 26
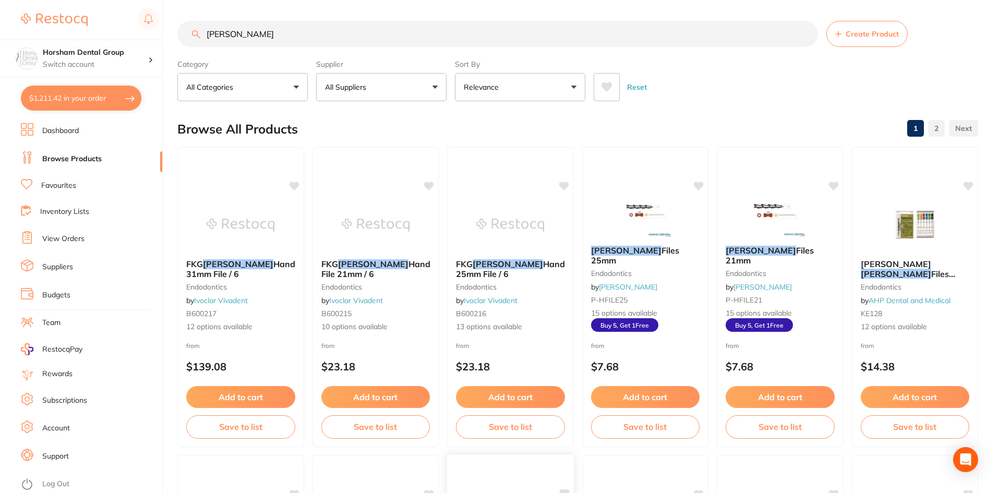
type input "hedstrom"
drag, startPoint x: 166, startPoint y: 14, endPoint x: 294, endPoint y: 56, distance: 134.6
click at [166, 14] on div "$1,211.42 Horsham Dental Group Switch account Horsham Plaza Dental Centre Warra…" at bounding box center [499, 246] width 999 height 493
click at [617, 267] on div "Hedstrom Files 25mm endodontics by Adam Dental P-HFILE25 15 options available B…" at bounding box center [644, 289] width 127 height 104
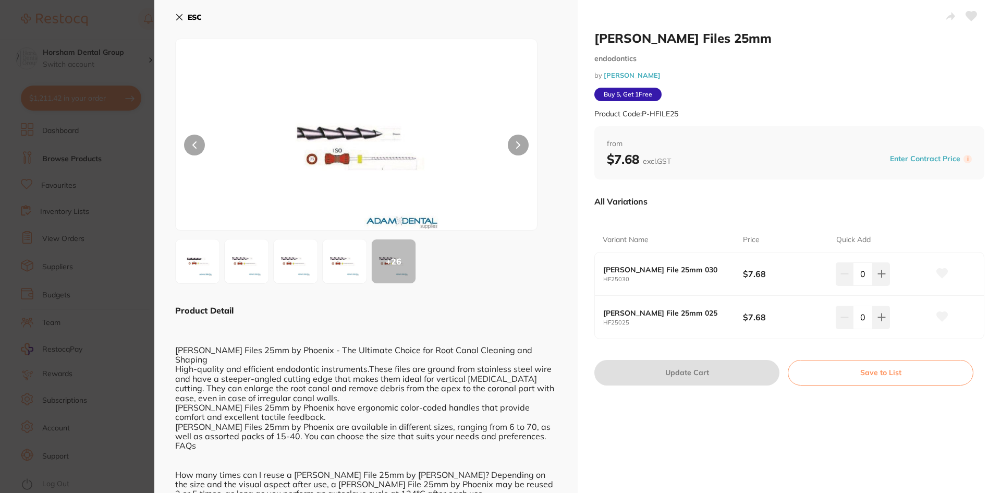
click at [342, 265] on img at bounding box center [345, 261] width 38 height 38
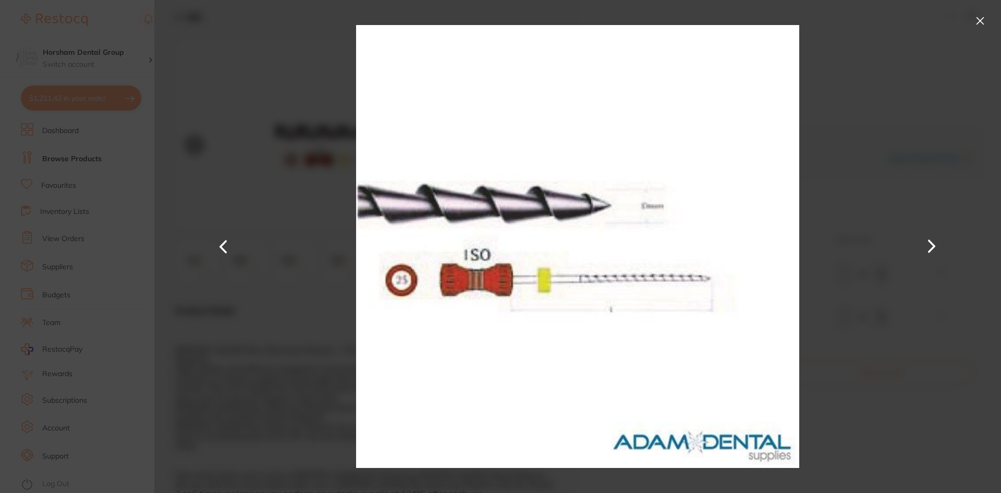
click at [986, 13] on button at bounding box center [980, 21] width 17 height 17
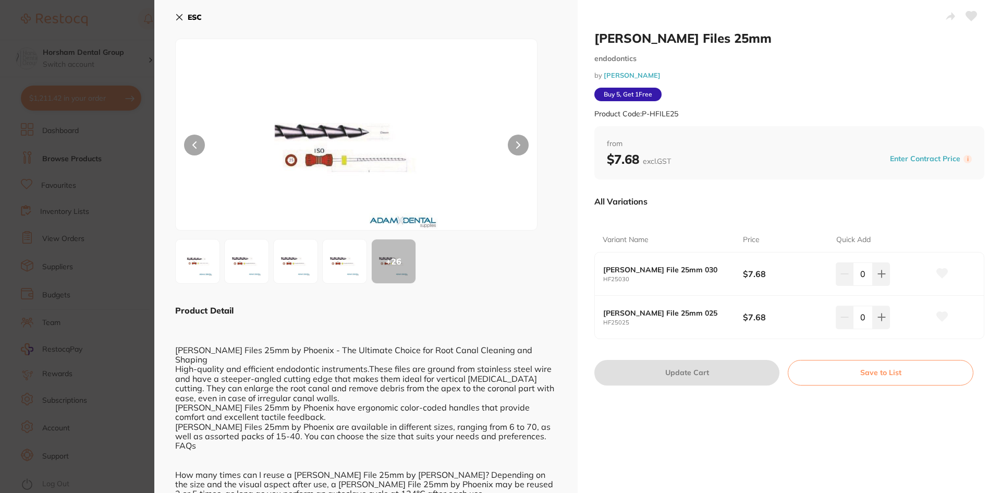
click at [189, 18] on b "ESC" at bounding box center [195, 17] width 14 height 9
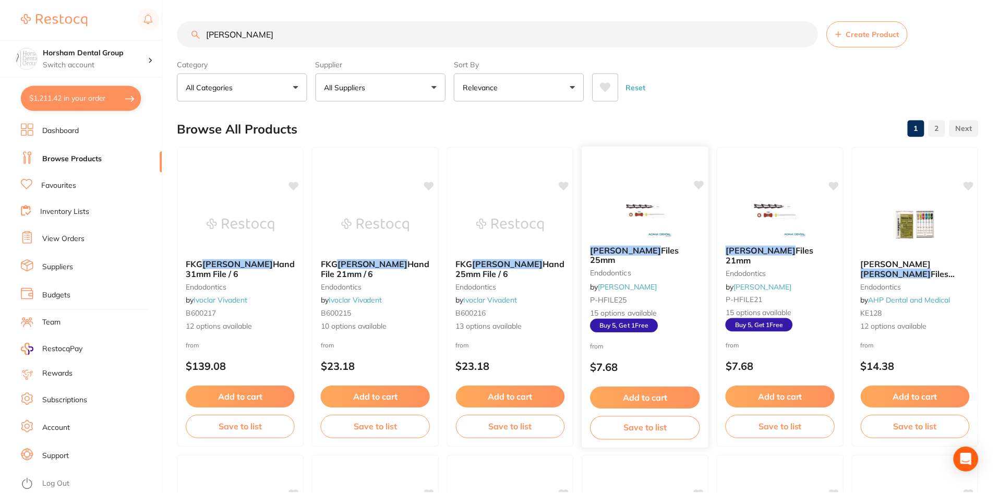
scroll to position [1, 0]
click at [167, 12] on div "$1,211.42 Horsham Dental Group Switch account Horsham Plaza Dental Centre Warra…" at bounding box center [499, 245] width 999 height 493
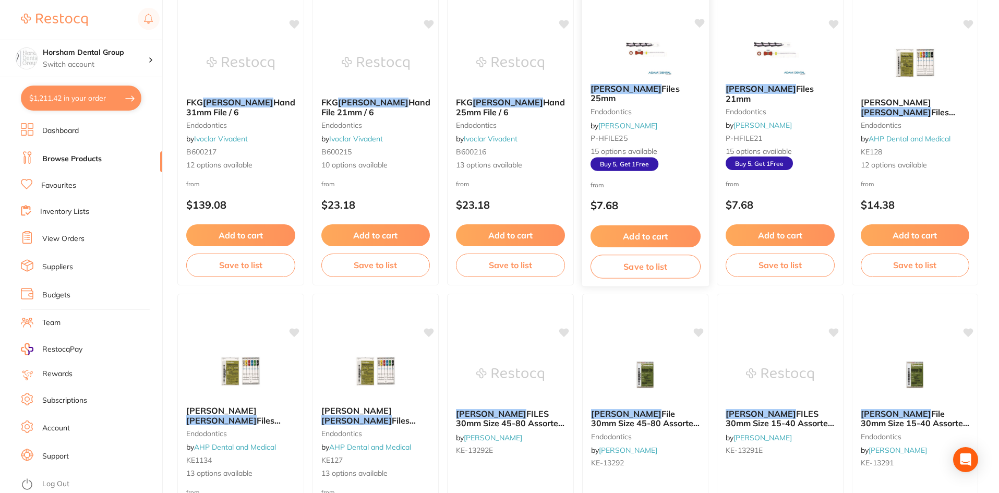
scroll to position [209, 0]
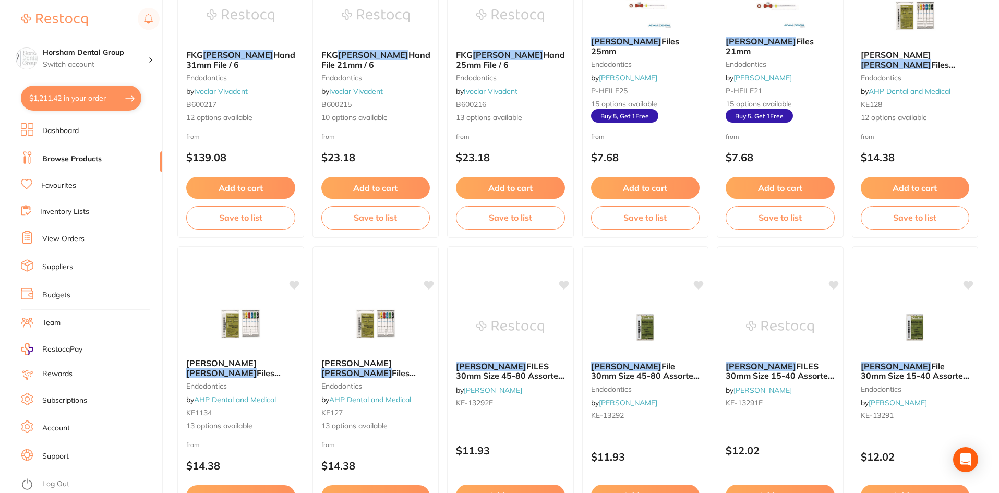
click at [169, 30] on div "$1,211.42 Horsham Dental Group Switch account Horsham Plaza Dental Centre Warra…" at bounding box center [499, 37] width 999 height 493
click at [245, 355] on div "Kerr Hedstrom Files 25mm endodontics by AHP Dental and Medical KE1134 13 option…" at bounding box center [240, 395] width 127 height 90
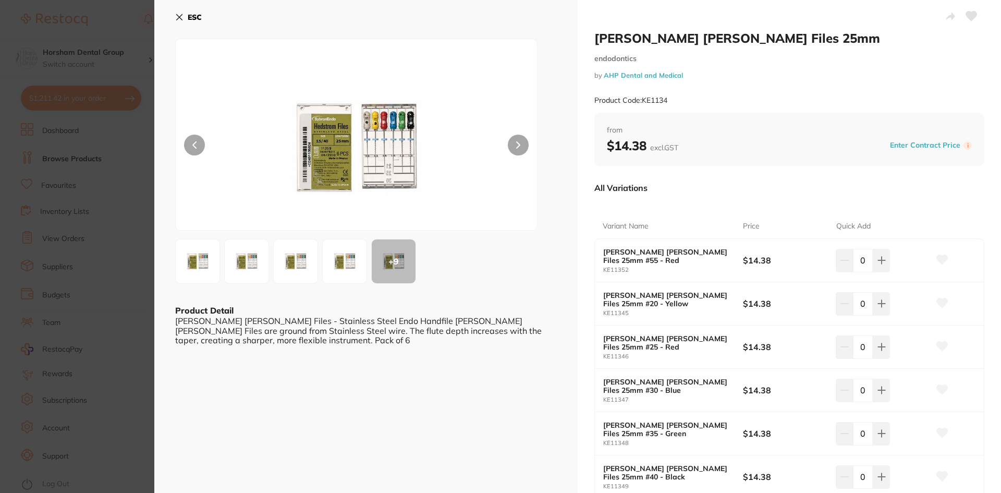
click at [370, 135] on img at bounding box center [356, 147] width 217 height 165
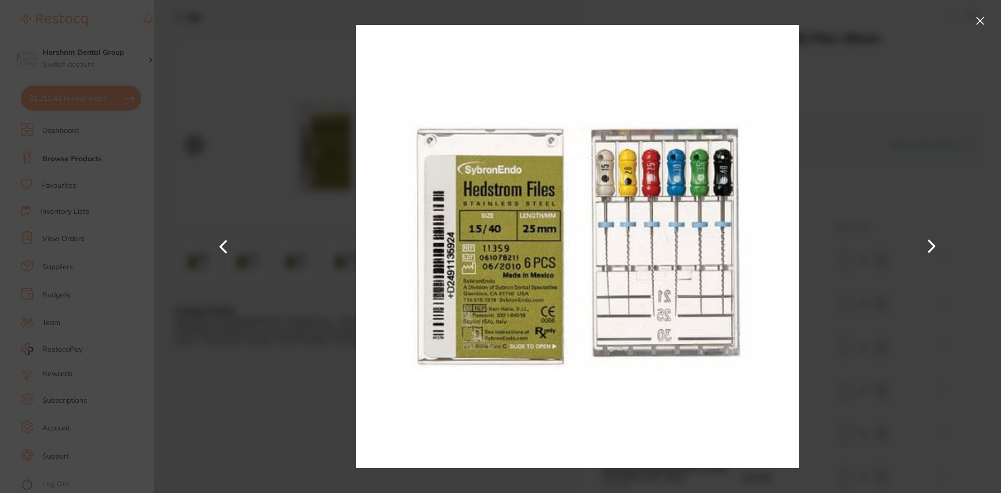
click at [980, 20] on button at bounding box center [980, 21] width 17 height 17
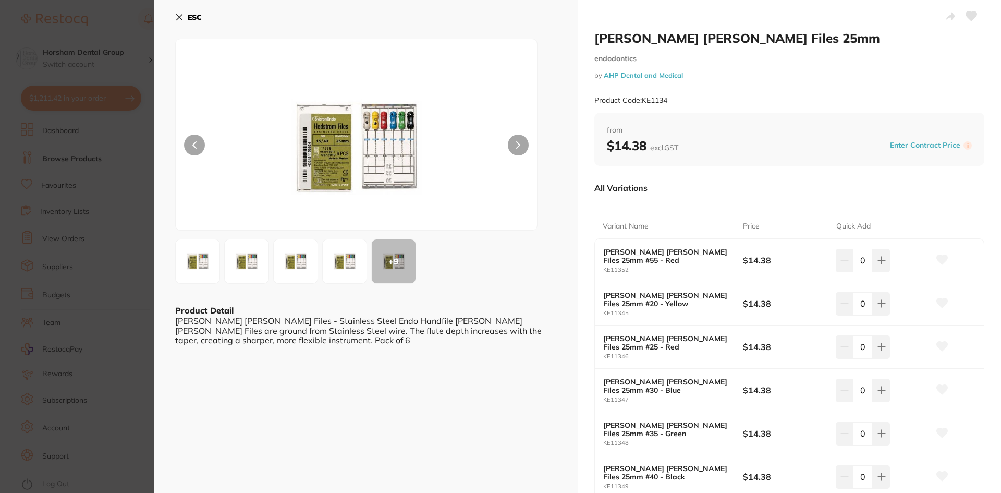
click at [375, 263] on div "+ 9" at bounding box center [394, 261] width 44 height 44
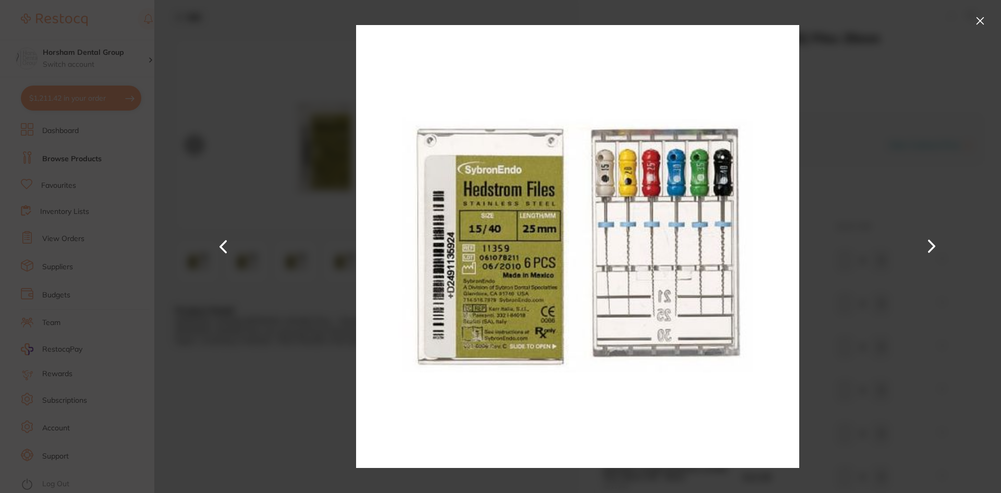
click at [937, 244] on button at bounding box center [931, 246] width 25 height 247
click at [934, 245] on button at bounding box center [931, 246] width 25 height 247
click at [933, 245] on button at bounding box center [931, 246] width 25 height 247
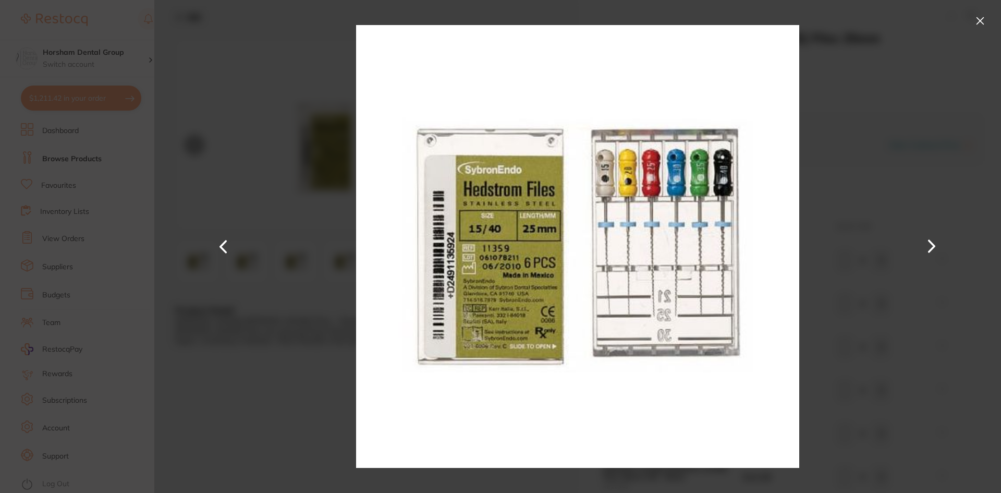
click at [975, 23] on button at bounding box center [980, 21] width 17 height 17
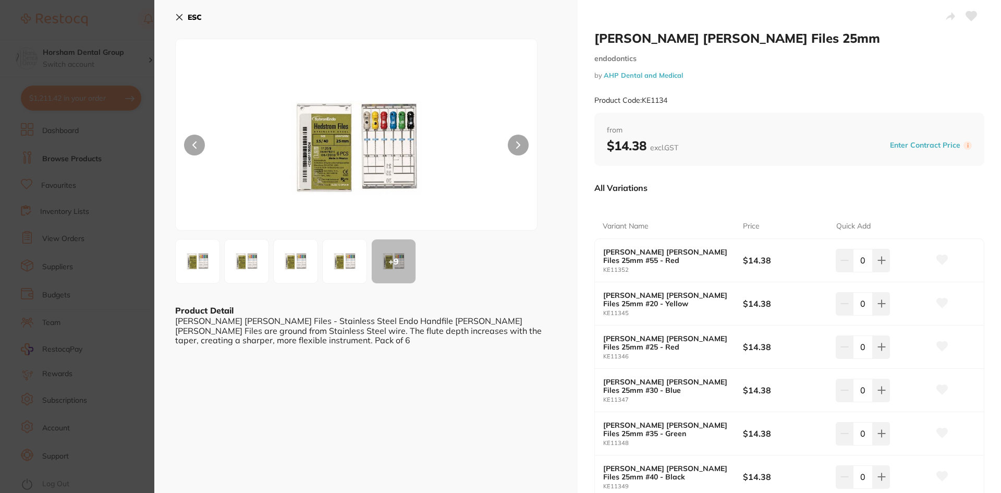
click at [858, 304] on input "0" at bounding box center [863, 303] width 20 height 23
type input "6"
click at [803, 311] on div "Kerr Hedstrom Files 25mm #20 - Yellow KE11345 $14.38 6" at bounding box center [789, 303] width 389 height 43
click at [862, 343] on input "0" at bounding box center [863, 346] width 20 height 23
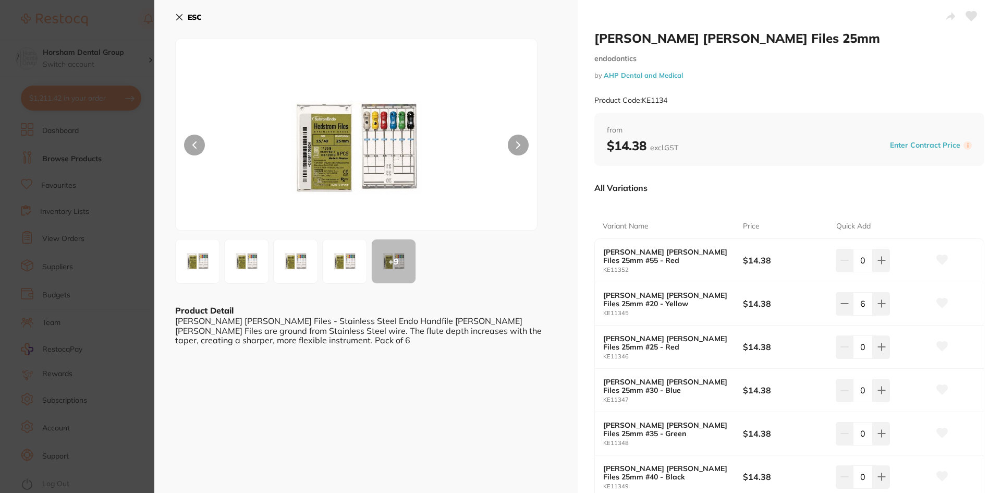
click at [862, 343] on input "0" at bounding box center [863, 346] width 20 height 23
type input "6"
click at [824, 329] on div "Kerr Hedstrom Files 25mm #25 - Red KE11346 $14.38 6" at bounding box center [789, 346] width 389 height 43
click at [858, 390] on input "0" at bounding box center [863, 390] width 20 height 23
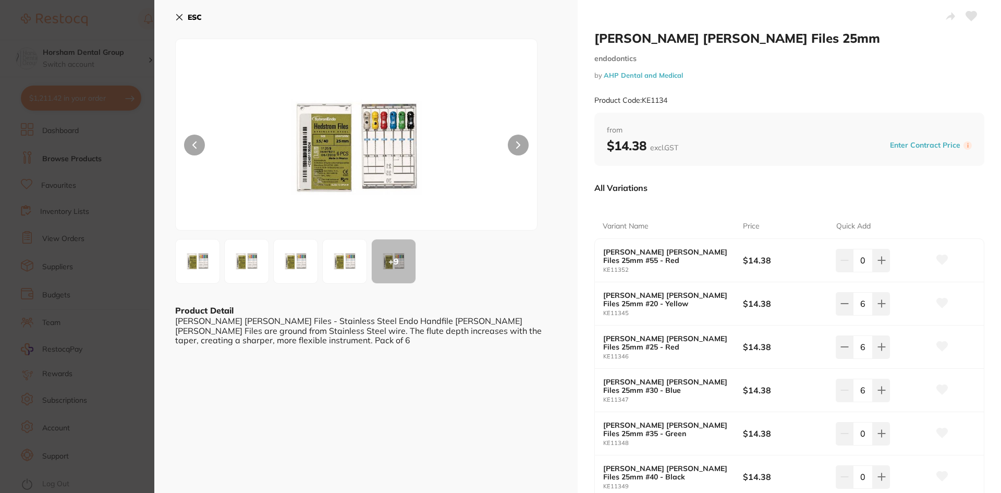
type input "6"
click at [791, 348] on b "$14.38" at bounding box center [785, 346] width 84 height 11
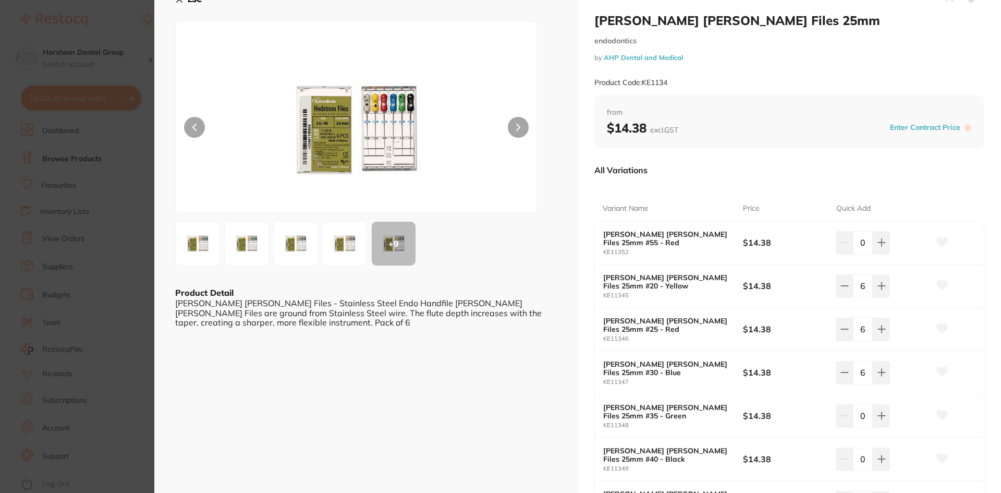
scroll to position [21, 0]
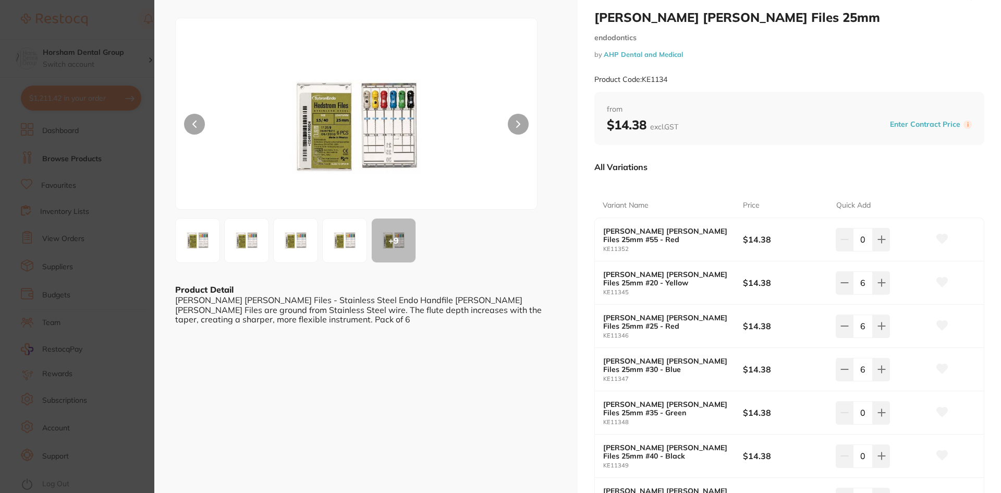
click at [861, 417] on input "0" at bounding box center [863, 412] width 20 height 23
type input "5"
click at [814, 402] on div "Kerr Hedstrom Files 25mm #35 - Green KE11348 $14.38 5" at bounding box center [789, 412] width 389 height 43
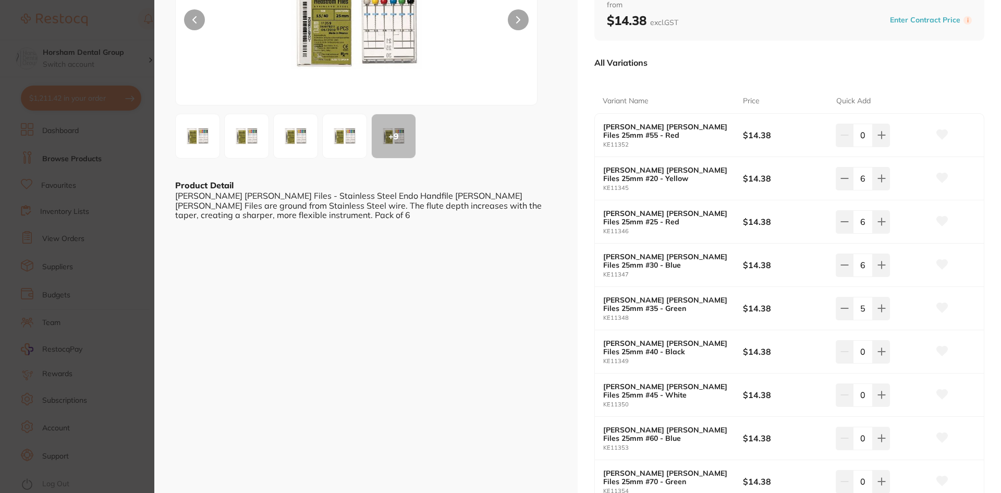
click at [853, 348] on input "0" at bounding box center [863, 351] width 20 height 23
click at [854, 348] on input "0" at bounding box center [863, 351] width 20 height 23
type input "5"
click at [862, 401] on input "0" at bounding box center [863, 394] width 20 height 23
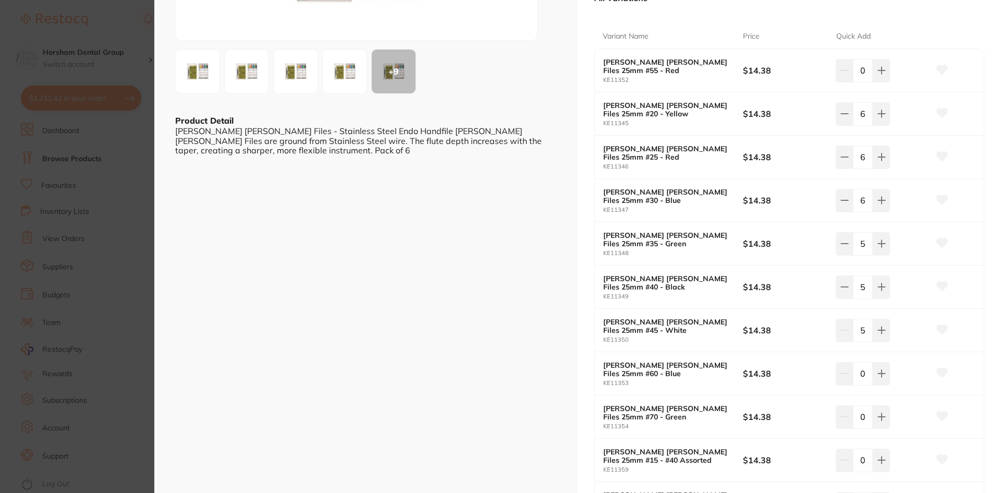
scroll to position [282, 0]
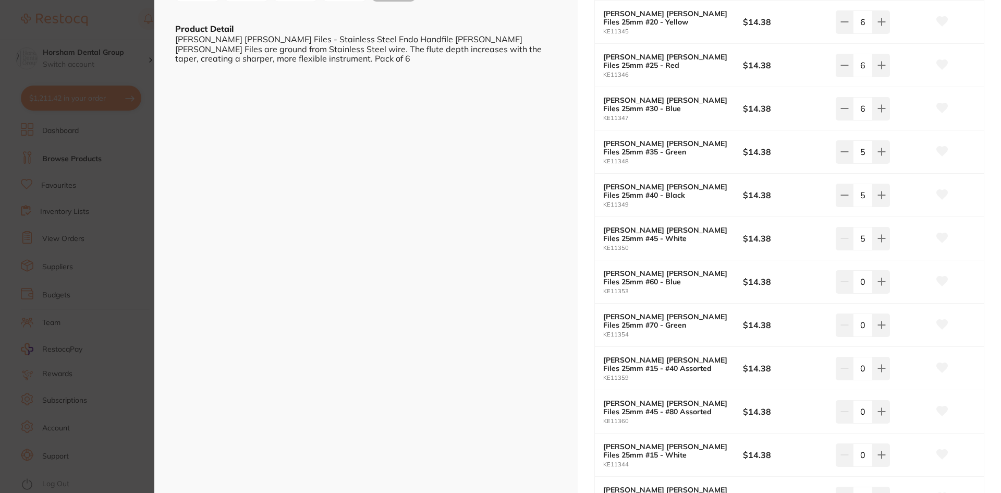
type input "5"
click at [863, 279] on input "0" at bounding box center [863, 281] width 20 height 23
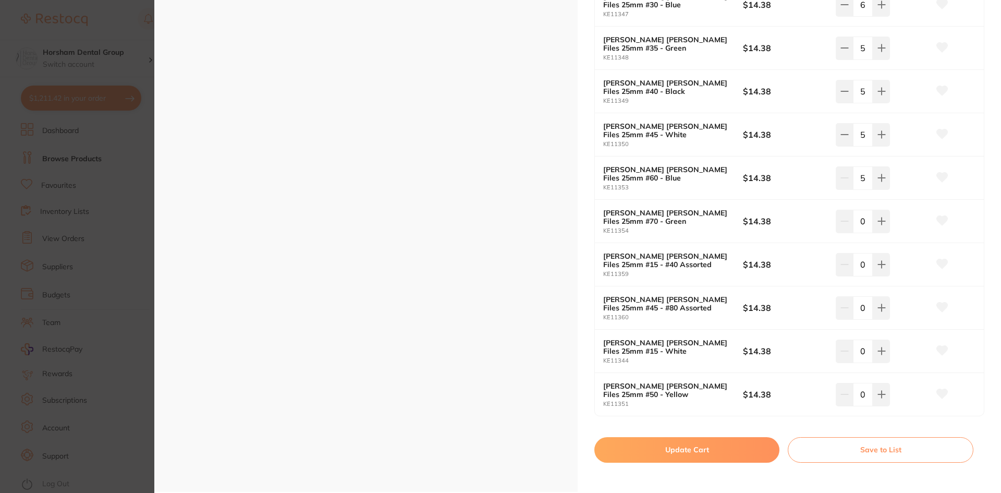
scroll to position [386, 0]
type input "5"
click at [855, 349] on input "0" at bounding box center [863, 350] width 20 height 23
click at [856, 349] on input "0" at bounding box center [863, 350] width 20 height 23
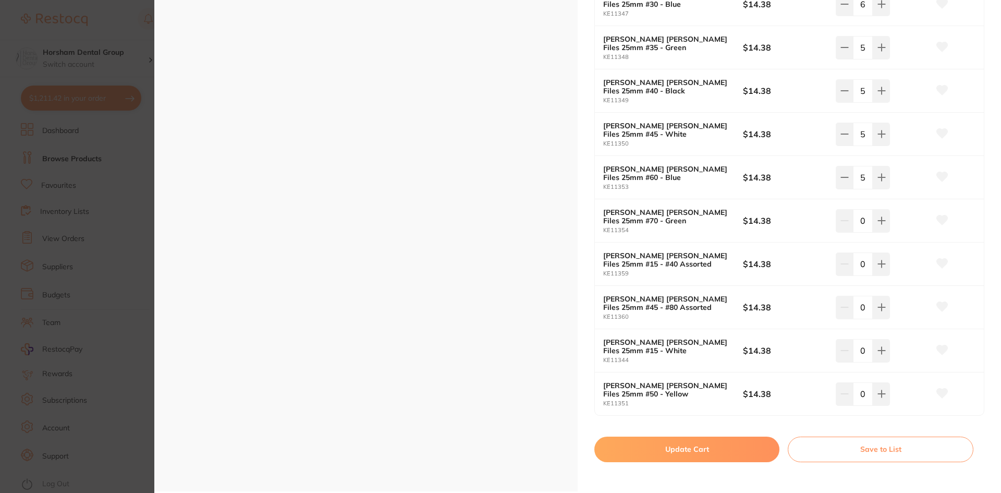
click at [856, 349] on input "0" at bounding box center [863, 350] width 20 height 23
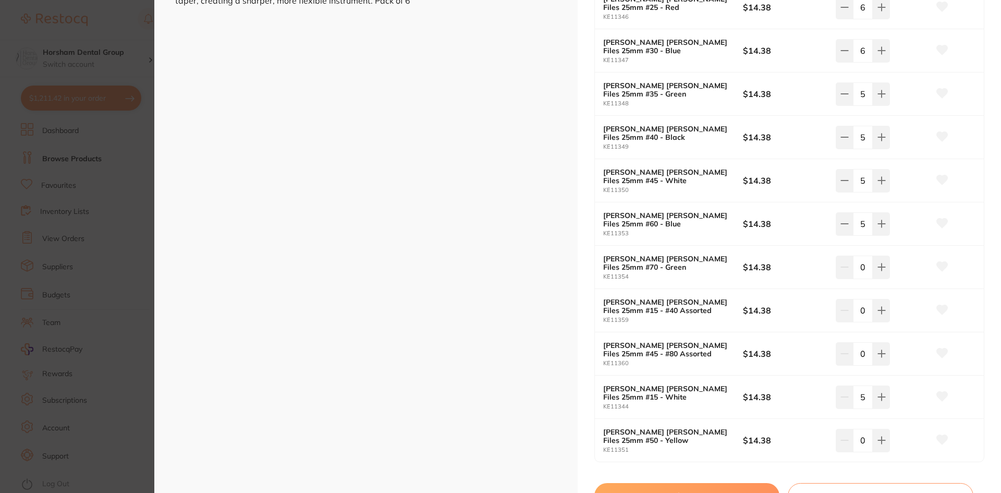
scroll to position [438, 0]
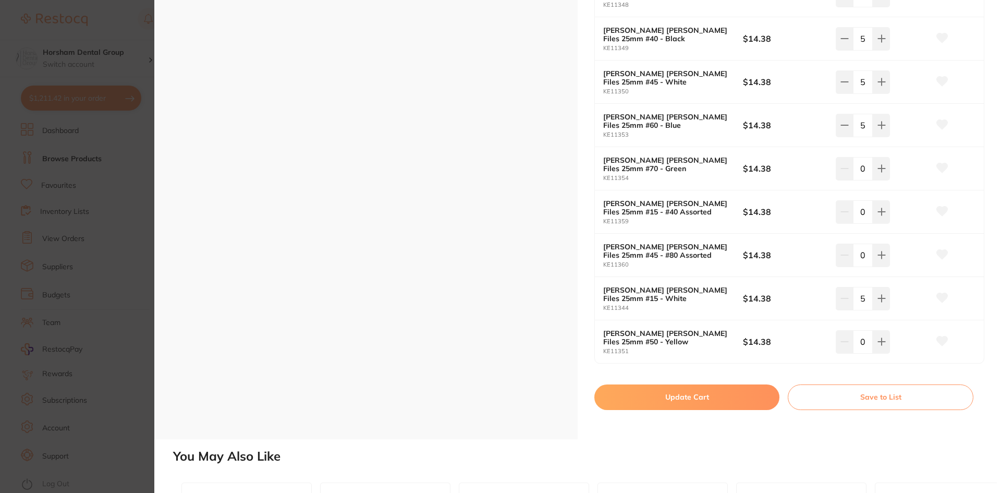
click at [860, 300] on input "5" at bounding box center [863, 298] width 20 height 23
type input "0"
click at [645, 401] on button "Update Cart" at bounding box center [686, 396] width 185 height 25
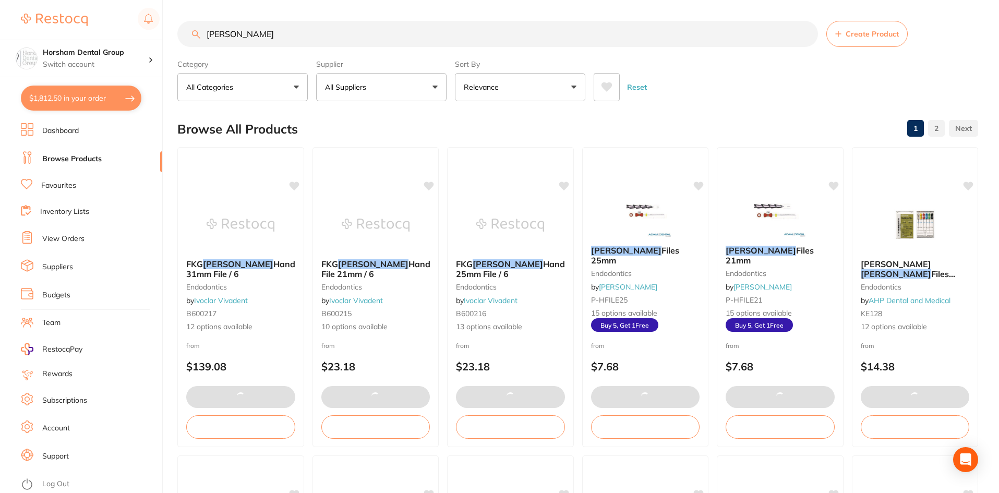
type input "7"
type input "6"
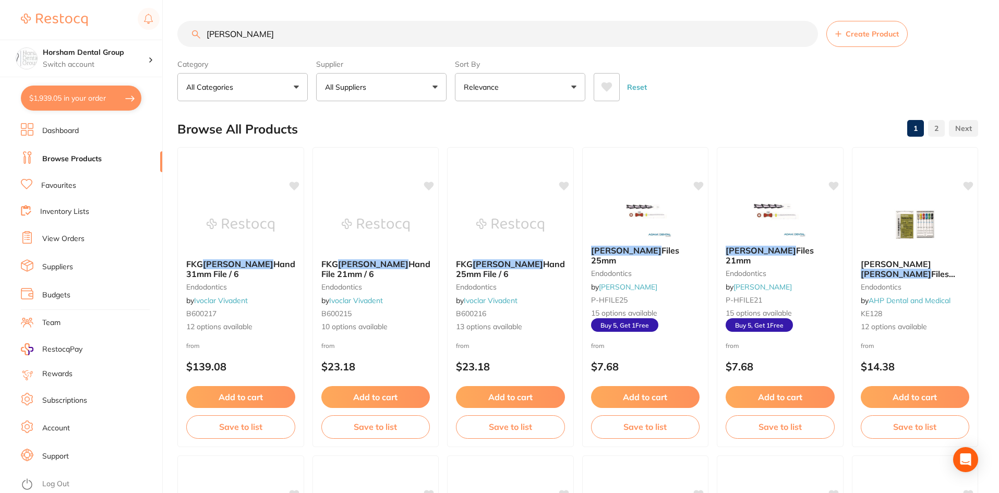
click at [415, 72] on div "Supplier All Suppliers All Suppliers Dentsply Sirona Adam Dental AHP Dental and…" at bounding box center [381, 78] width 130 height 46
click at [413, 80] on button "All Suppliers" at bounding box center [381, 87] width 130 height 28
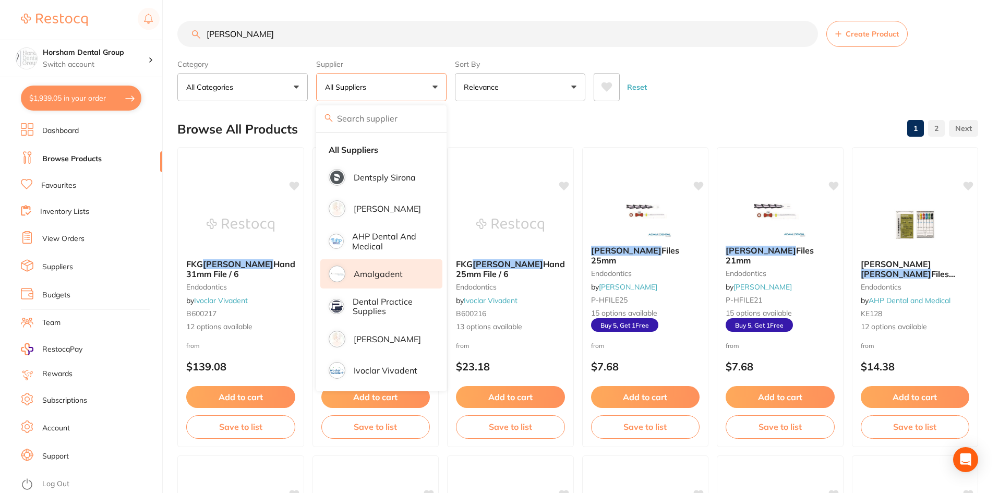
scroll to position [52, 0]
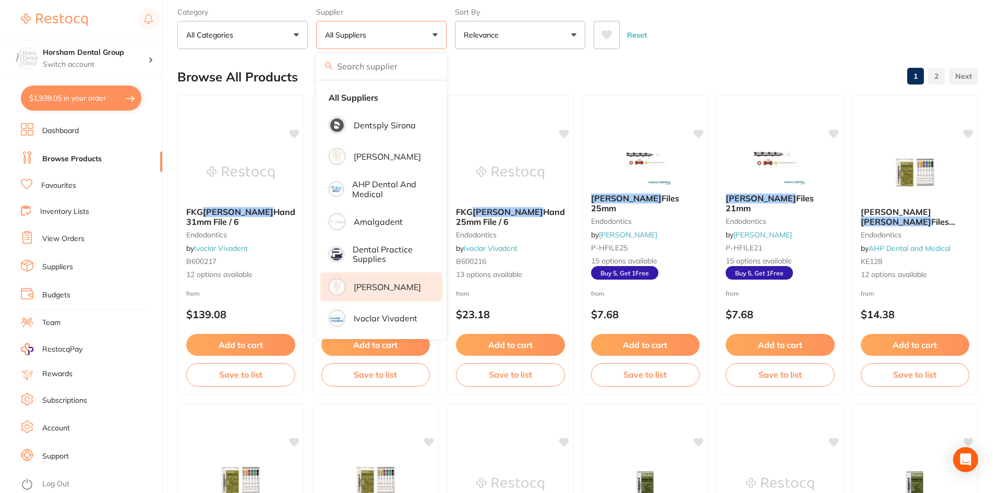
click at [385, 288] on p "[PERSON_NAME]" at bounding box center [387, 286] width 67 height 9
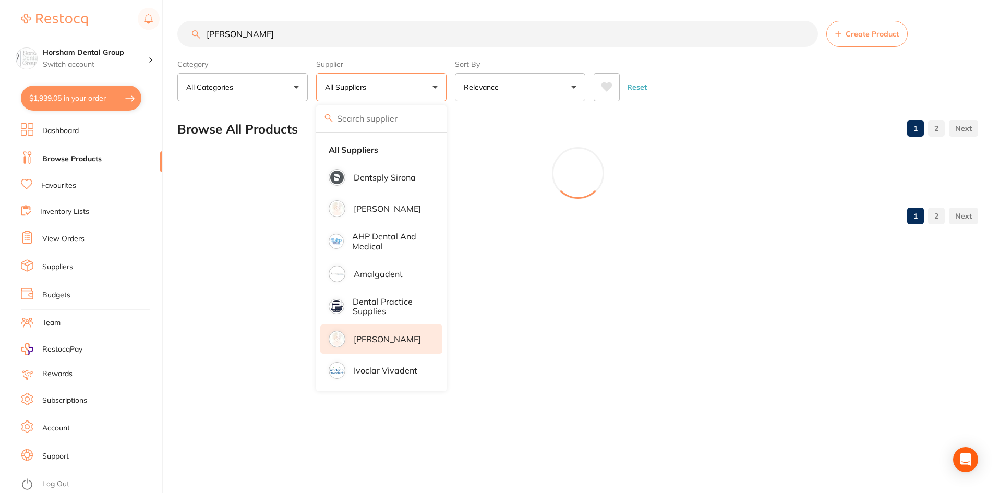
scroll to position [0, 0]
click at [739, 89] on div "Reset" at bounding box center [782, 83] width 379 height 37
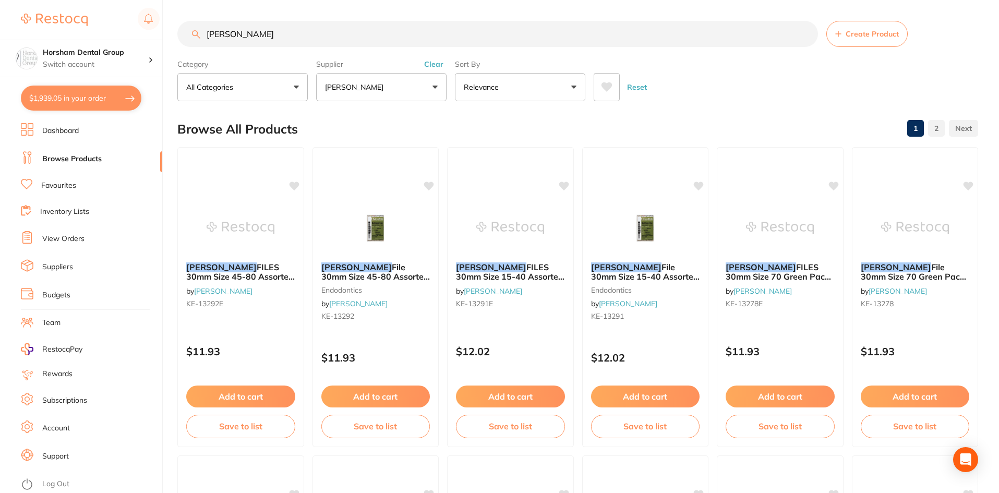
click at [268, 33] on input "hedstrom" at bounding box center [497, 34] width 640 height 26
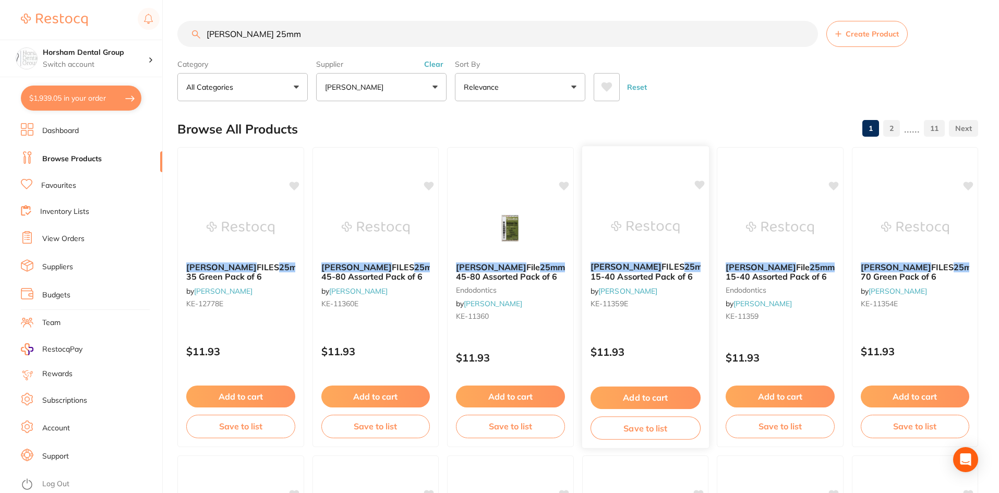
type input "hedstrom 25mm"
click at [674, 278] on span "Size 15-40 Assorted Pack of 6" at bounding box center [658, 271] width 136 height 20
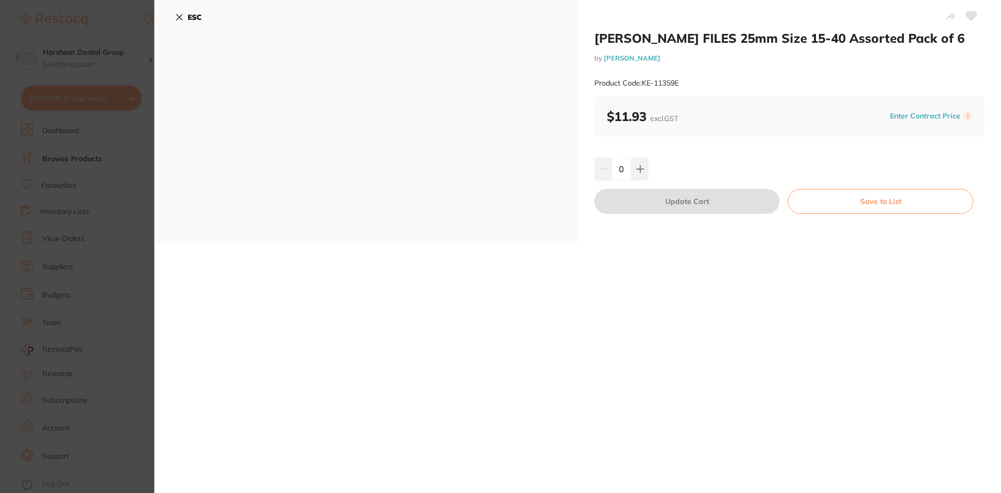
click at [179, 21] on button "ESC" at bounding box center [188, 17] width 27 height 18
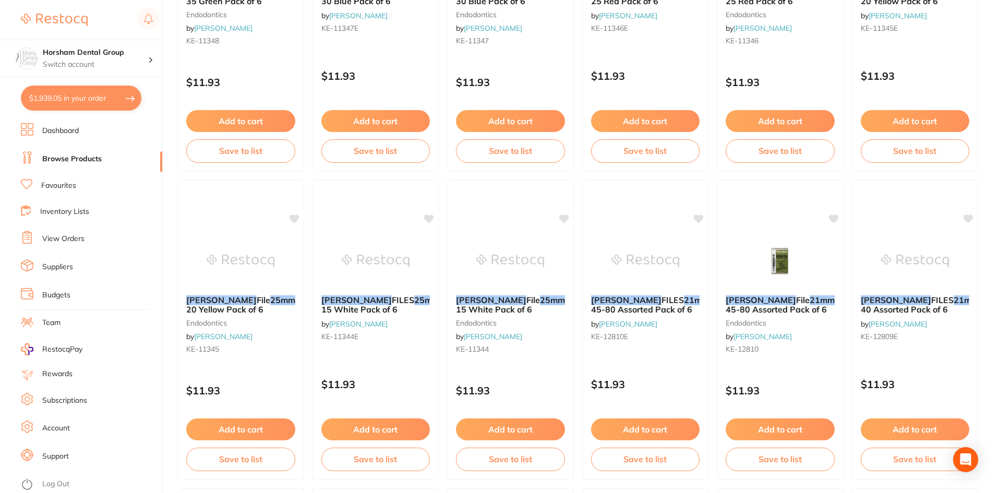
scroll to position [1356, 0]
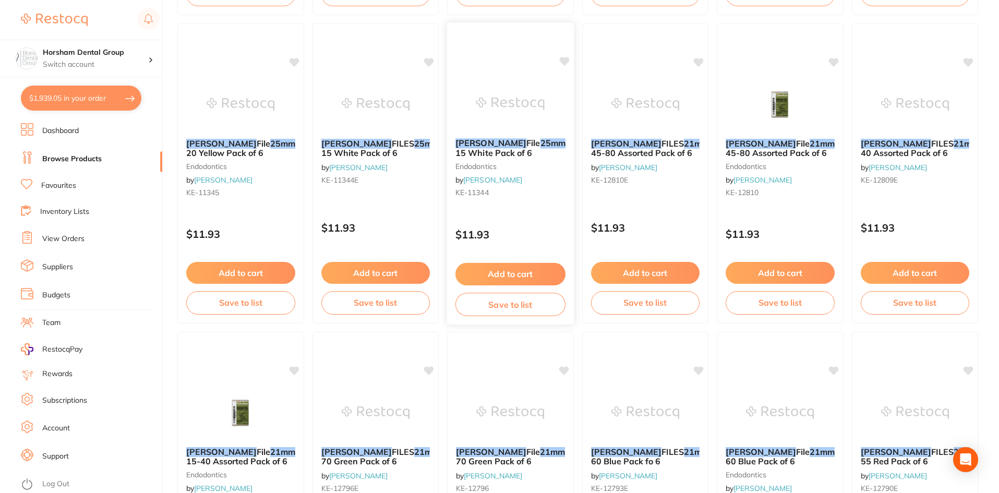
click at [465, 141] on em "Hedstrom" at bounding box center [490, 143] width 71 height 10
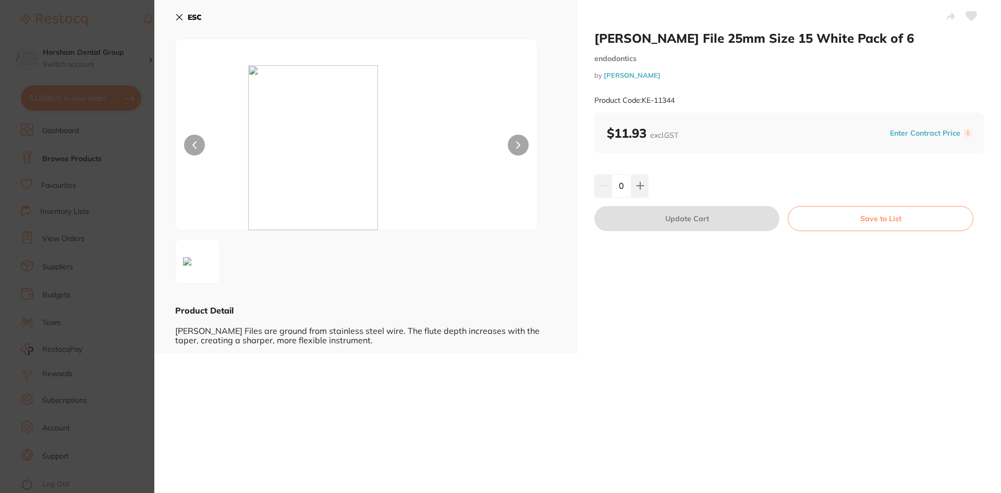
click at [615, 183] on input "0" at bounding box center [622, 185] width 20 height 23
type input "5"
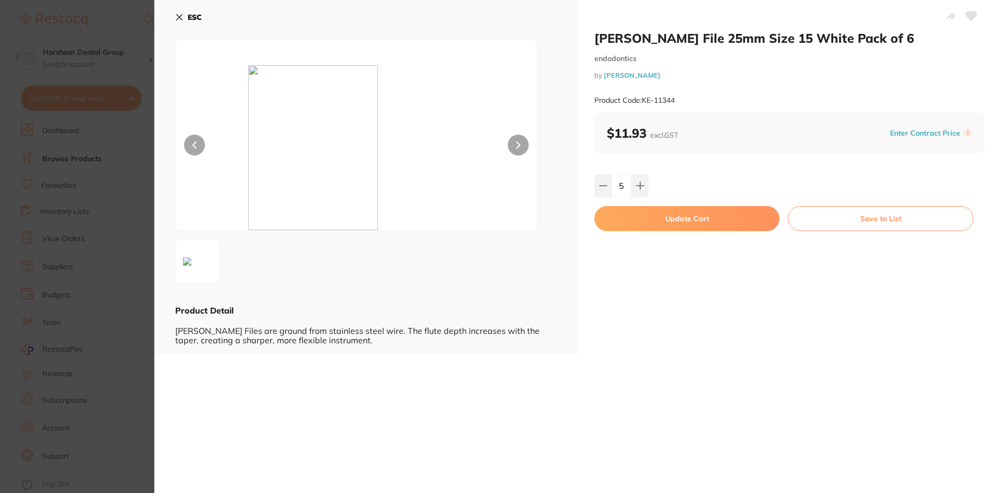
click at [691, 179] on div "5" at bounding box center [789, 185] width 390 height 23
click at [689, 216] on button "Update Cart" at bounding box center [686, 218] width 185 height 25
checkbox input "false"
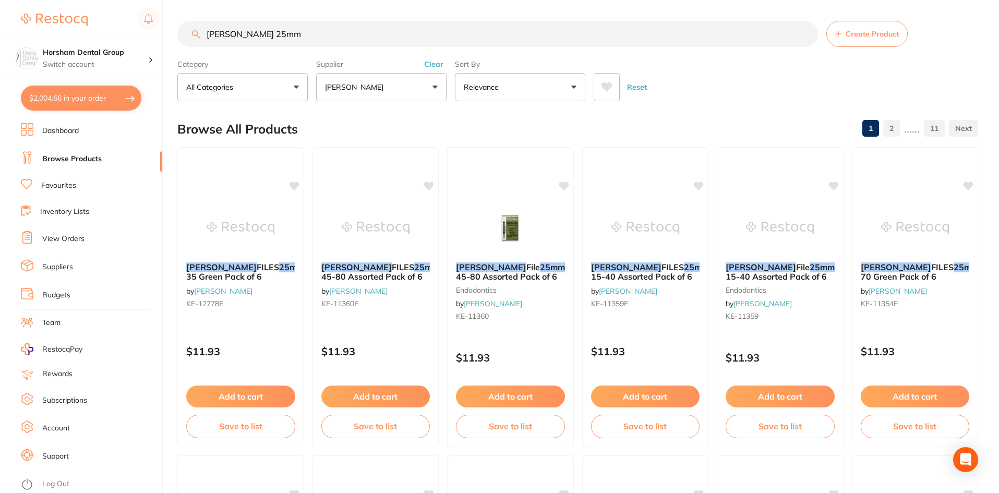
drag, startPoint x: 379, startPoint y: 31, endPoint x: 387, endPoint y: 28, distance: 9.1
click at [380, 31] on input "hedstrom 25mm" at bounding box center [497, 34] width 640 height 26
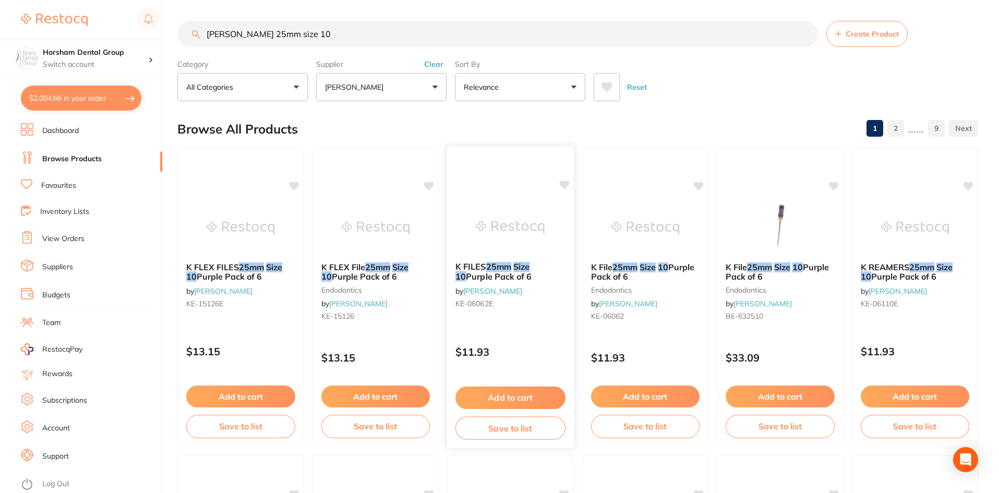
type input "hedstrom 25mm size 10"
click at [488, 275] on span "Purple Pack of 6" at bounding box center [499, 276] width 66 height 10
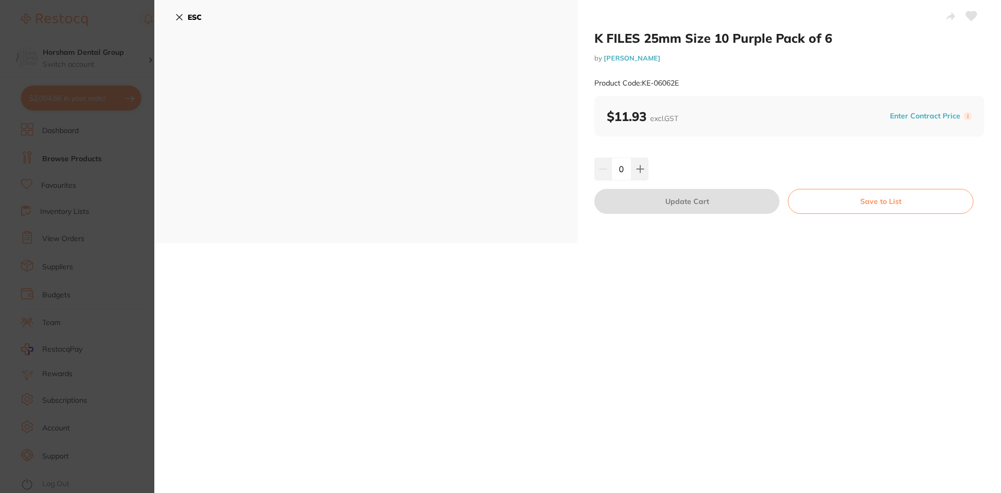
click at [190, 13] on b "ESC" at bounding box center [195, 17] width 14 height 9
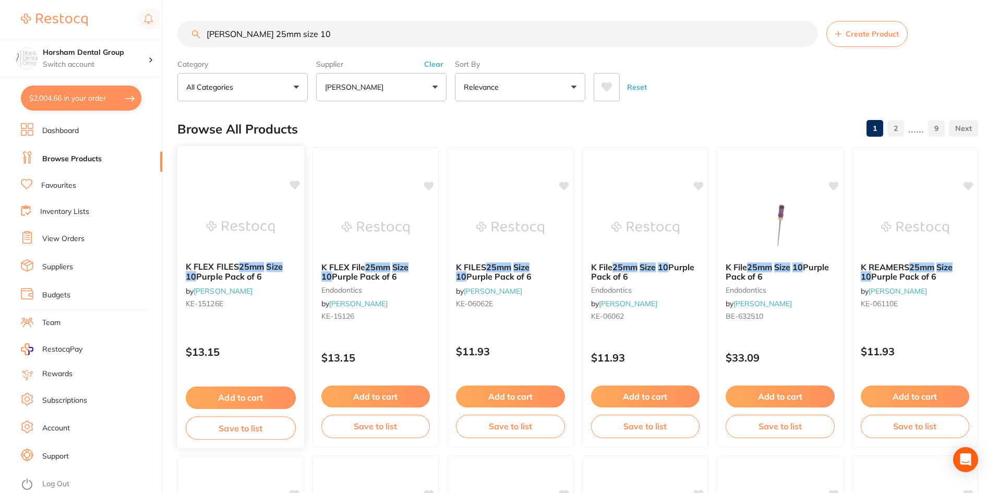
click at [250, 277] on span "Purple Pack of 6" at bounding box center [229, 276] width 66 height 10
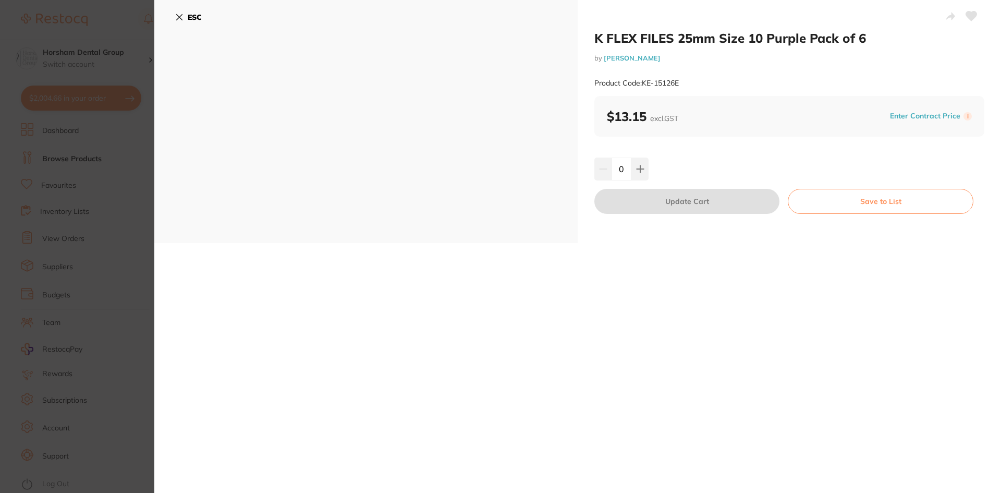
click at [625, 170] on input "0" at bounding box center [622, 168] width 20 height 23
type input "5"
click at [678, 160] on div "5" at bounding box center [789, 168] width 390 height 23
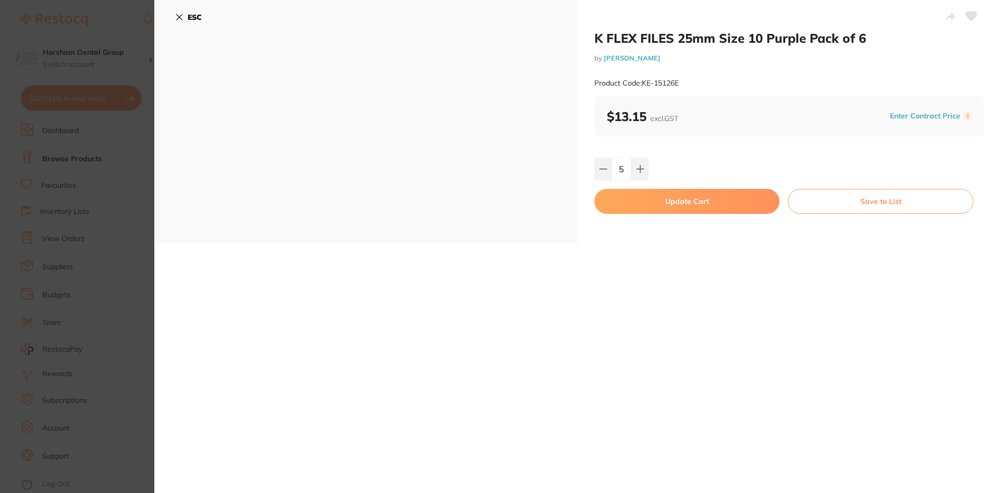
click at [678, 200] on button "Update Cart" at bounding box center [686, 201] width 185 height 25
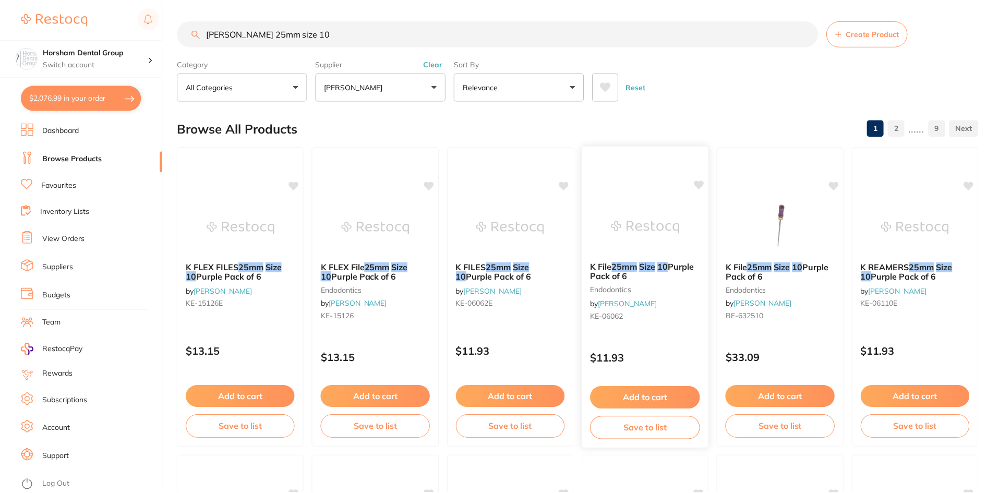
scroll to position [1, 0]
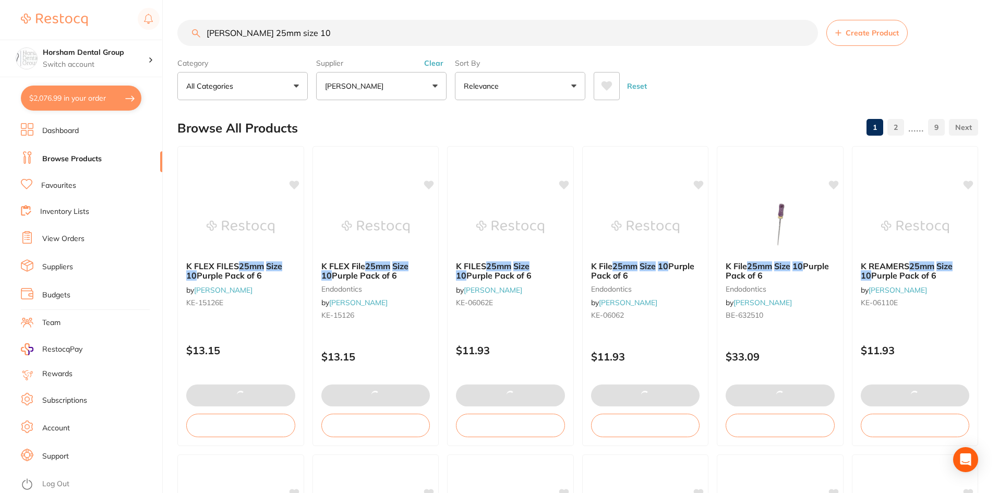
click at [113, 96] on button "$2,076.99 in your order" at bounding box center [81, 98] width 120 height 25
checkbox input "true"
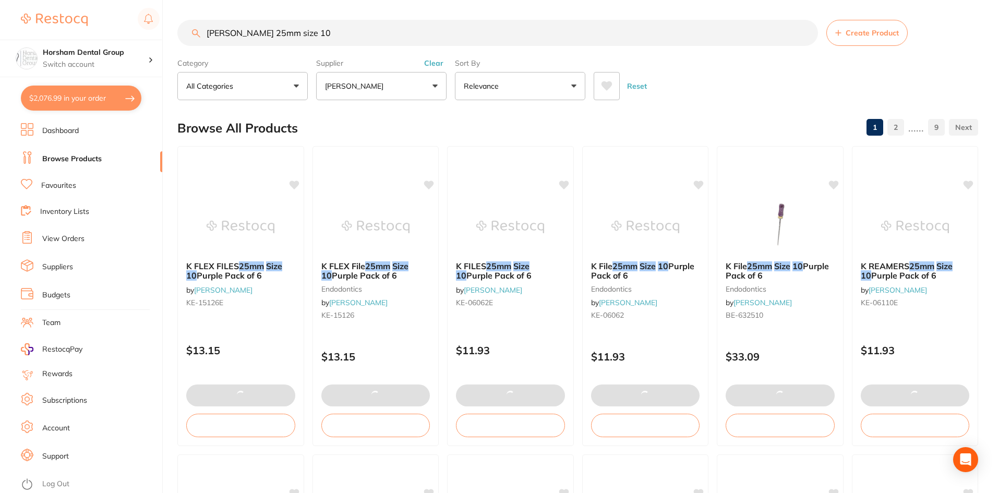
checkbox input "true"
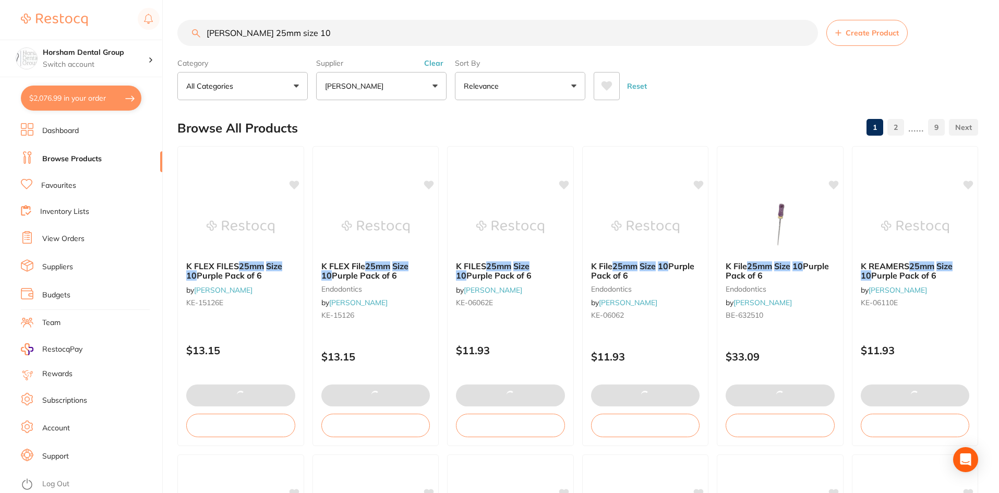
checkbox input "true"
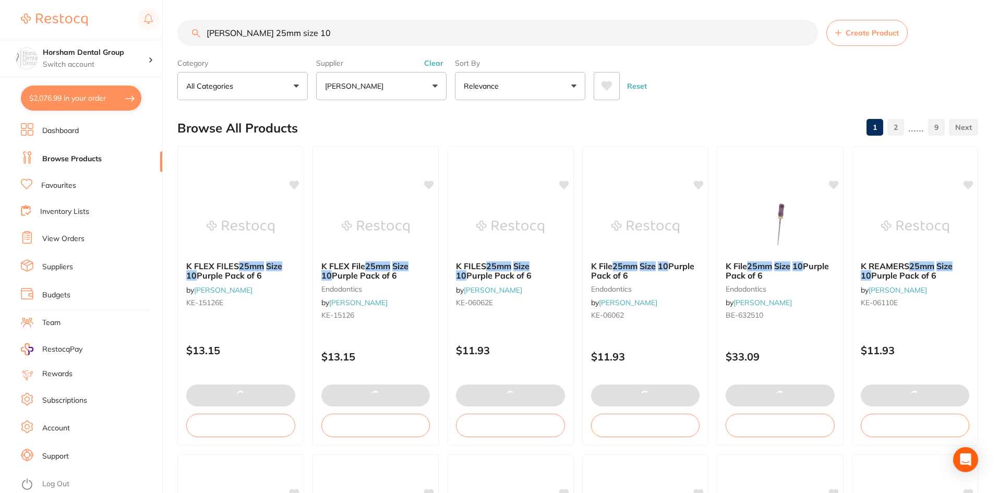
checkbox input "true"
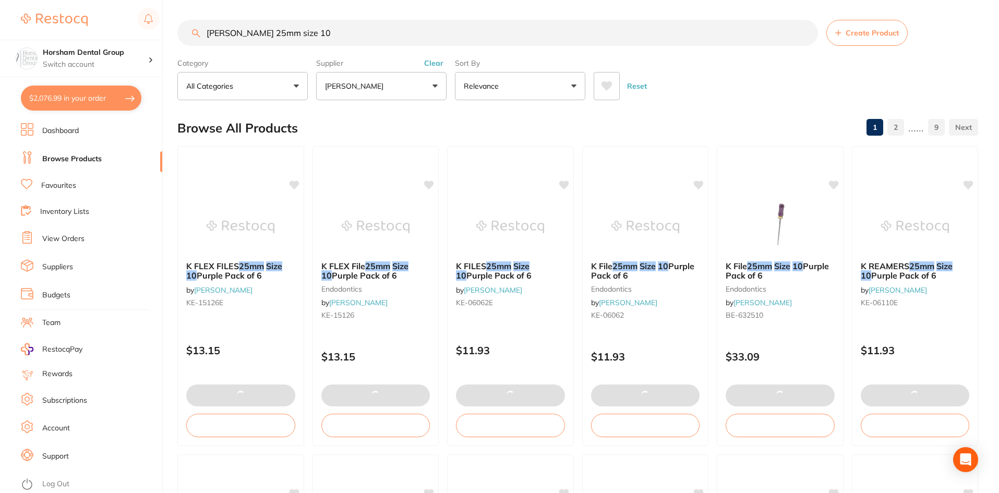
checkbox input "true"
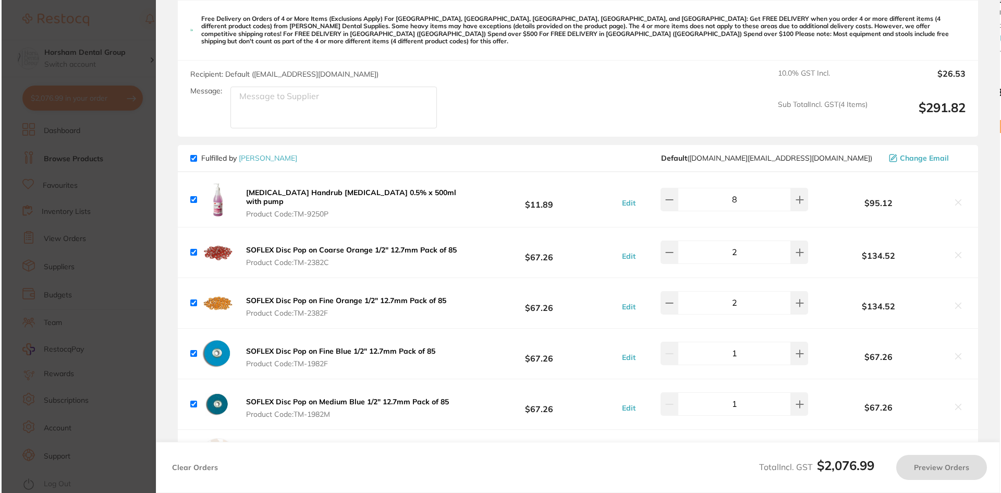
scroll to position [0, 0]
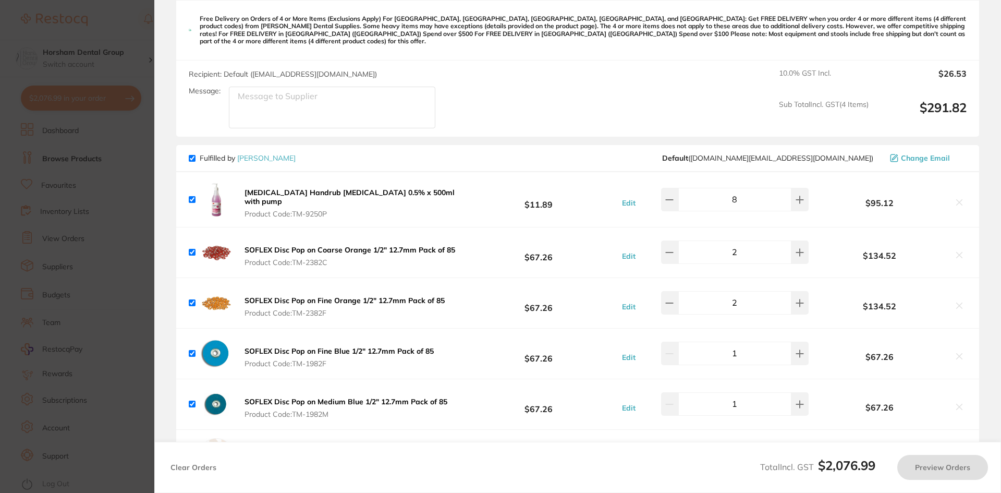
checkbox input "true"
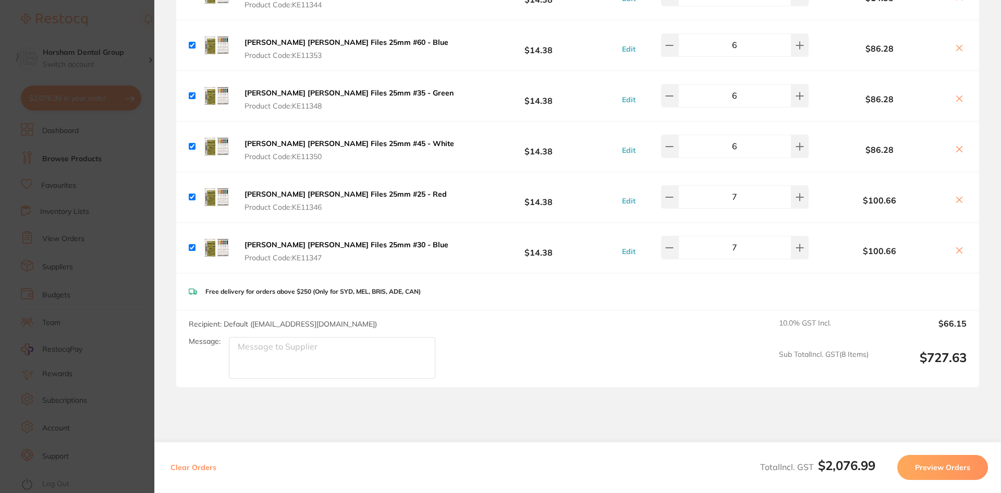
scroll to position [1657, 0]
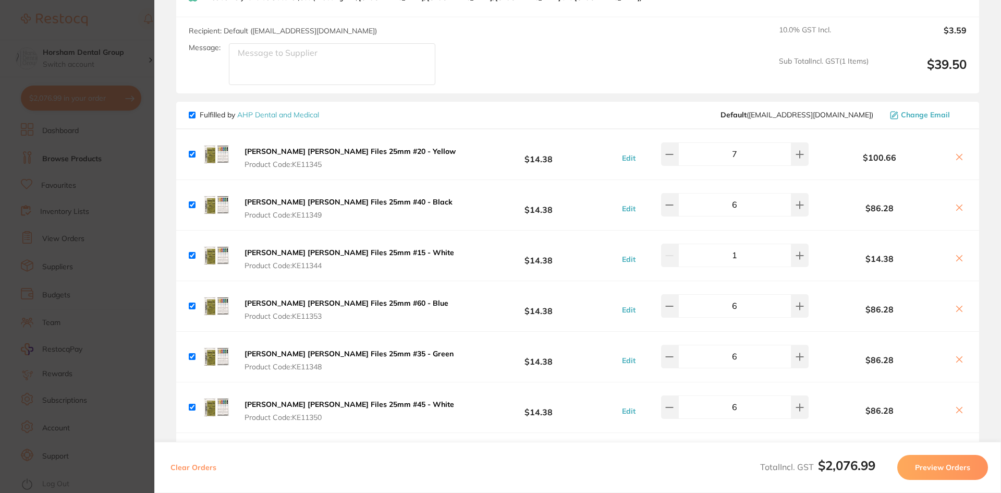
click at [708, 142] on input "7" at bounding box center [734, 153] width 113 height 23
type input "6"
click at [699, 72] on div "Recipient: Default ( orders@independentdental.com.au ) Message: 10.0 % GST Incl…" at bounding box center [577, 55] width 803 height 77
click at [959, 256] on icon at bounding box center [960, 259] width 6 height 6
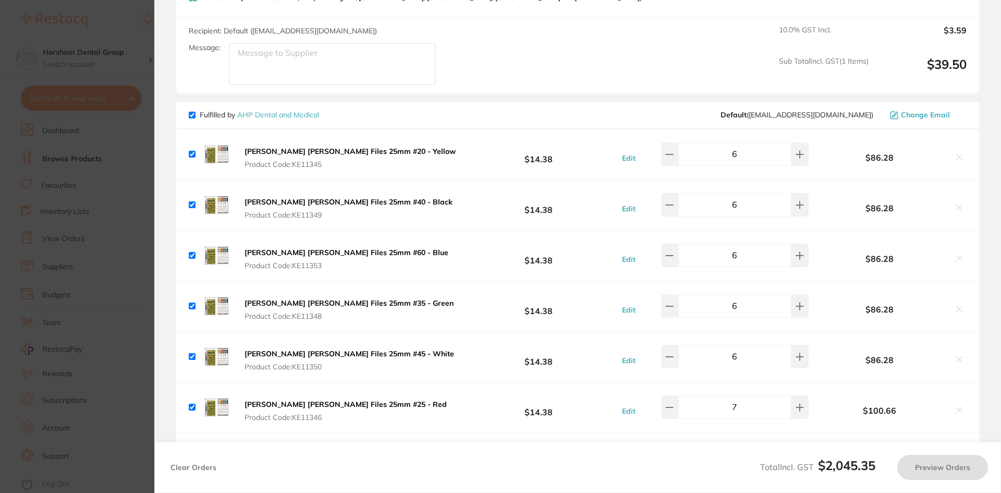
checkbox input "true"
click at [756, 395] on input "7" at bounding box center [734, 406] width 113 height 23
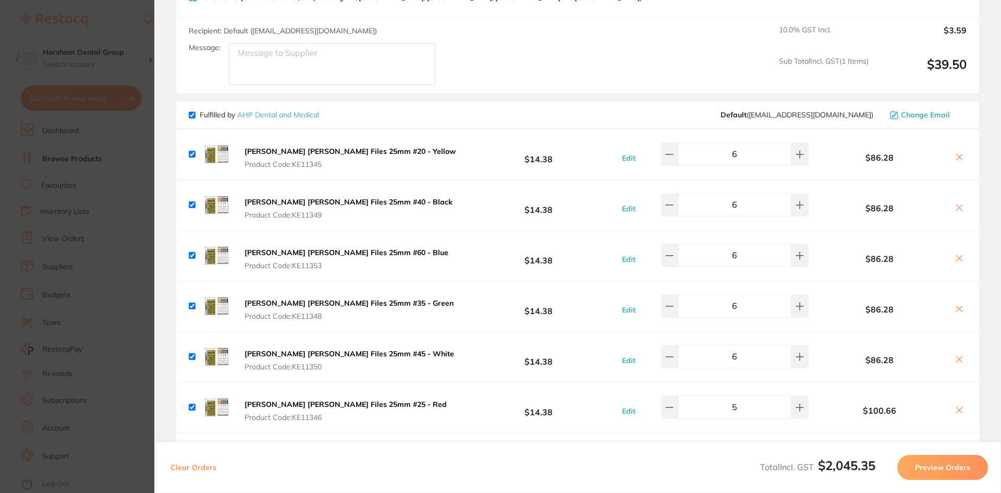
type input "5"
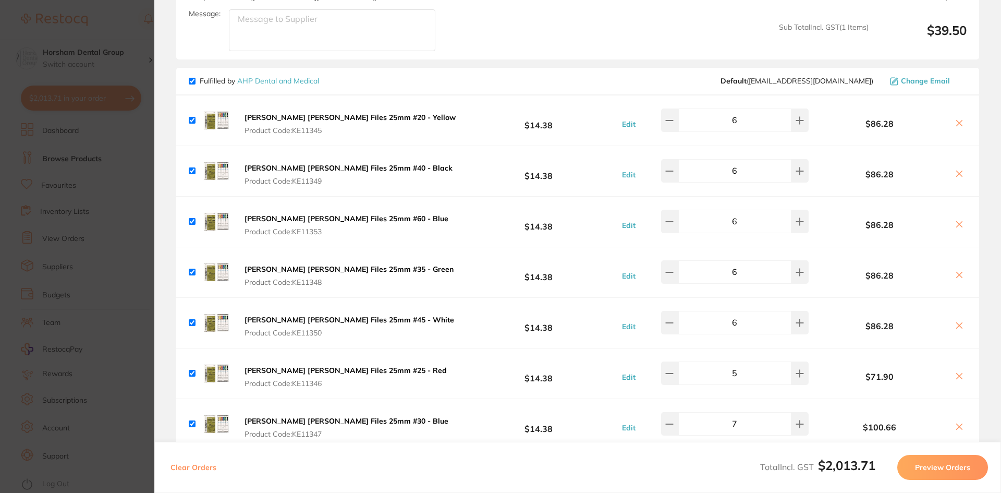
scroll to position [1709, 0]
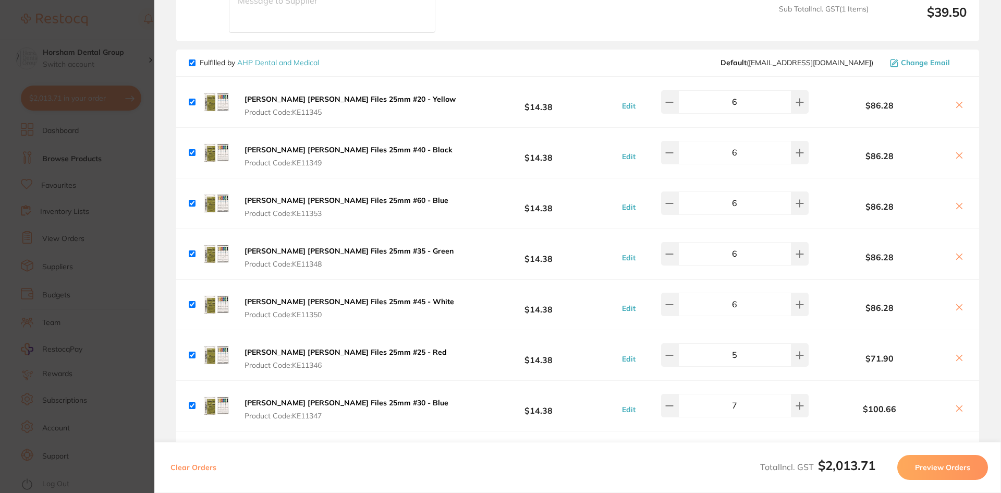
click at [435, 381] on div "Kerr Hedstrom Files 25mm #30 - Blue Product Code: KE11347 $14.38 Edit 7 $100.66" at bounding box center [577, 406] width 803 height 50
click at [751, 394] on input "7" at bounding box center [734, 405] width 113 height 23
type input "6"
click at [618, 58] on div "Fulfilled by AHP Dental and Medical Default ( orders@ahpdentalmedical.com.au ) …" at bounding box center [578, 62] width 778 height 9
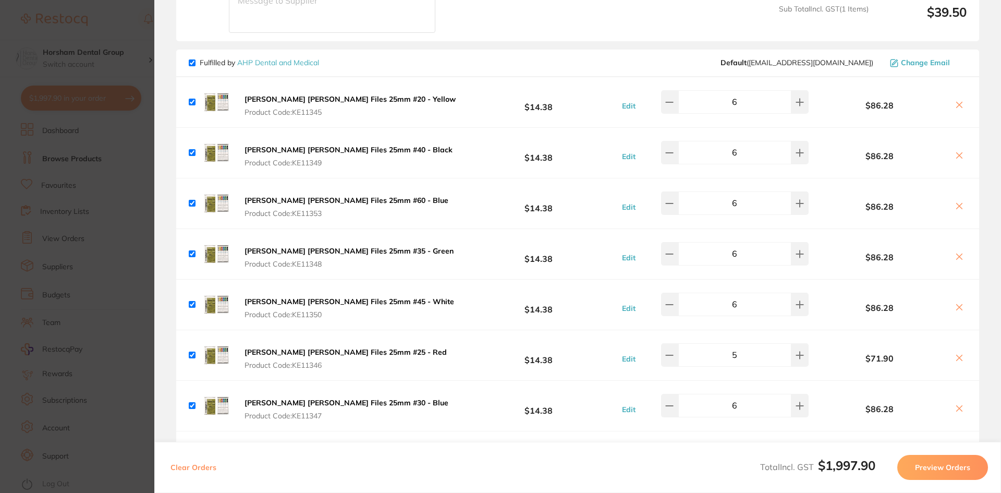
click at [753, 297] on input "6" at bounding box center [734, 304] width 113 height 23
type input "5"
click at [745, 242] on input "6" at bounding box center [734, 253] width 113 height 23
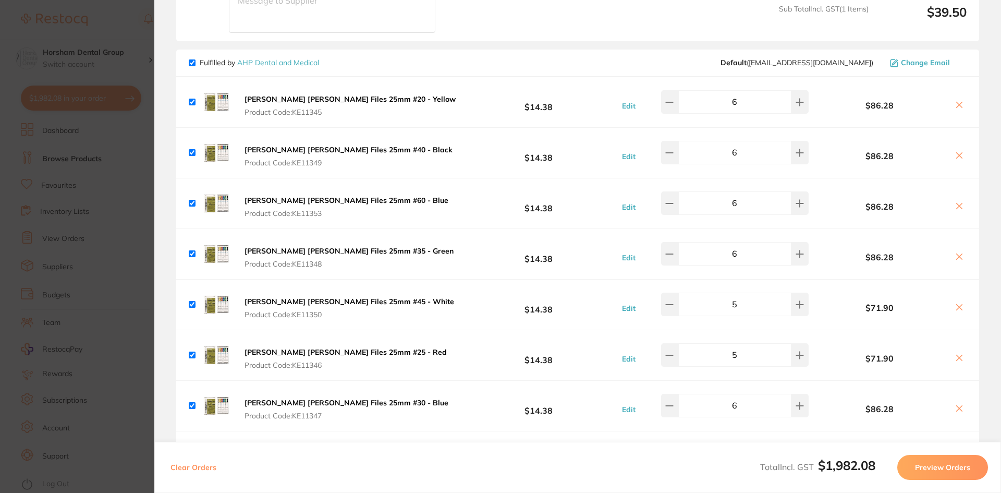
click at [745, 242] on input "6" at bounding box center [734, 253] width 113 height 23
type input "5"
click at [746, 191] on input "6" at bounding box center [734, 202] width 113 height 23
type input "5"
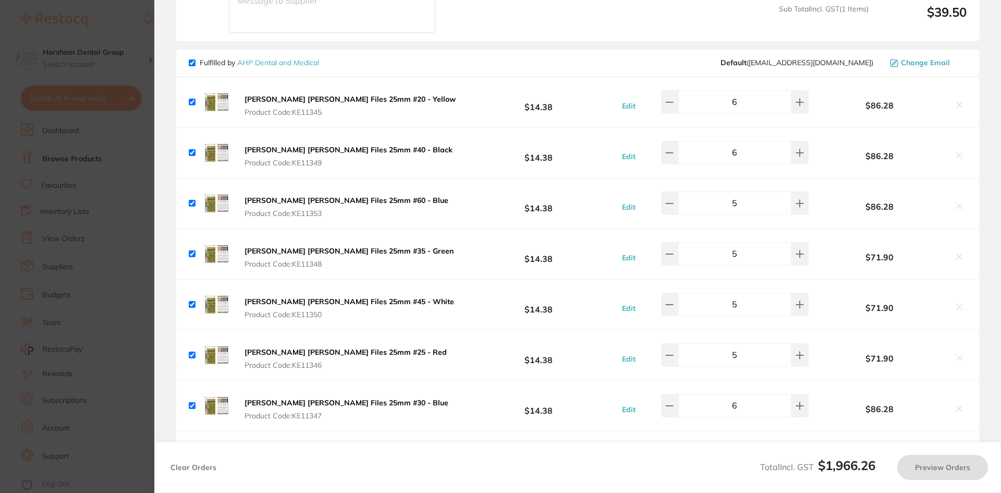
click at [738, 141] on input "6" at bounding box center [734, 152] width 113 height 23
type input "5"
click at [646, 58] on div "Fulfilled by AHP Dental and Medical Default ( orders@ahpdentalmedical.com.au ) …" at bounding box center [577, 63] width 803 height 27
click at [737, 347] on input "5" at bounding box center [734, 354] width 113 height 23
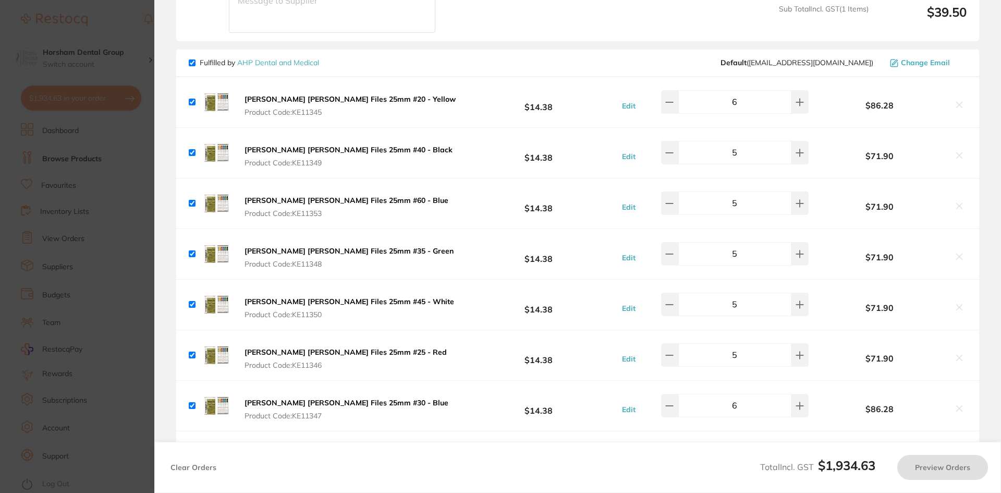
click at [737, 347] on input "5" at bounding box center [734, 354] width 113 height 23
type input "6"
click at [404, 58] on div "Fulfilled by AHP Dental and Medical Default ( orders@ahpdentalmedical.com.au ) …" at bounding box center [578, 62] width 778 height 9
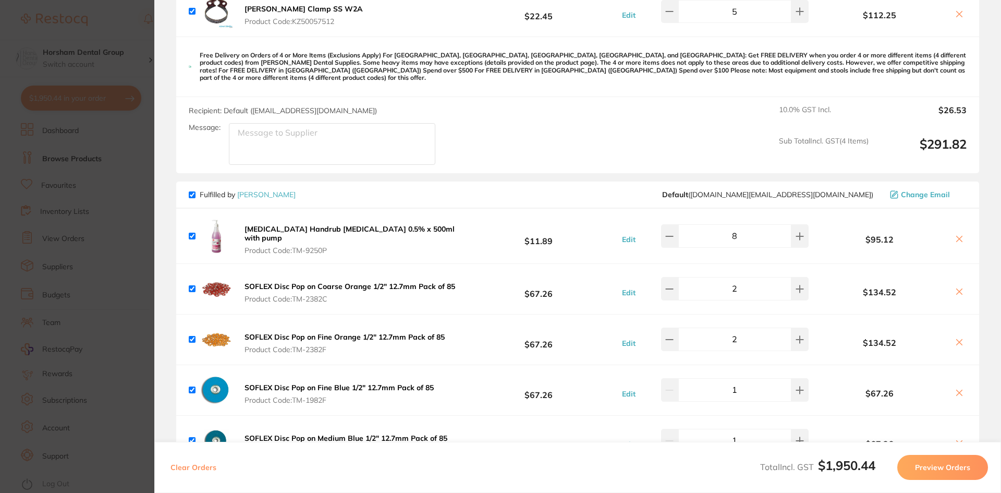
scroll to position [626, 0]
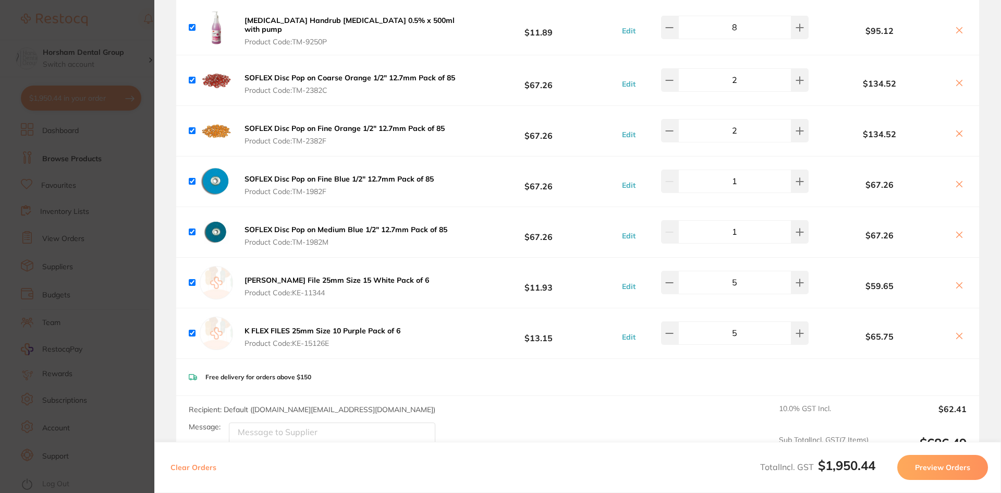
click at [131, 31] on section "Update RRP Set your pre negotiated price for this item. Item Agreed RRP (excl. …" at bounding box center [500, 246] width 1001 height 493
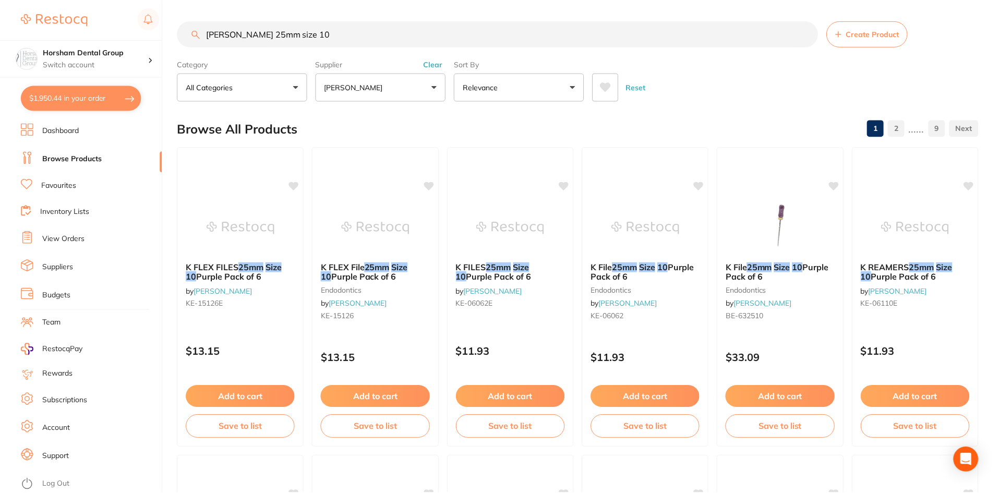
scroll to position [1, 0]
click at [101, 108] on button "$1,950.44 in your order" at bounding box center [81, 98] width 120 height 25
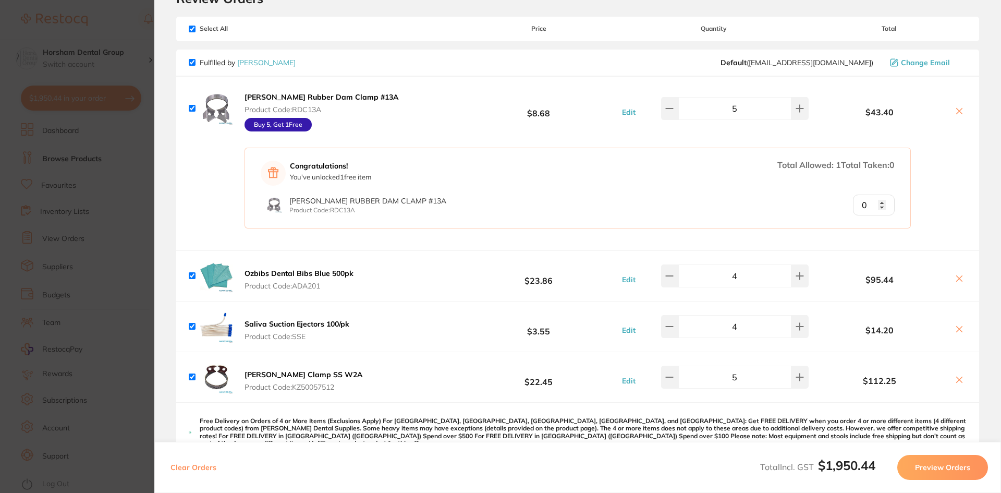
scroll to position [0, 0]
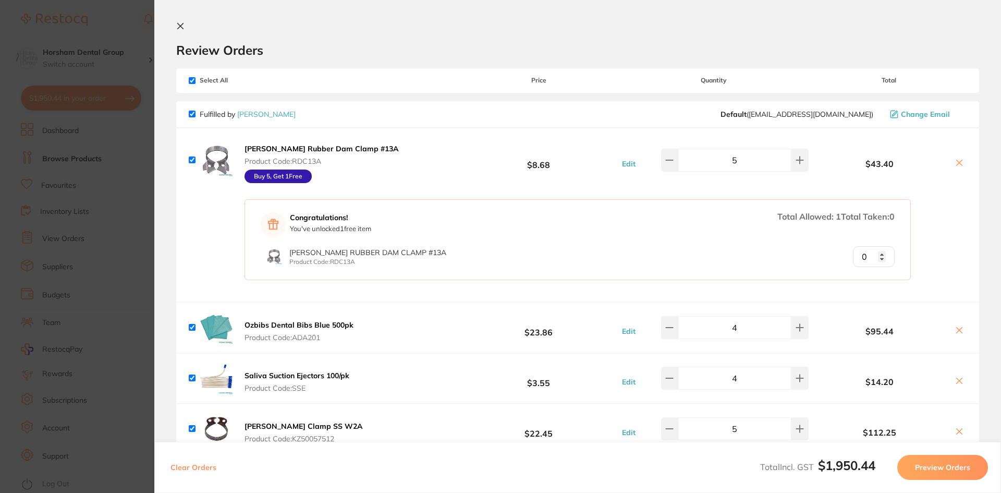
click at [160, 33] on section "Review Orders Your orders are being processed and we will notify you once we ha…" at bounding box center [577, 246] width 847 height 493
click at [168, 18] on section "Review Orders Your orders are being processed and we will notify you once we ha…" at bounding box center [577, 246] width 847 height 493
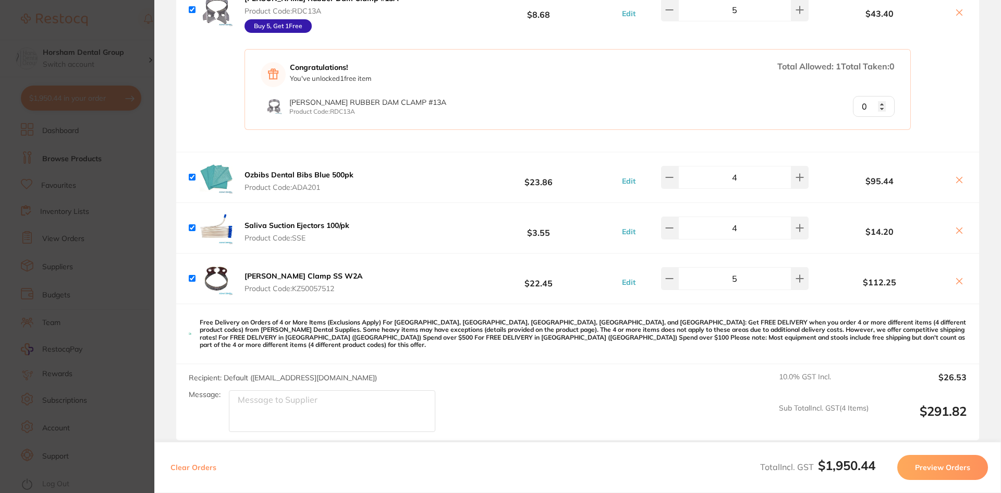
scroll to position [104, 0]
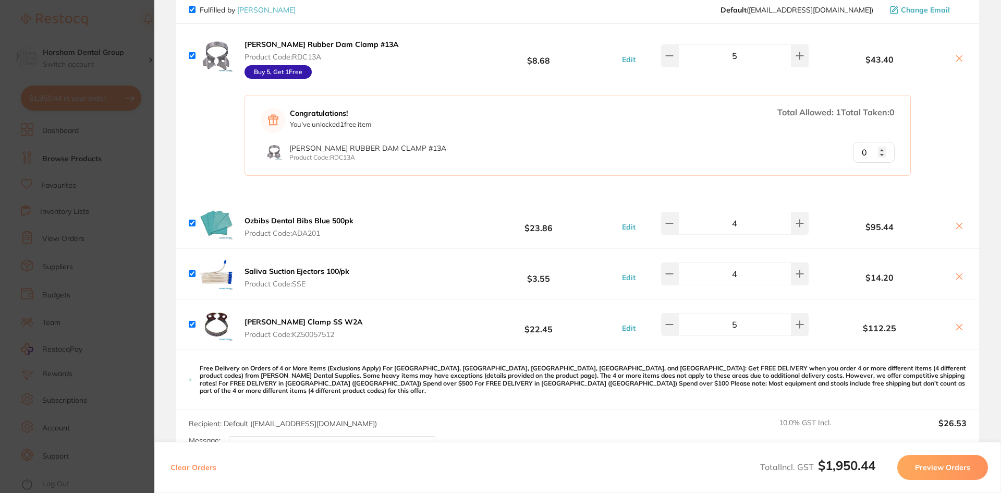
click at [338, 323] on b "[PERSON_NAME] Clamp SS W2A" at bounding box center [304, 321] width 118 height 9
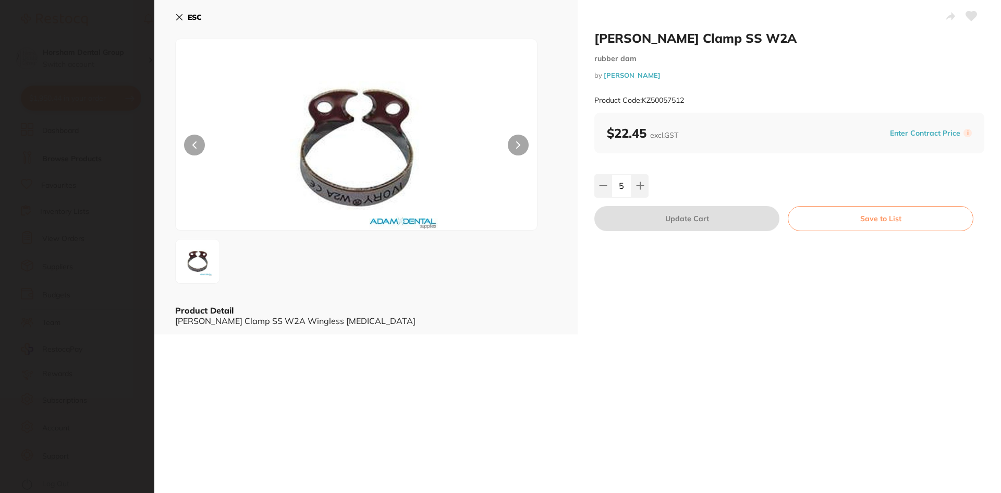
click at [178, 18] on icon at bounding box center [180, 18] width 6 height 6
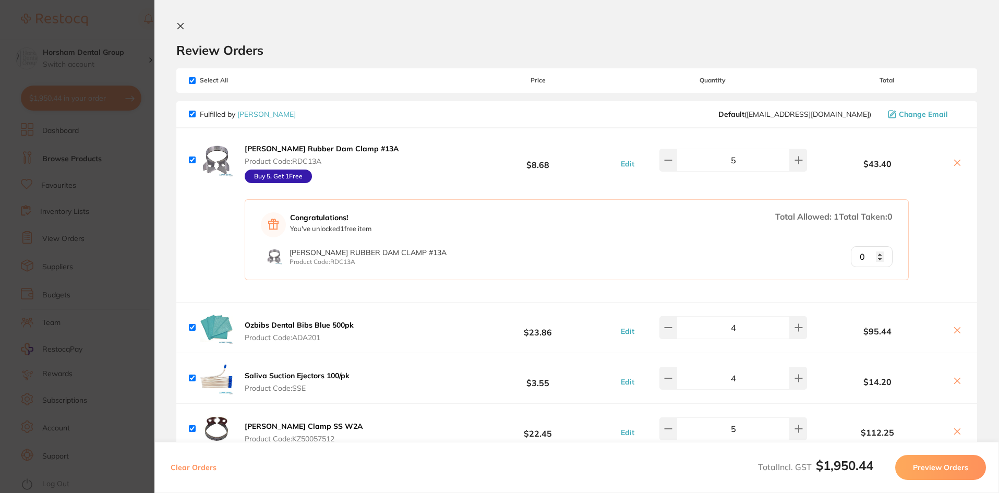
scroll to position [156, 0]
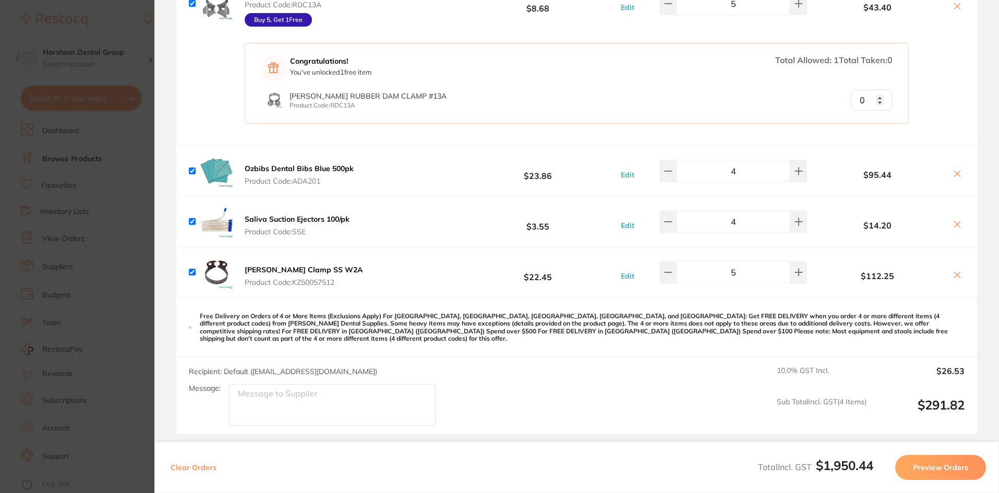
click at [133, 250] on section "Update RRP Set your pre negotiated price for this item. Item Agreed RRP (excl. …" at bounding box center [499, 246] width 999 height 493
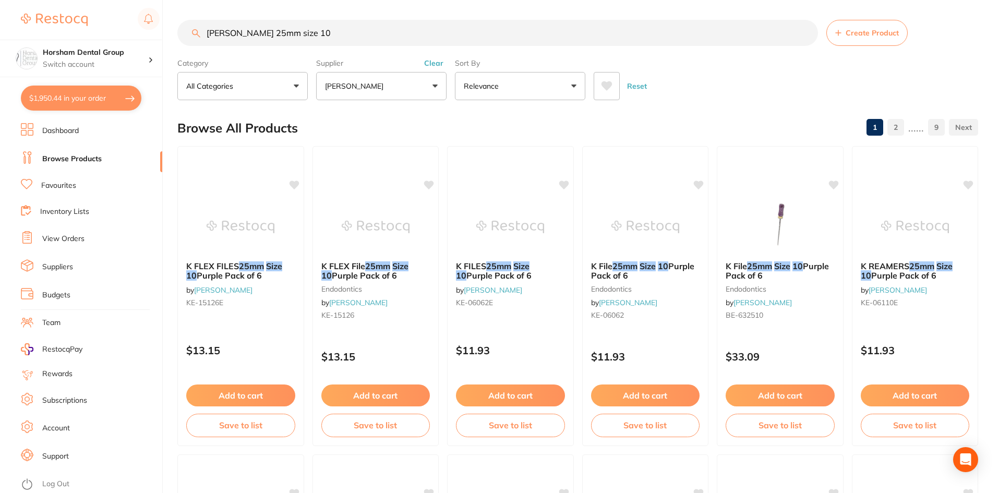
click at [436, 65] on button "Clear" at bounding box center [434, 62] width 26 height 9
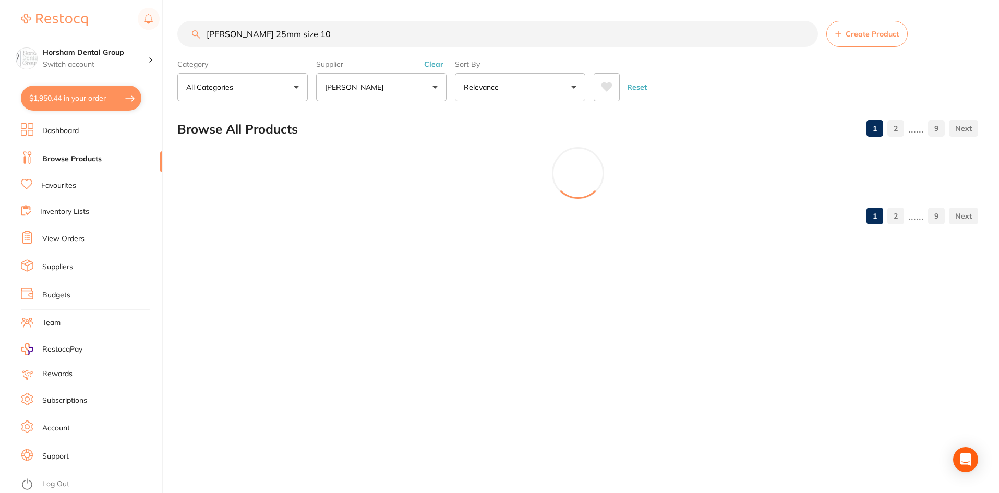
scroll to position [0, 0]
click at [397, 32] on input "hedstrom 25mm size 10" at bounding box center [498, 34] width 642 height 26
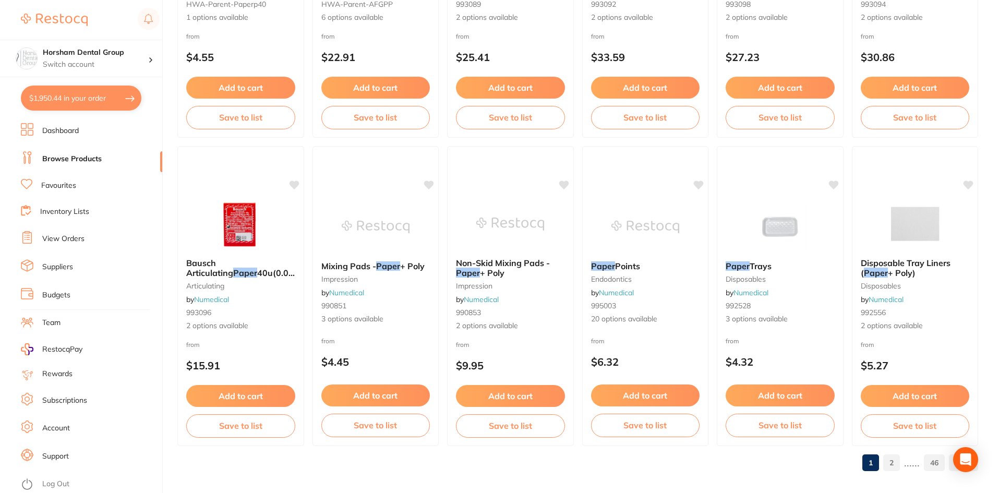
scroll to position [2474, 0]
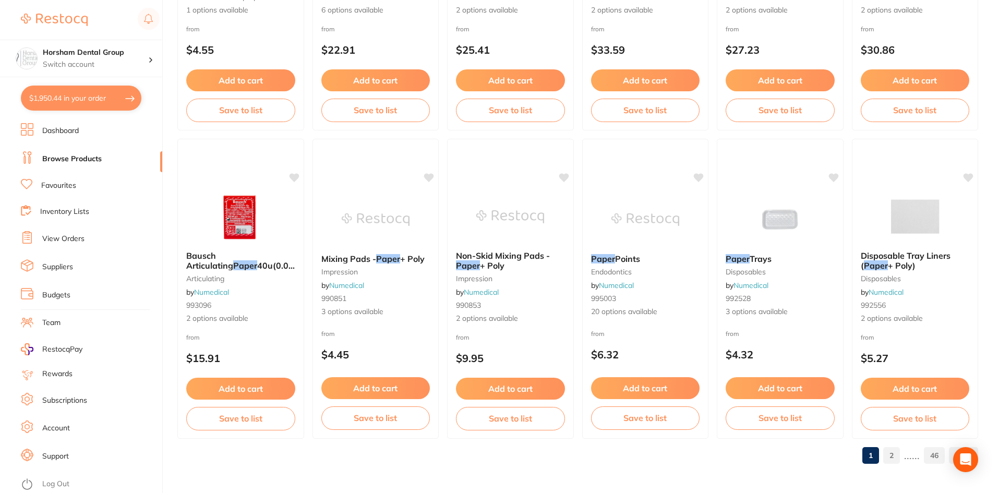
click at [87, 161] on link "Browse Products" at bounding box center [71, 159] width 59 height 10
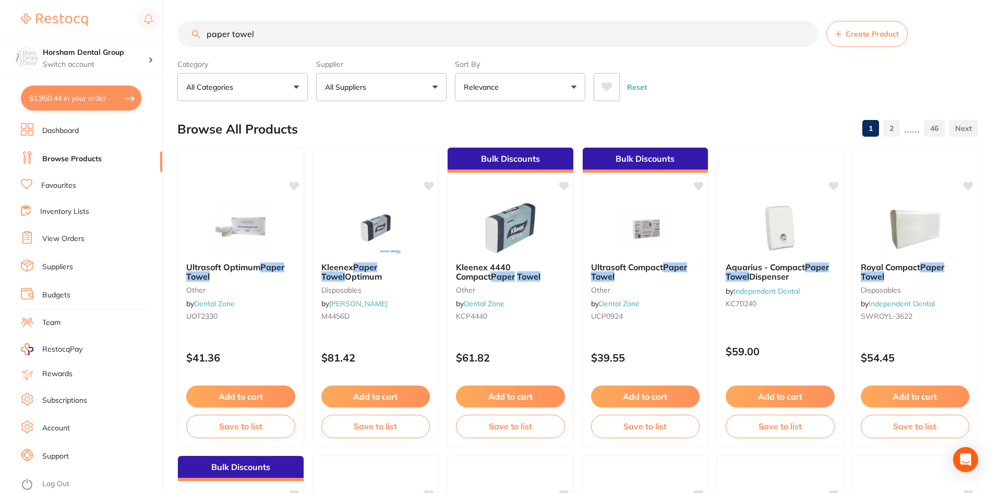
click at [256, 28] on input "paper towel" at bounding box center [497, 34] width 640 height 26
type input "curing light"
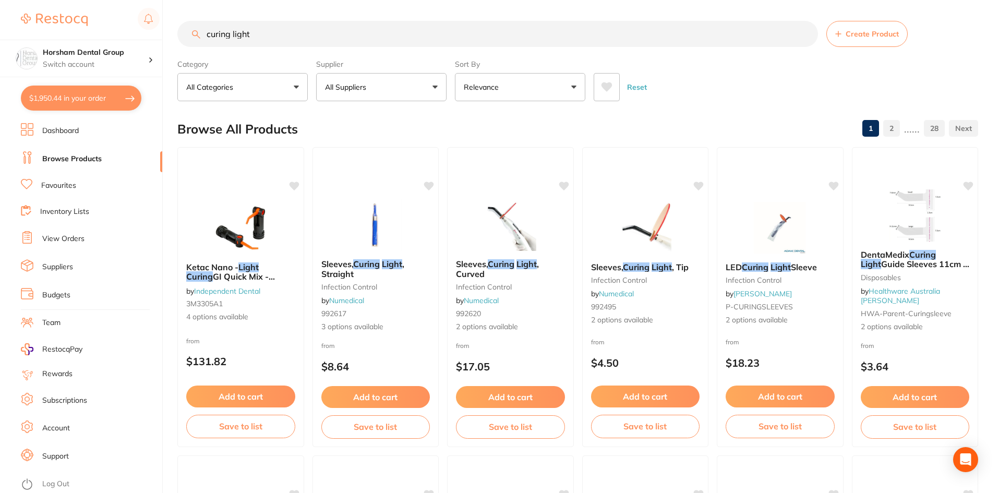
click at [364, 74] on button "All Suppliers" at bounding box center [381, 87] width 130 height 28
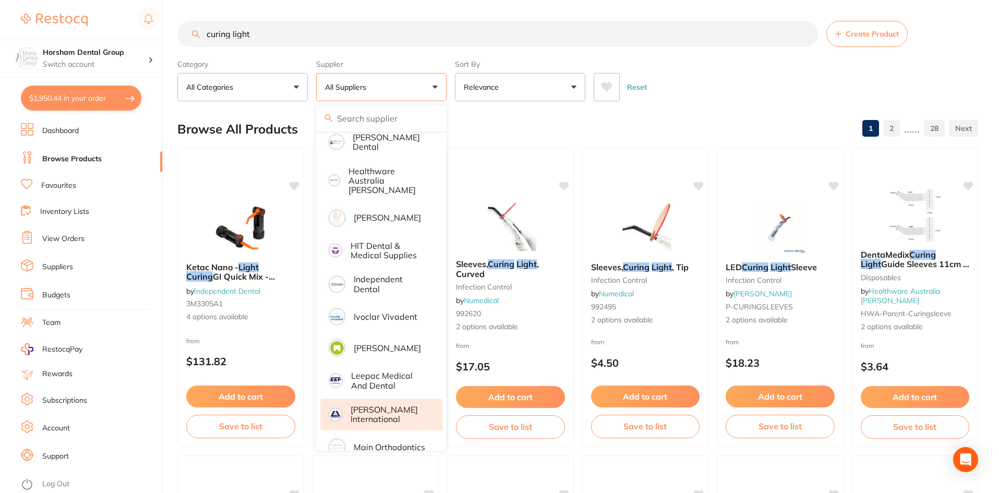
scroll to position [678, 0]
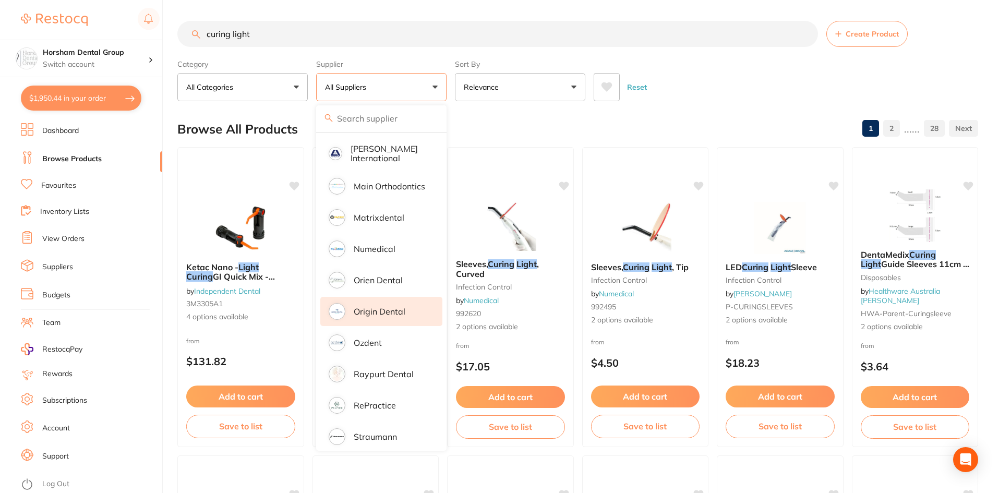
click at [374, 307] on li "Origin Dental" at bounding box center [381, 311] width 122 height 29
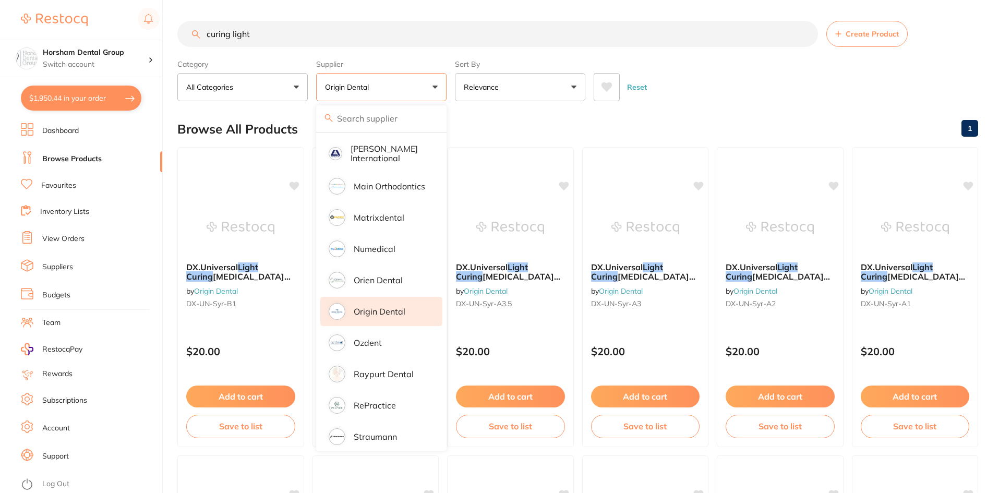
click at [727, 99] on div "Reset" at bounding box center [781, 83] width 376 height 37
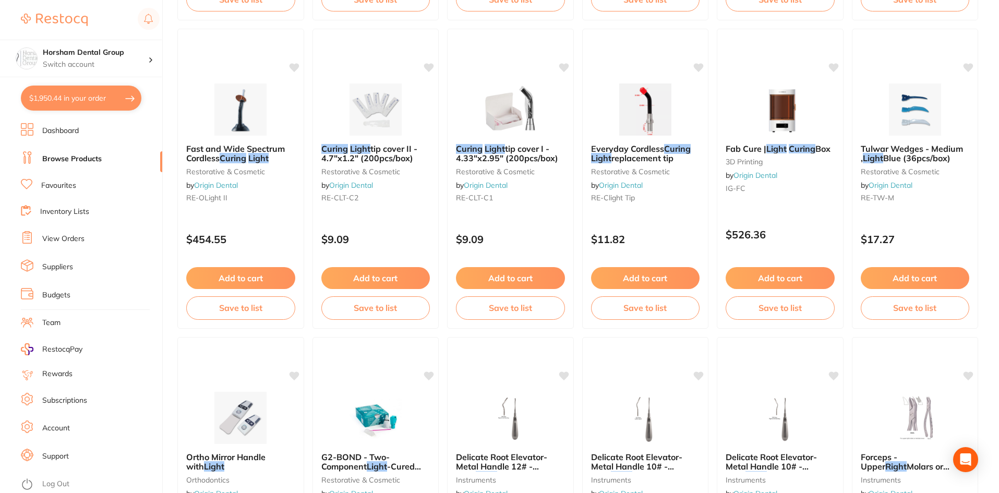
scroll to position [678, 0]
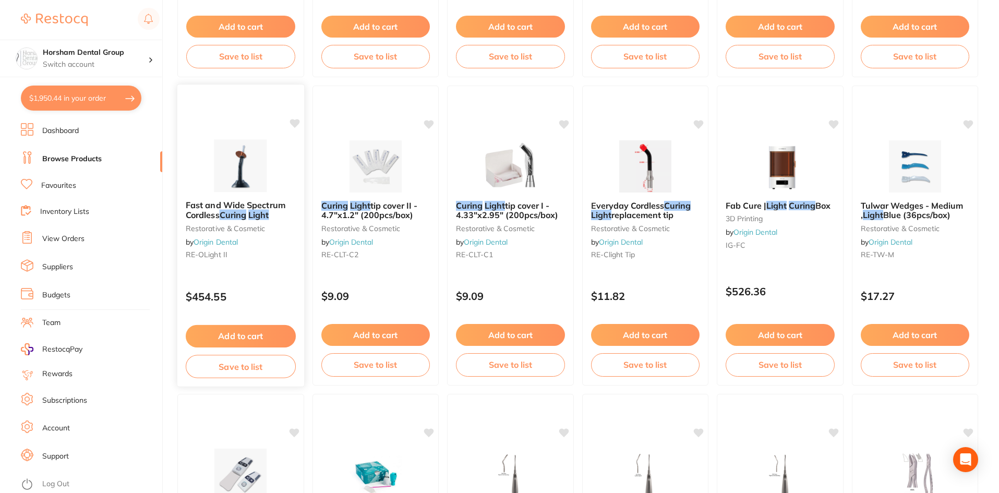
click at [212, 200] on span "Fast and Wide Spectrum Cordless" at bounding box center [236, 210] width 100 height 20
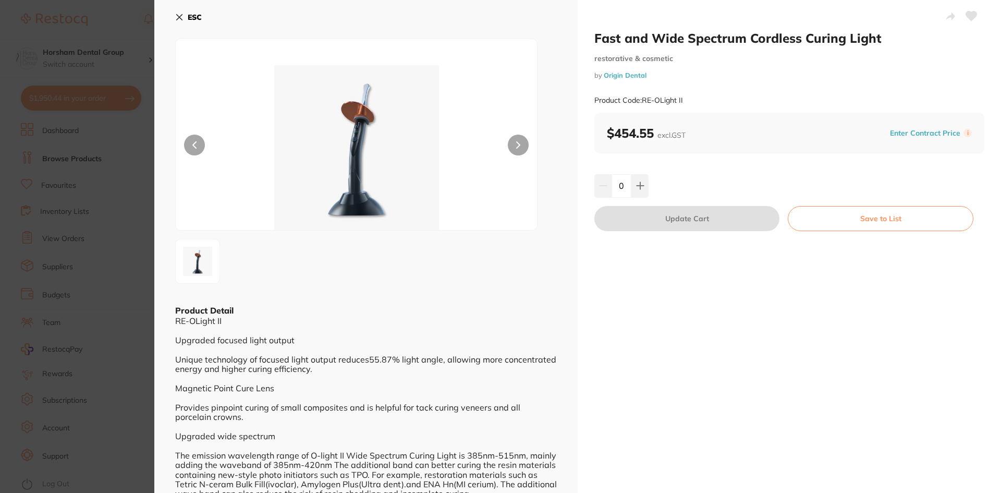
click at [512, 139] on button at bounding box center [518, 145] width 21 height 21
click at [399, 153] on img at bounding box center [356, 147] width 217 height 165
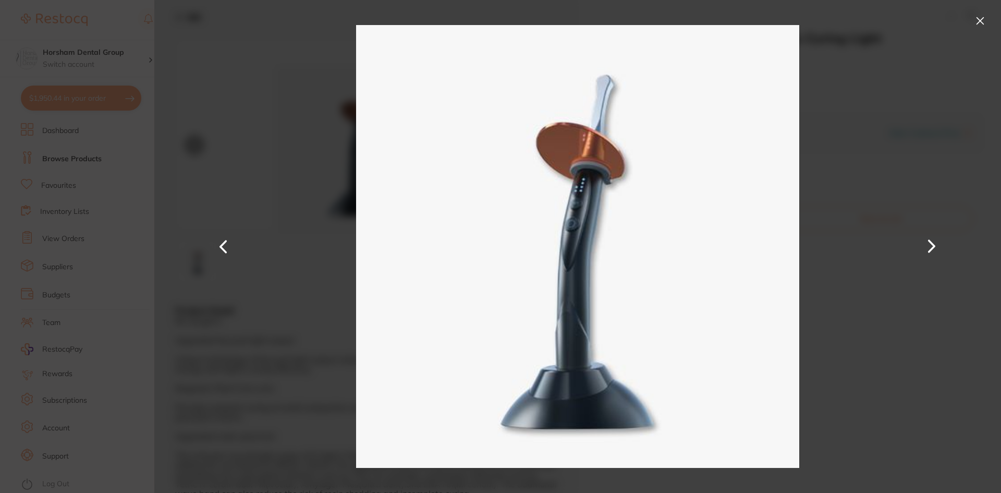
click at [983, 63] on div at bounding box center [577, 246] width 847 height 493
click at [993, 41] on div at bounding box center [577, 246] width 847 height 493
click at [993, 28] on div at bounding box center [577, 246] width 847 height 493
click at [986, 26] on button at bounding box center [980, 21] width 17 height 17
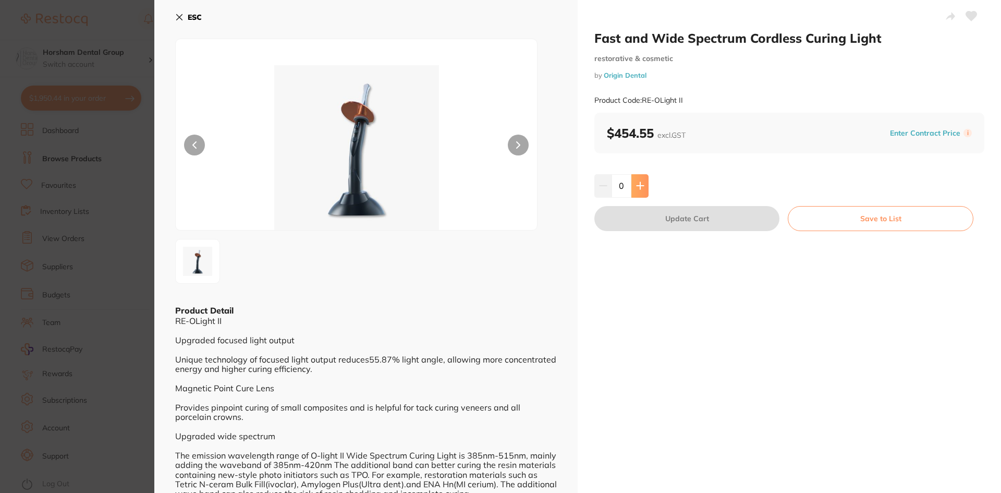
click at [645, 190] on button at bounding box center [639, 185] width 17 height 23
type input "1"
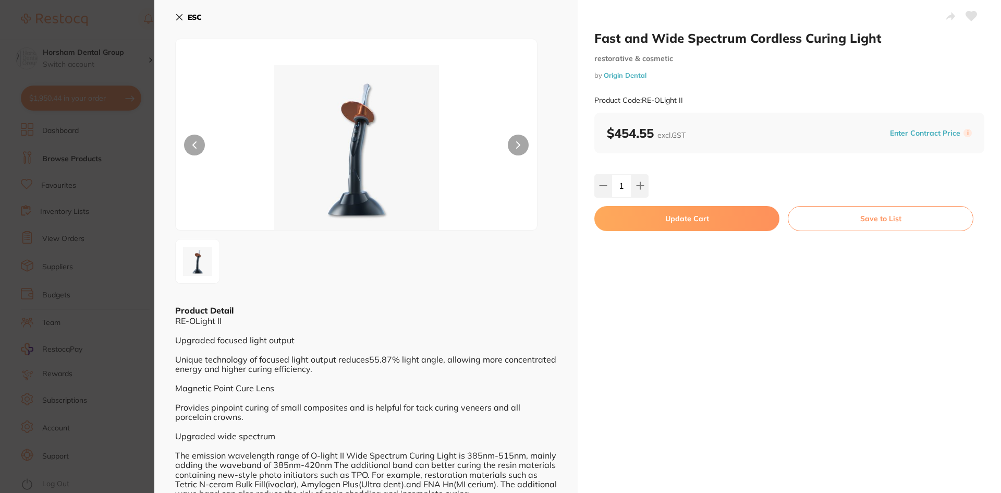
click at [648, 218] on button "Update Cart" at bounding box center [686, 218] width 185 height 25
checkbox input "false"
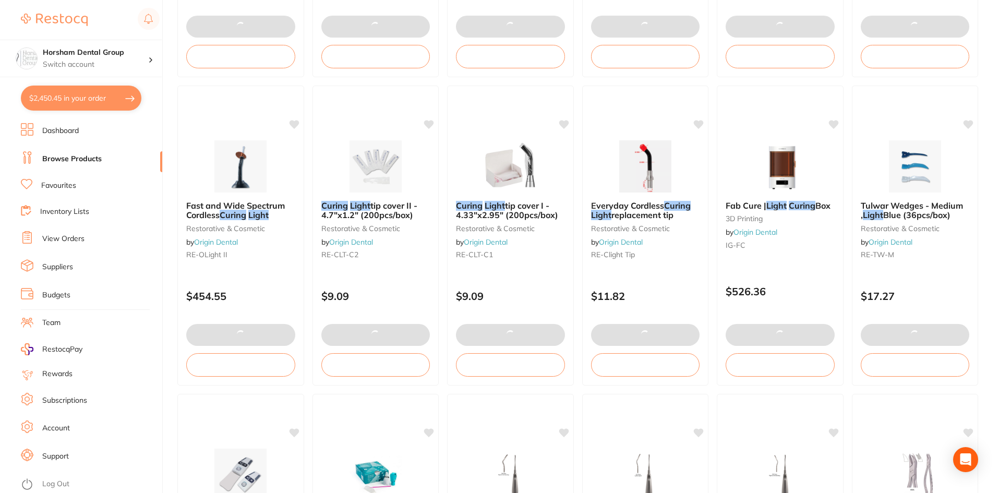
scroll to position [991, 0]
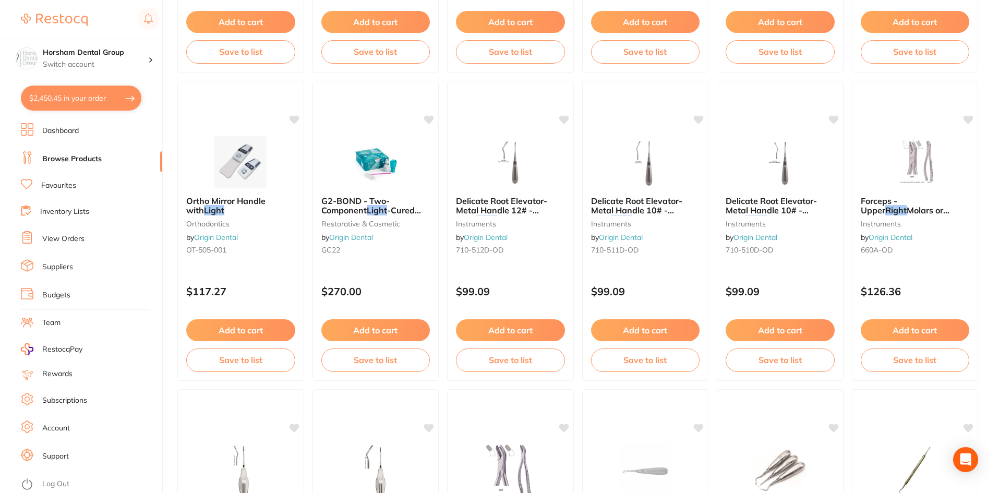
click at [114, 99] on button "$2,450.45 in your order" at bounding box center [81, 98] width 120 height 25
checkbox input "true"
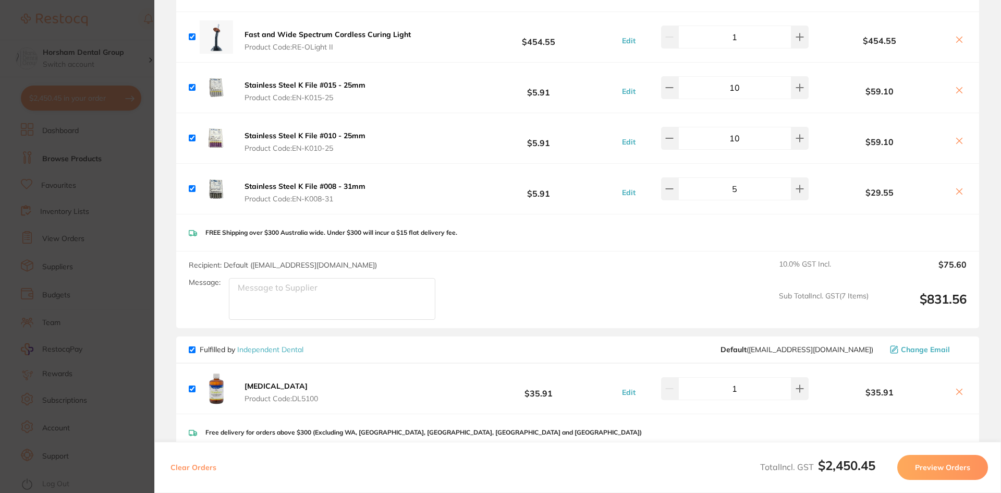
scroll to position [1203, 0]
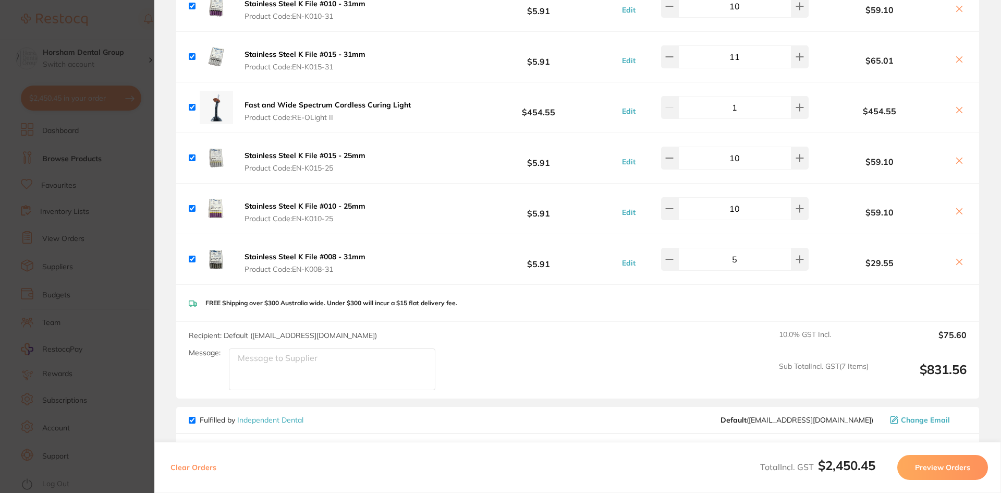
click at [956, 106] on icon at bounding box center [959, 110] width 8 height 8
checkbox input "false"
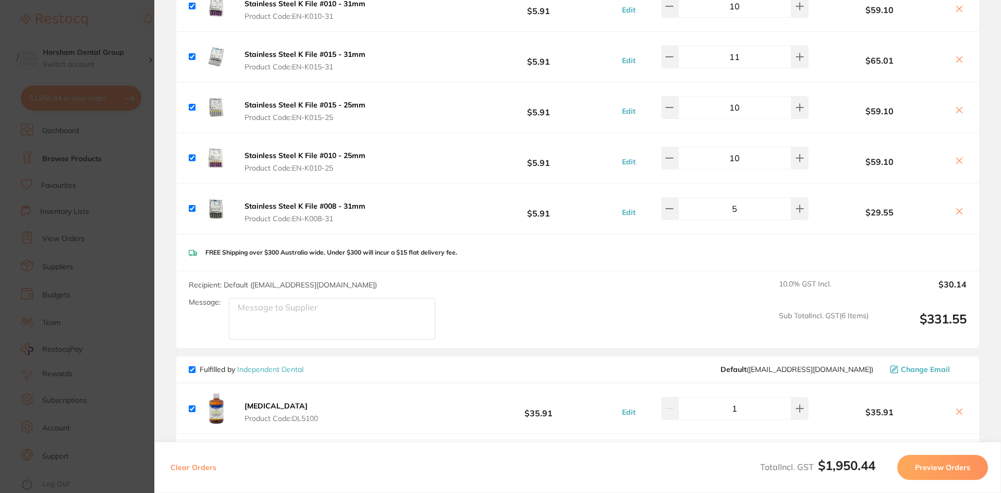
click at [112, 172] on section "Update RRP Set your pre negotiated price for this item. Item Agreed RRP (excl. …" at bounding box center [500, 246] width 1001 height 493
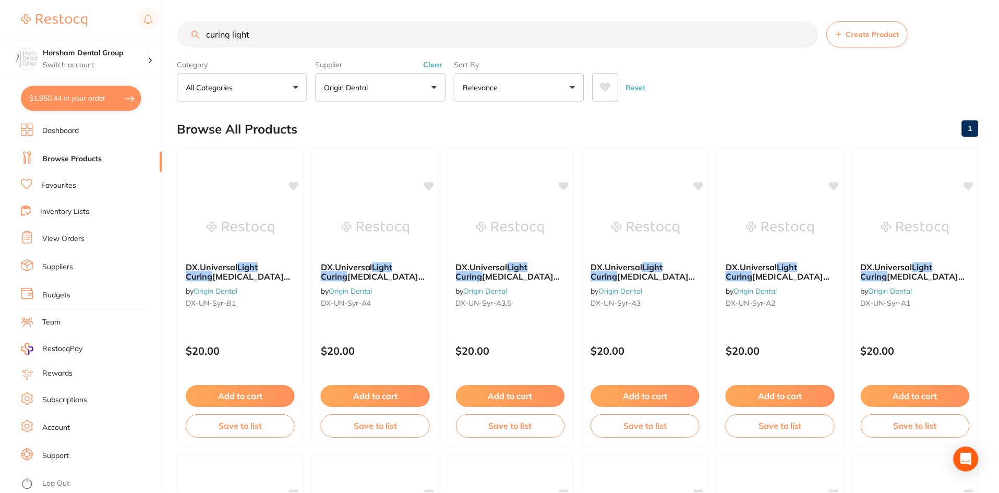
scroll to position [991, 0]
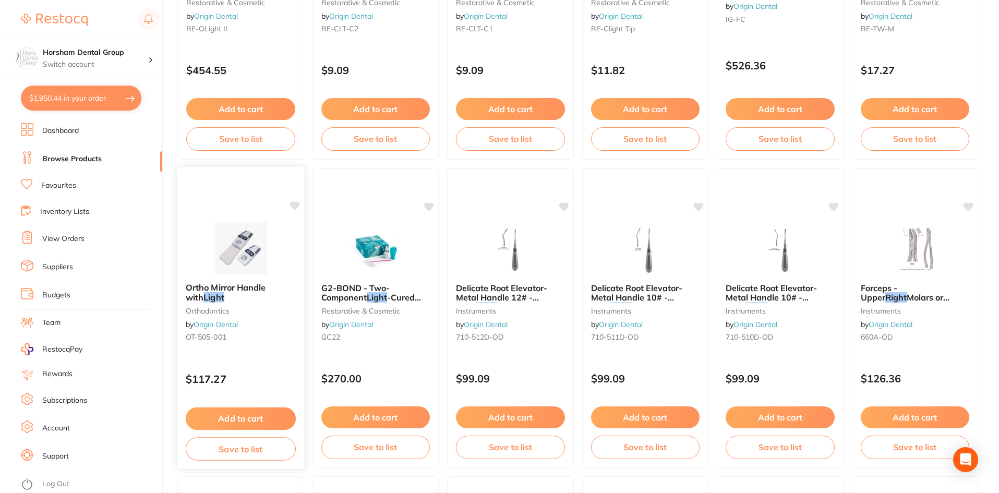
scroll to position [824, 0]
